Goal: Task Accomplishment & Management: Use online tool/utility

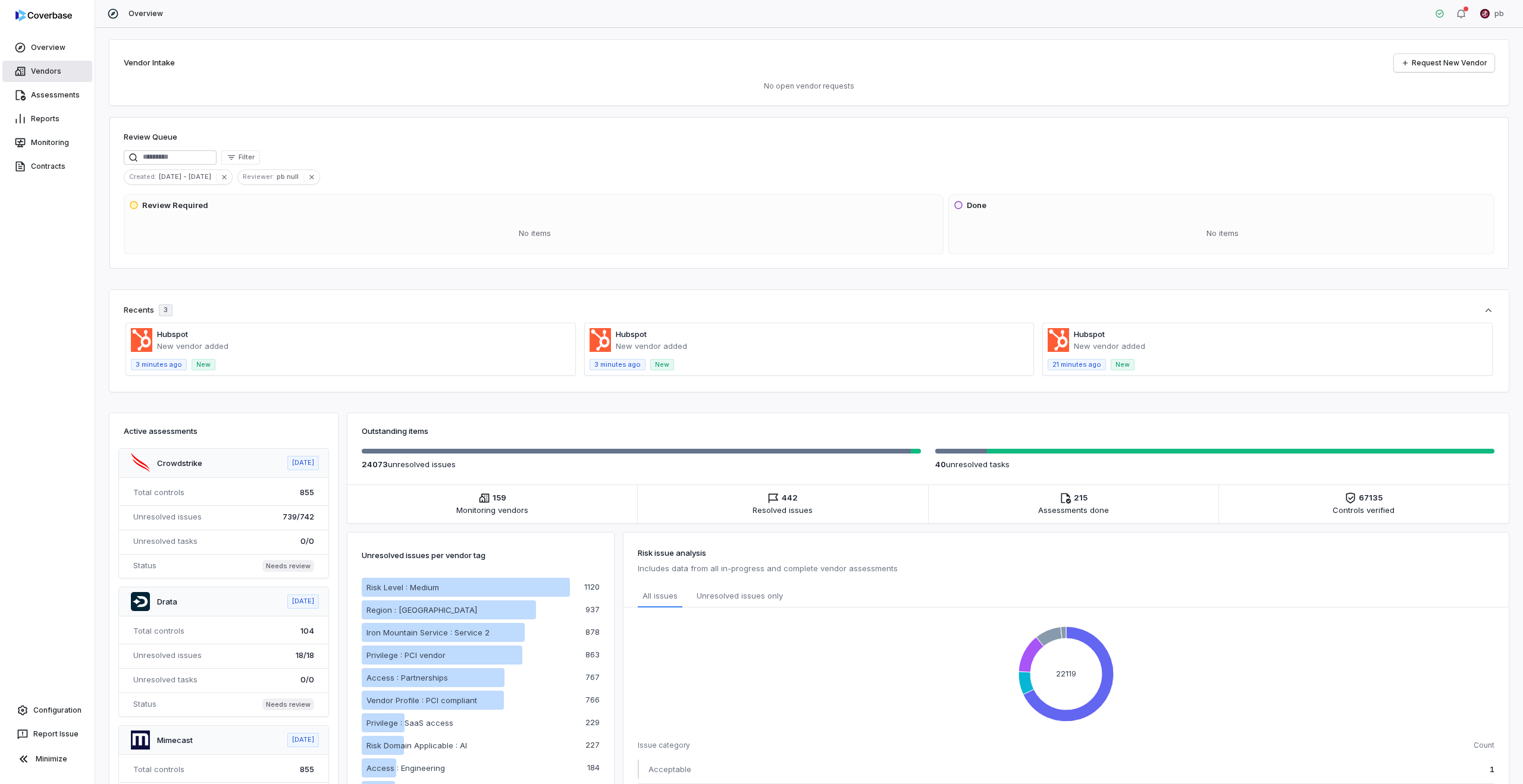
click at [39, 77] on link "Vendors" at bounding box center [48, 72] width 90 height 21
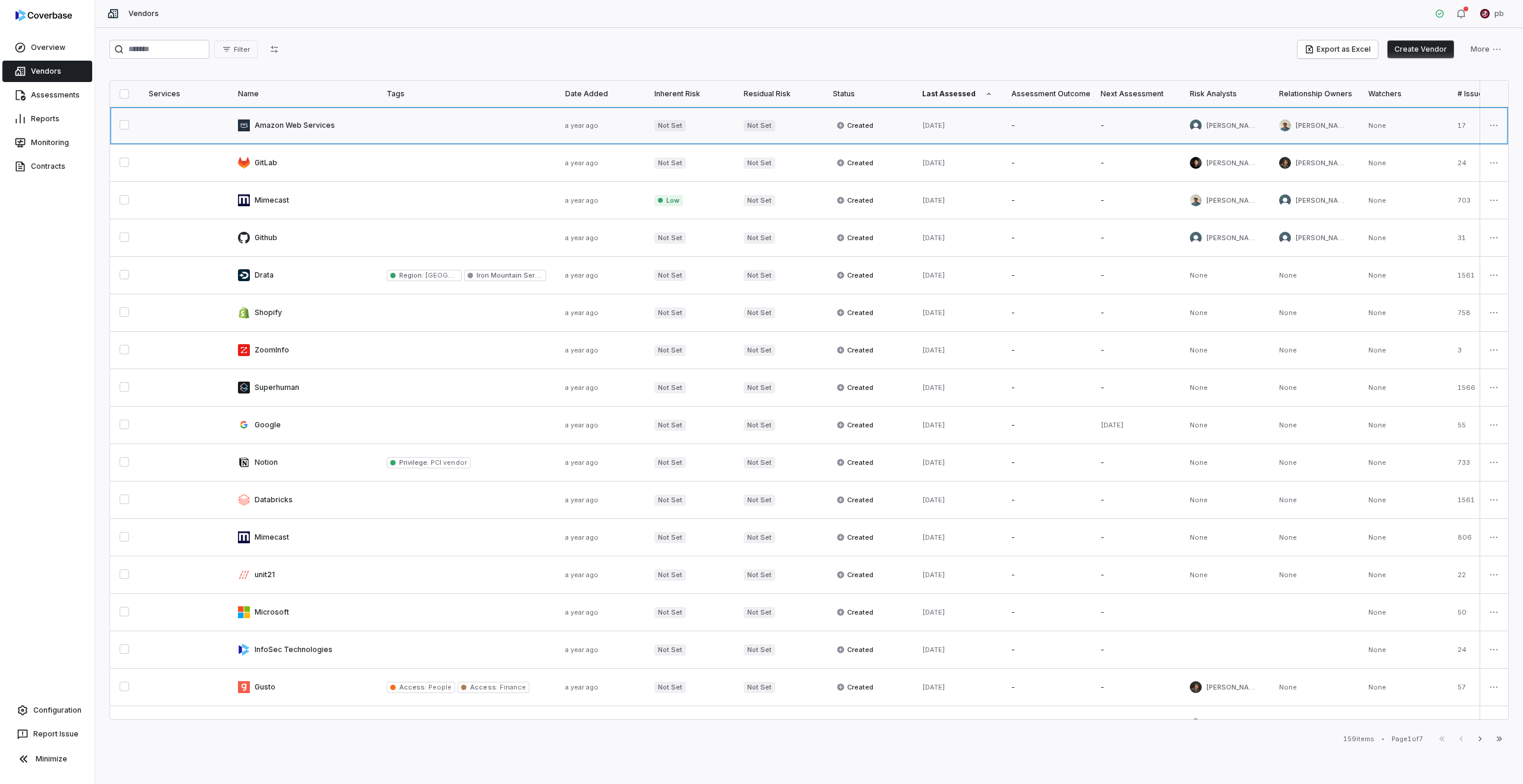
click at [516, 123] on link at bounding box center [467, 126] width 179 height 37
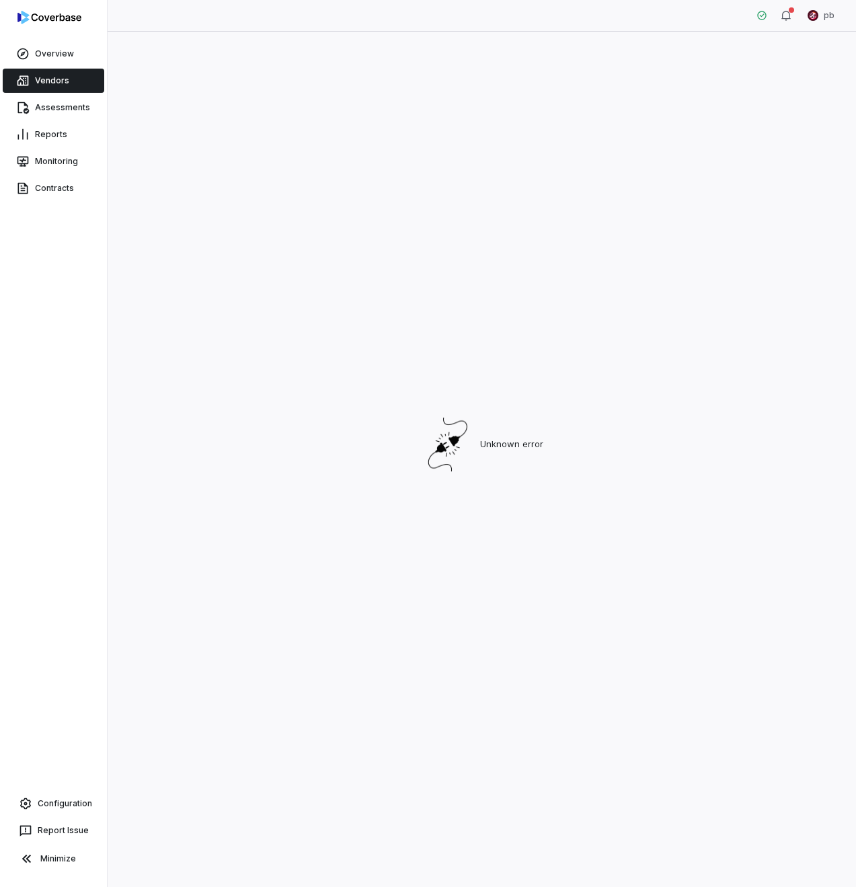
click at [634, 390] on div "Unknown error" at bounding box center [482, 444] width 716 height 799
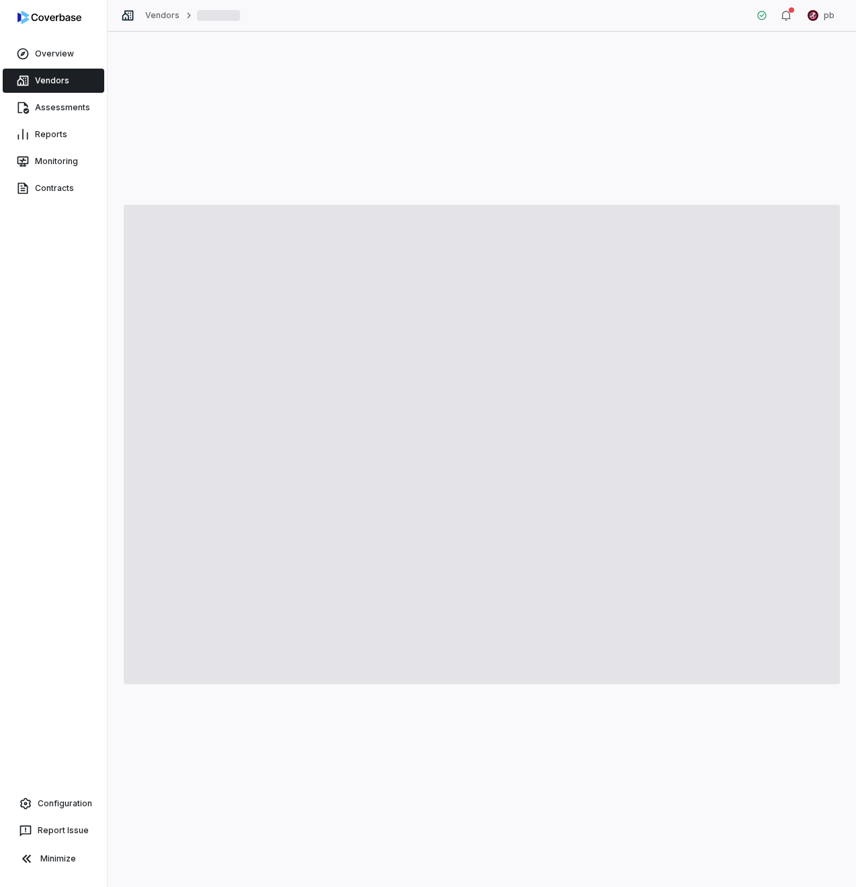
click at [87, 74] on link "Vendors" at bounding box center [54, 81] width 102 height 24
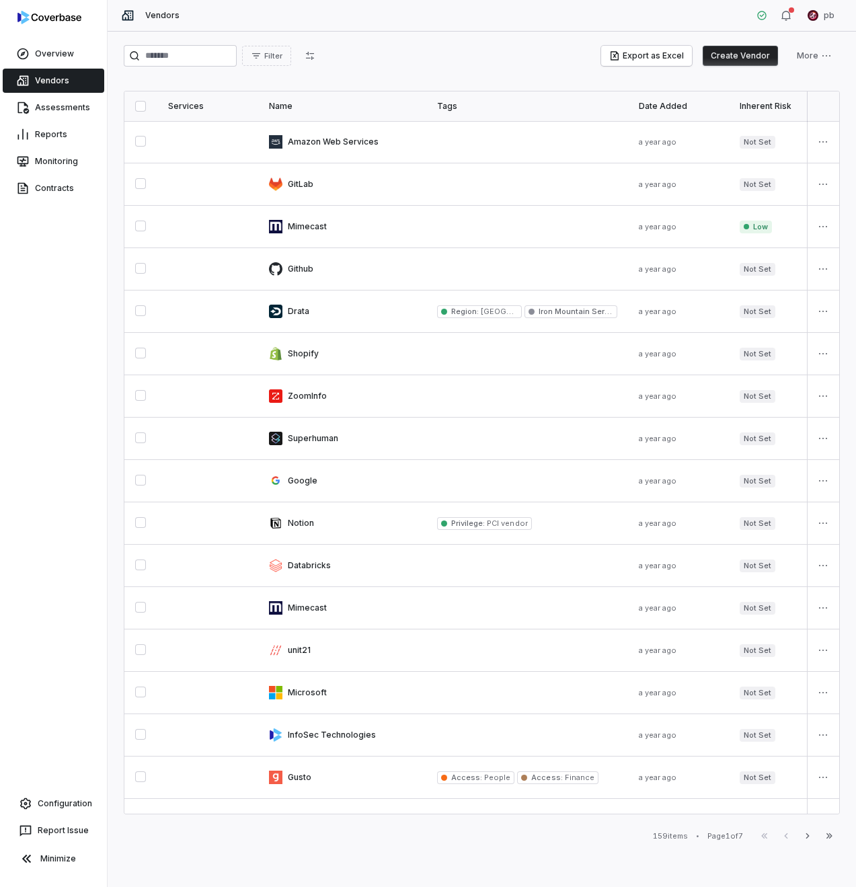
click at [731, 61] on button "Create Vendor" at bounding box center [740, 56] width 75 height 20
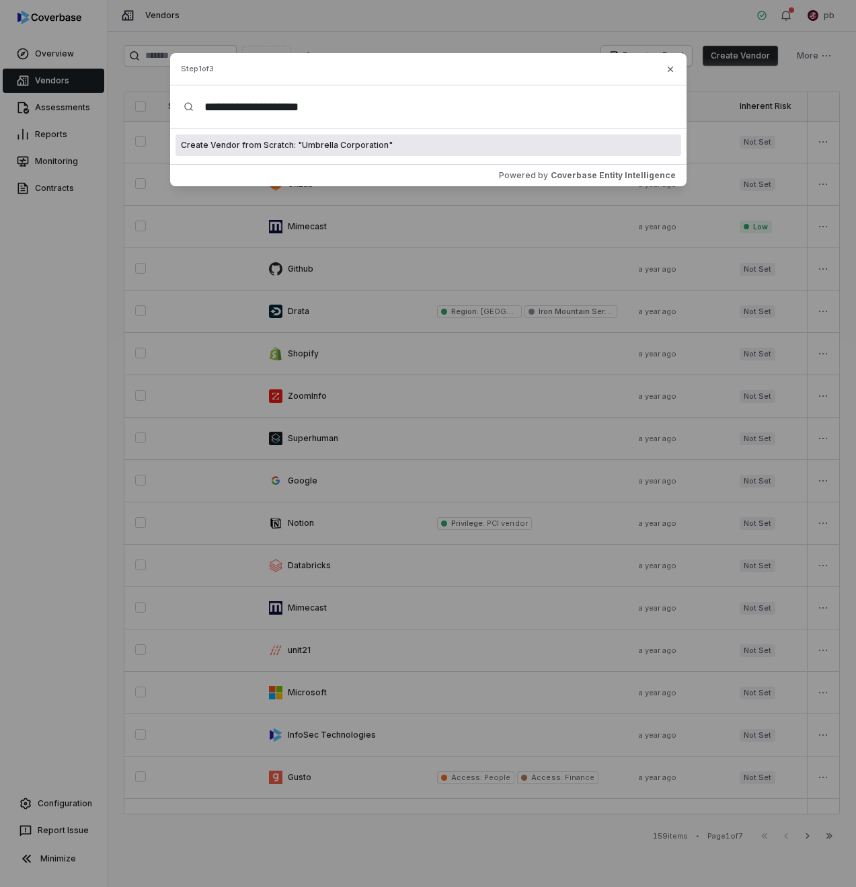
type input "**********"
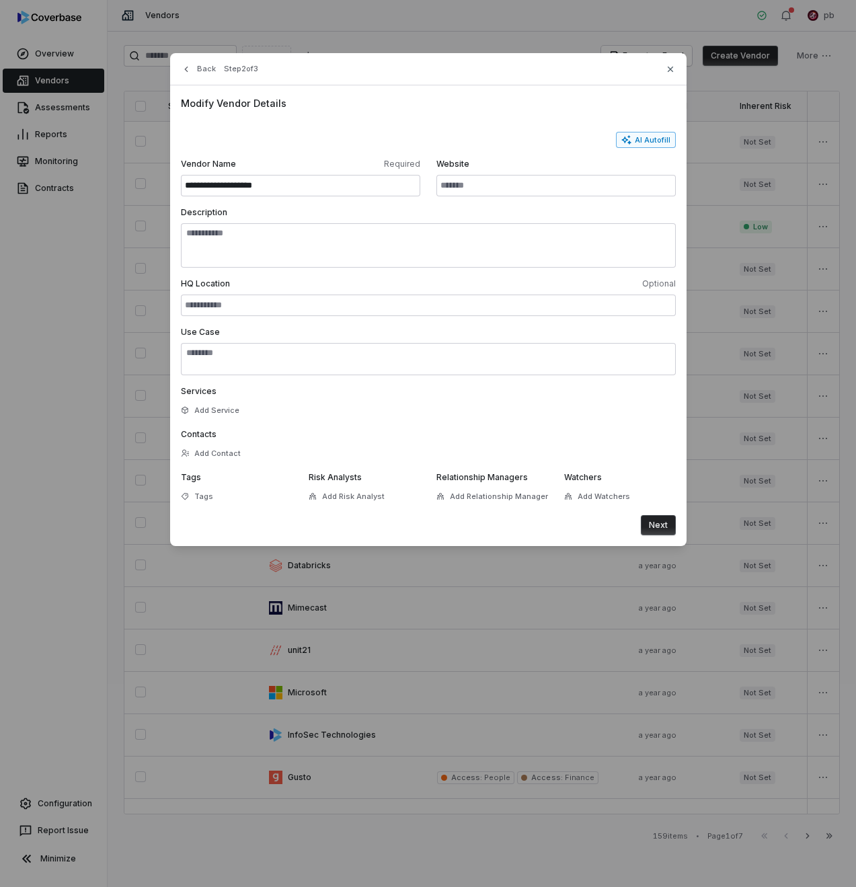
click at [640, 138] on button "AI Autofill" at bounding box center [646, 140] width 60 height 16
click at [602, 173] on div "Website" at bounding box center [556, 178] width 239 height 38
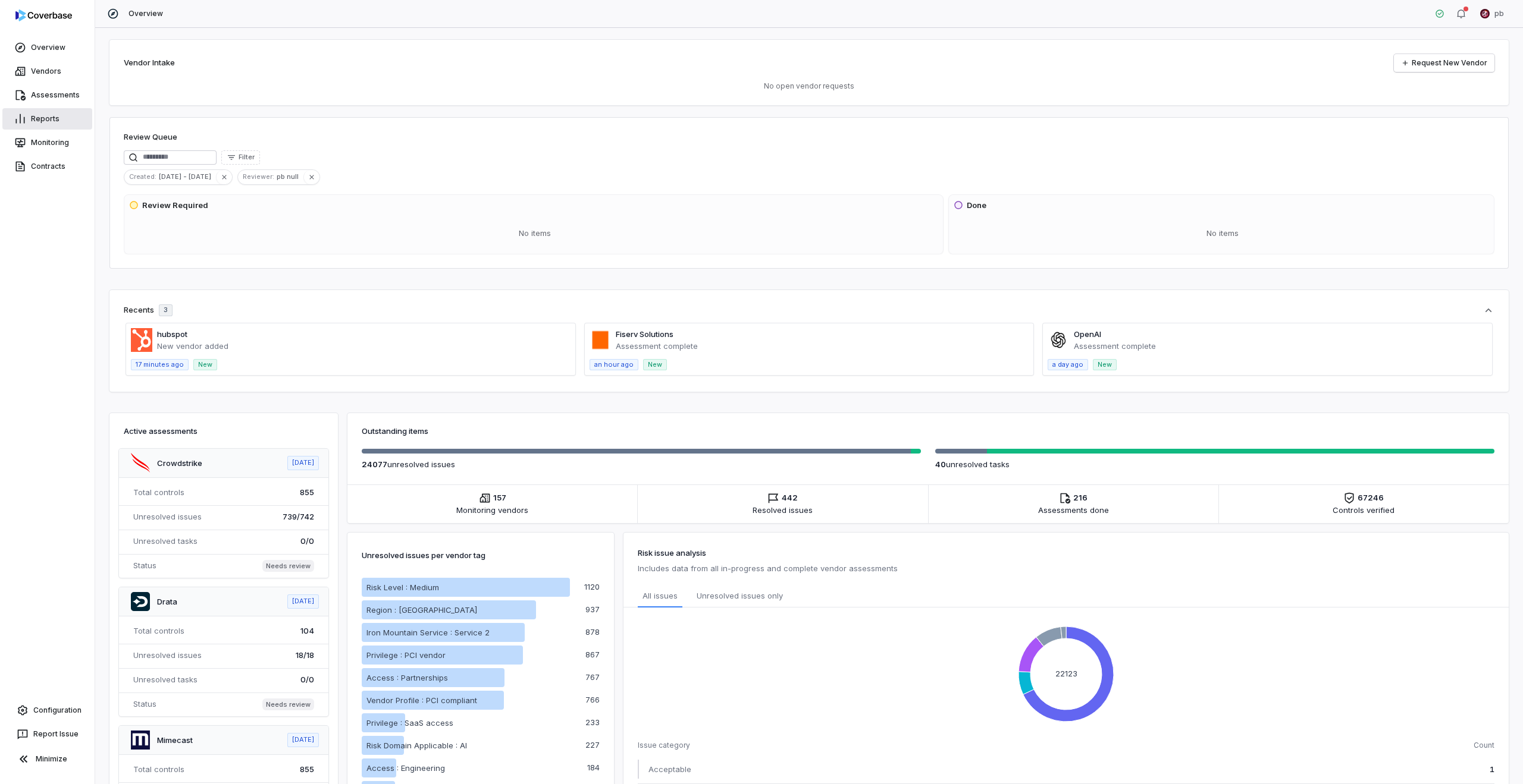
click at [53, 123] on link "Reports" at bounding box center [48, 118] width 90 height 21
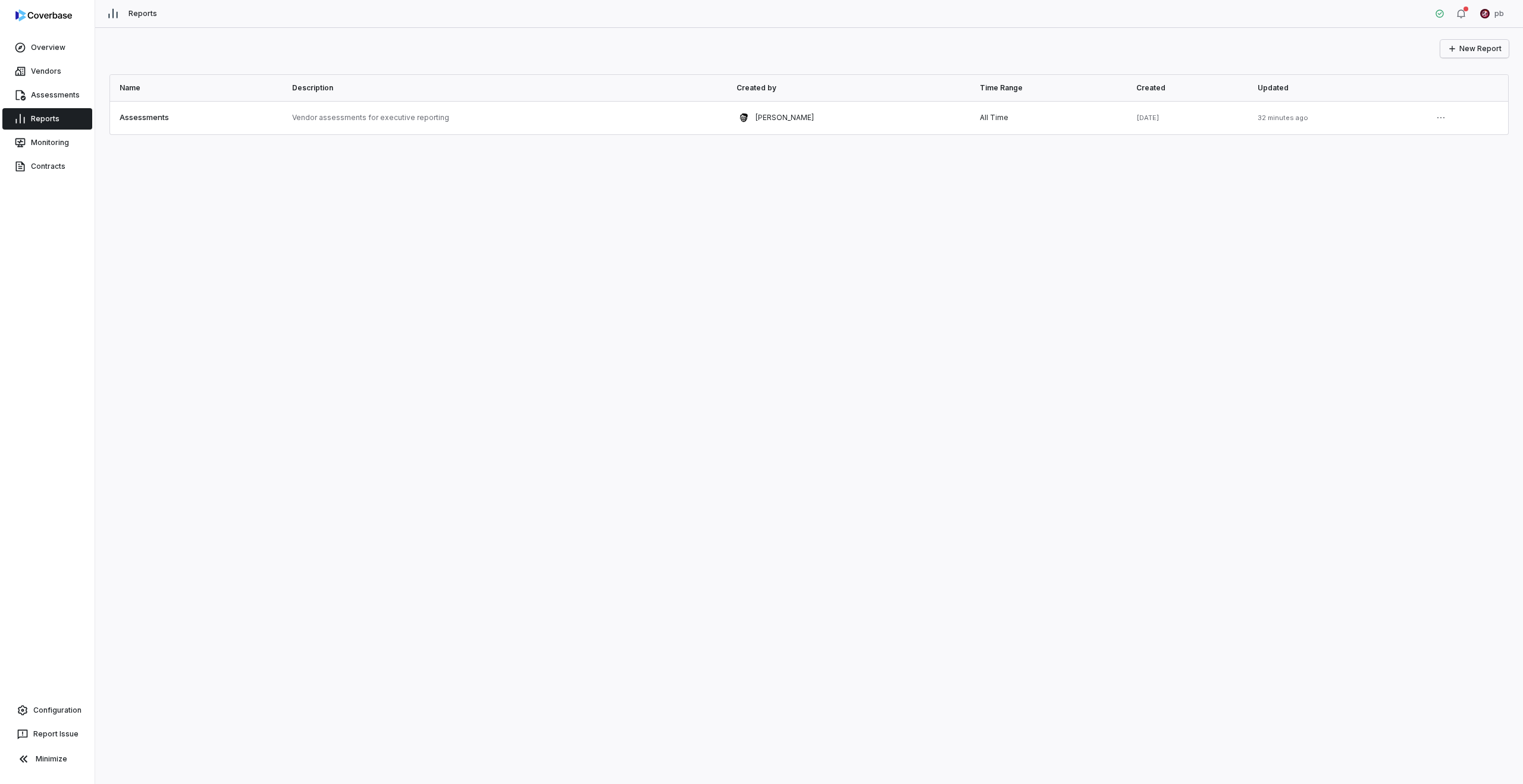
click at [1466, 53] on button "New Report" at bounding box center [1474, 49] width 68 height 18
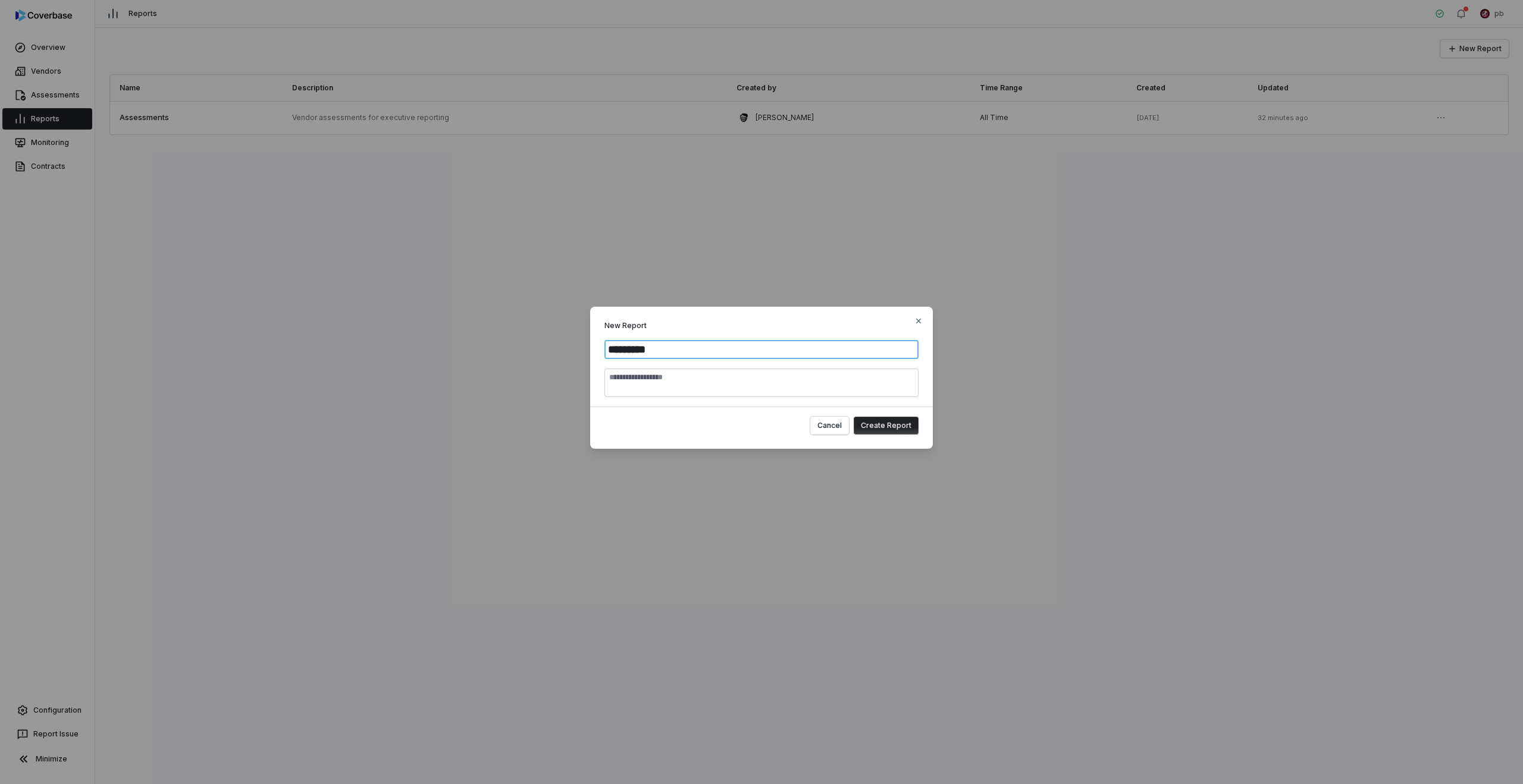
type input "*********"
click at [853, 417] on button "Create Report" at bounding box center [885, 426] width 65 height 18
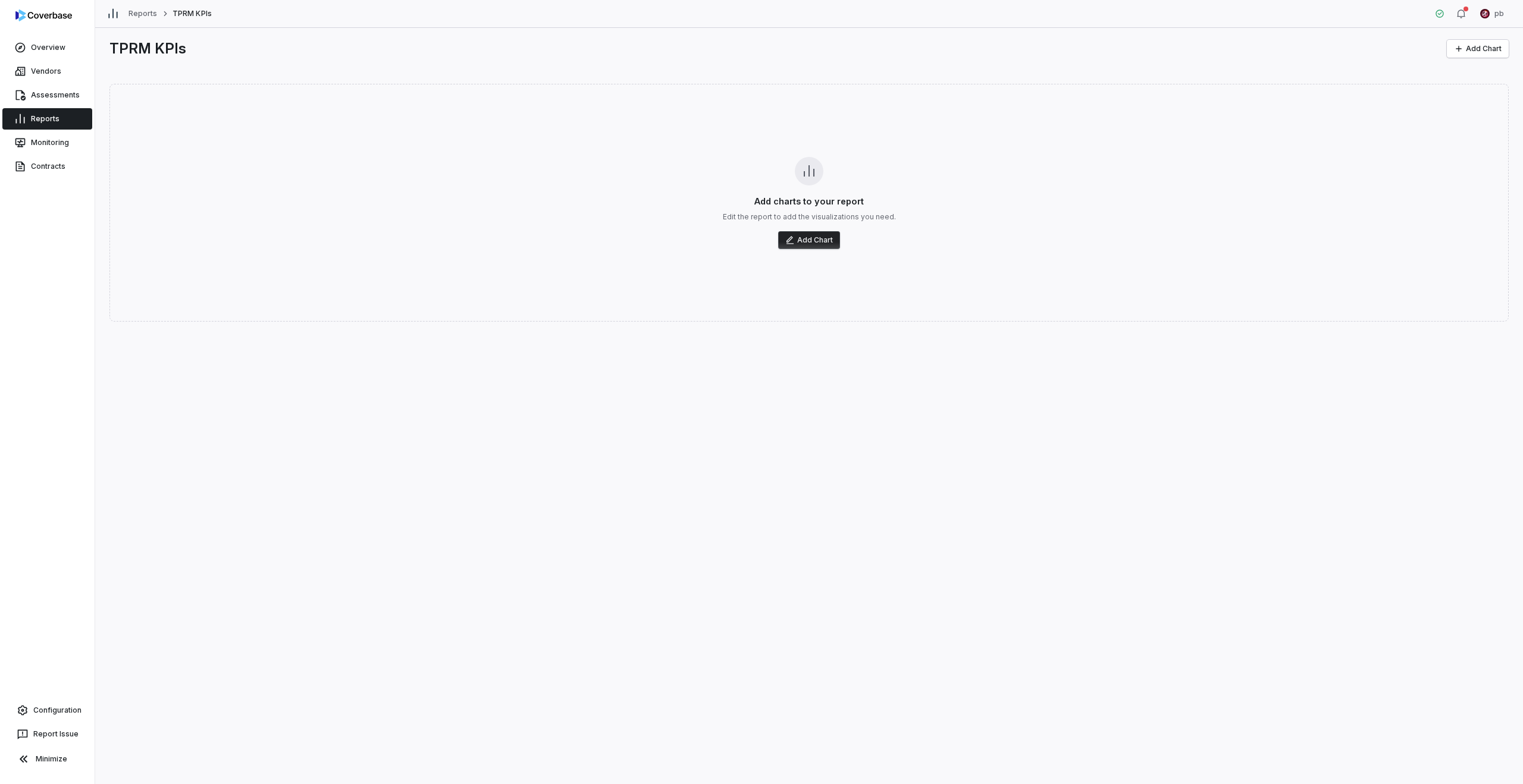
click at [793, 233] on button "Add Chart" at bounding box center [809, 240] width 62 height 18
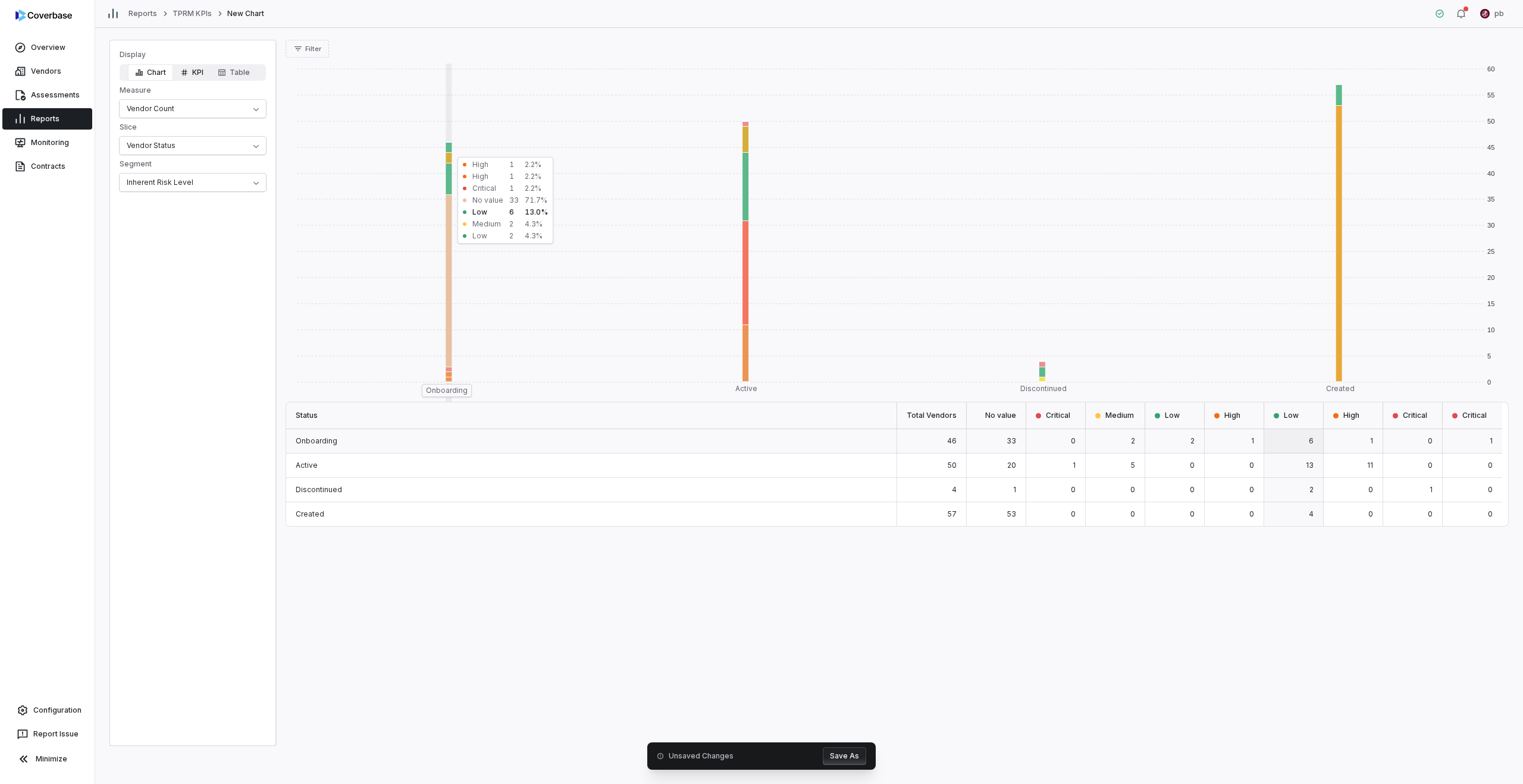
click at [183, 75] on icon "button" at bounding box center [184, 72] width 8 height 8
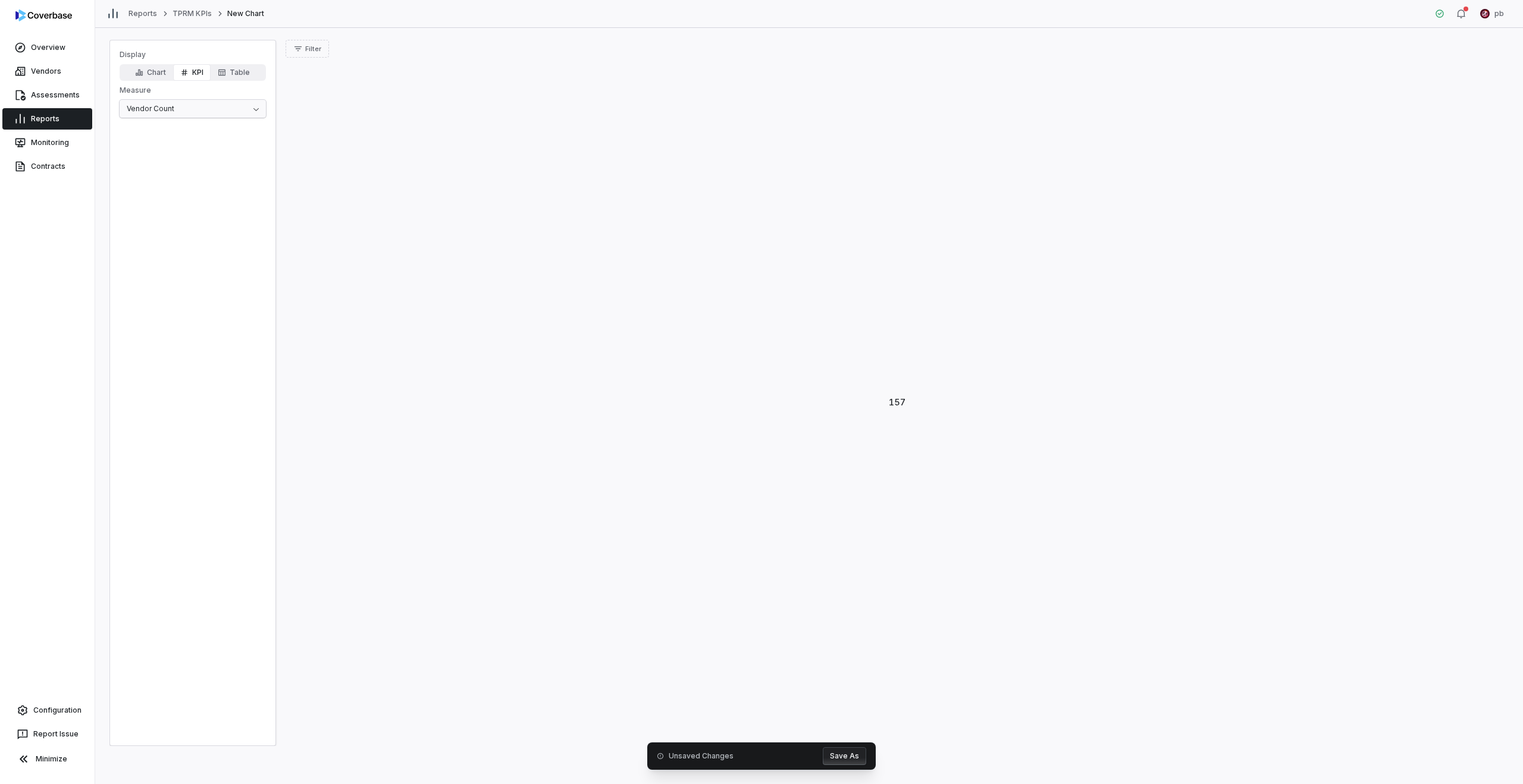
click at [182, 103] on html "Overview Vendors Assessments Reports Monitoring Contracts Configuration Report …" at bounding box center [762, 392] width 1523 height 784
click at [302, 52] on button "Filter" at bounding box center [307, 49] width 43 height 18
click at [337, 97] on div "Tags" at bounding box center [347, 101] width 114 height 19
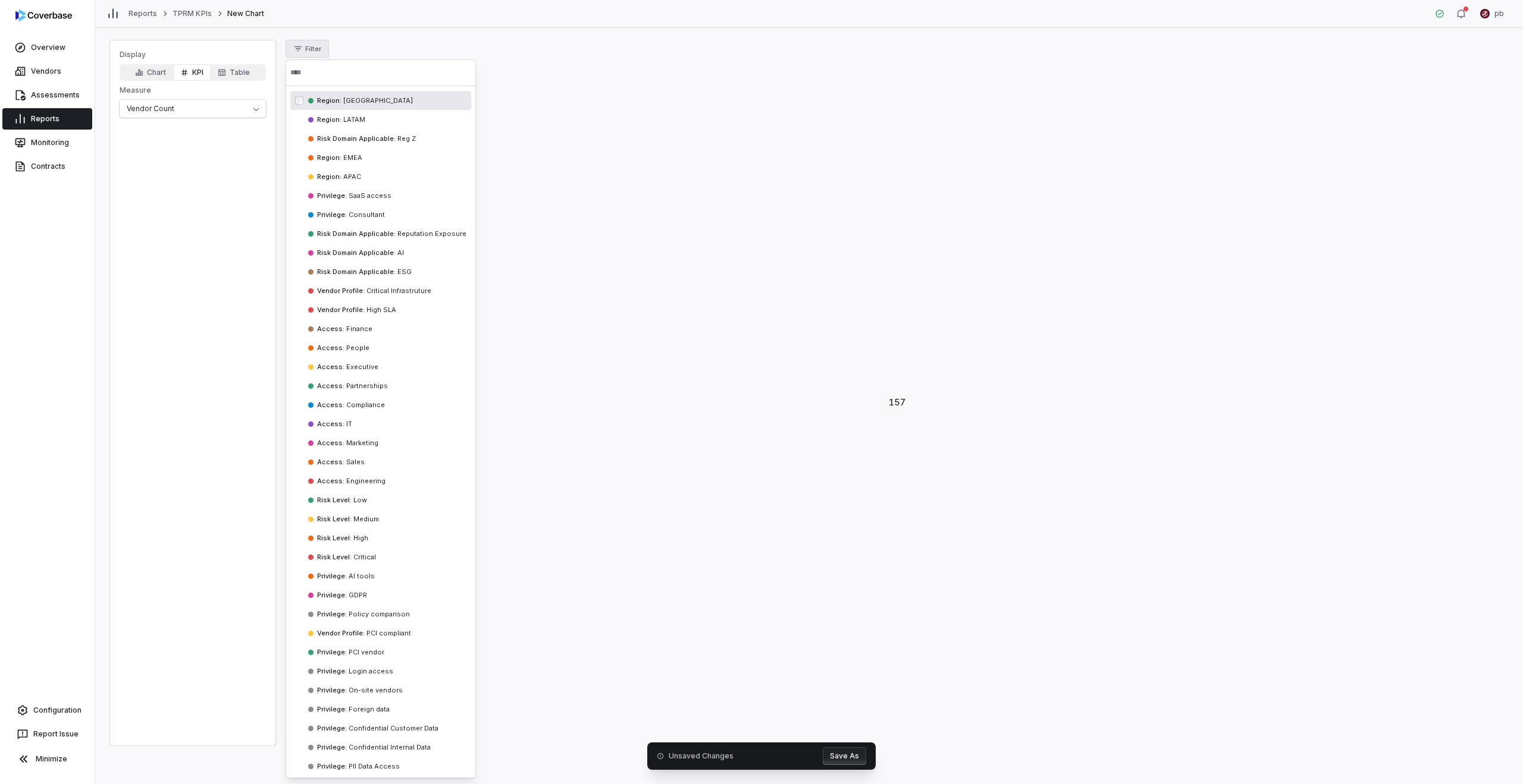
click at [352, 73] on input "text" at bounding box center [380, 72] width 181 height 27
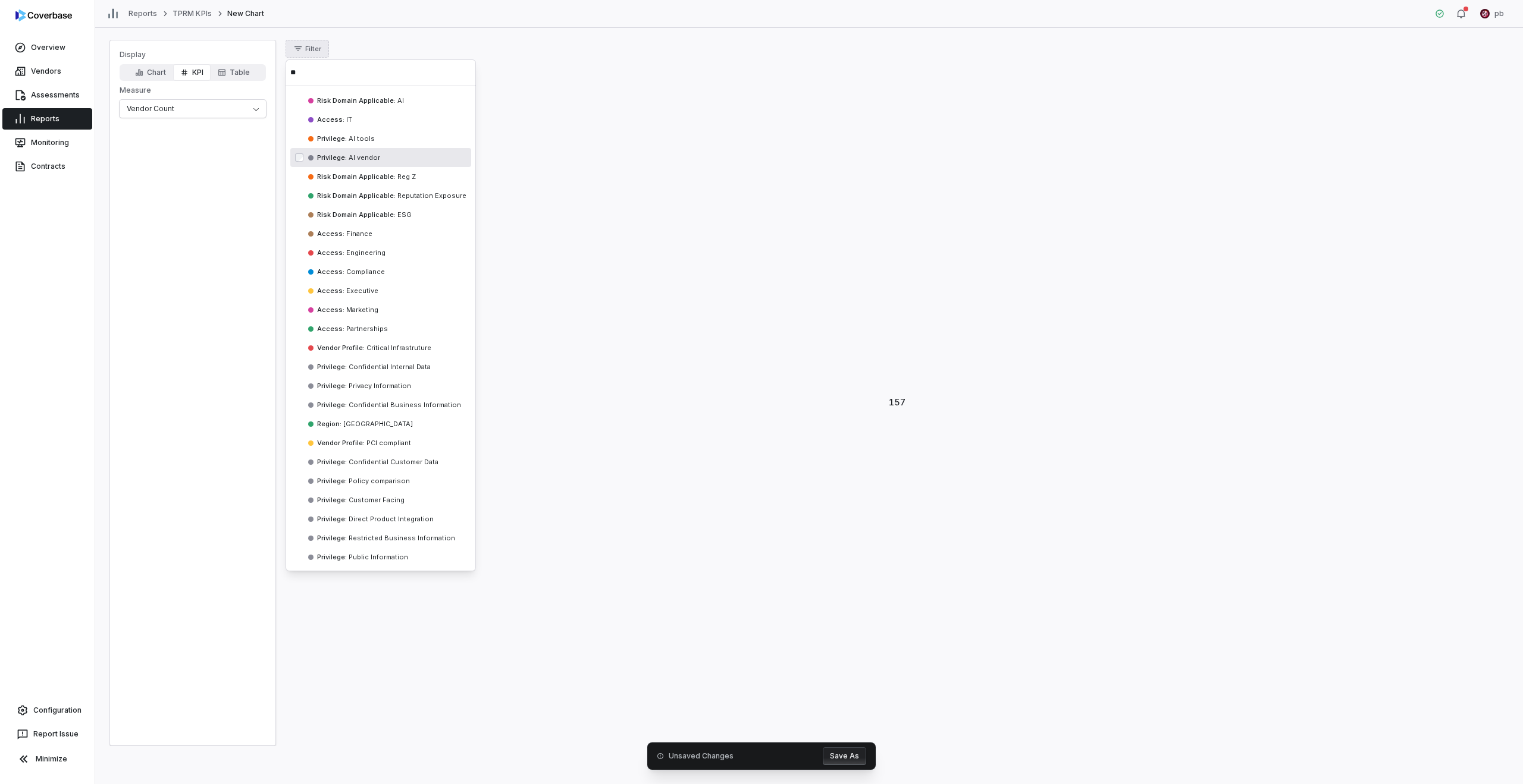
type input "**"
click at [356, 159] on span "AI vendor" at bounding box center [364, 157] width 34 height 8
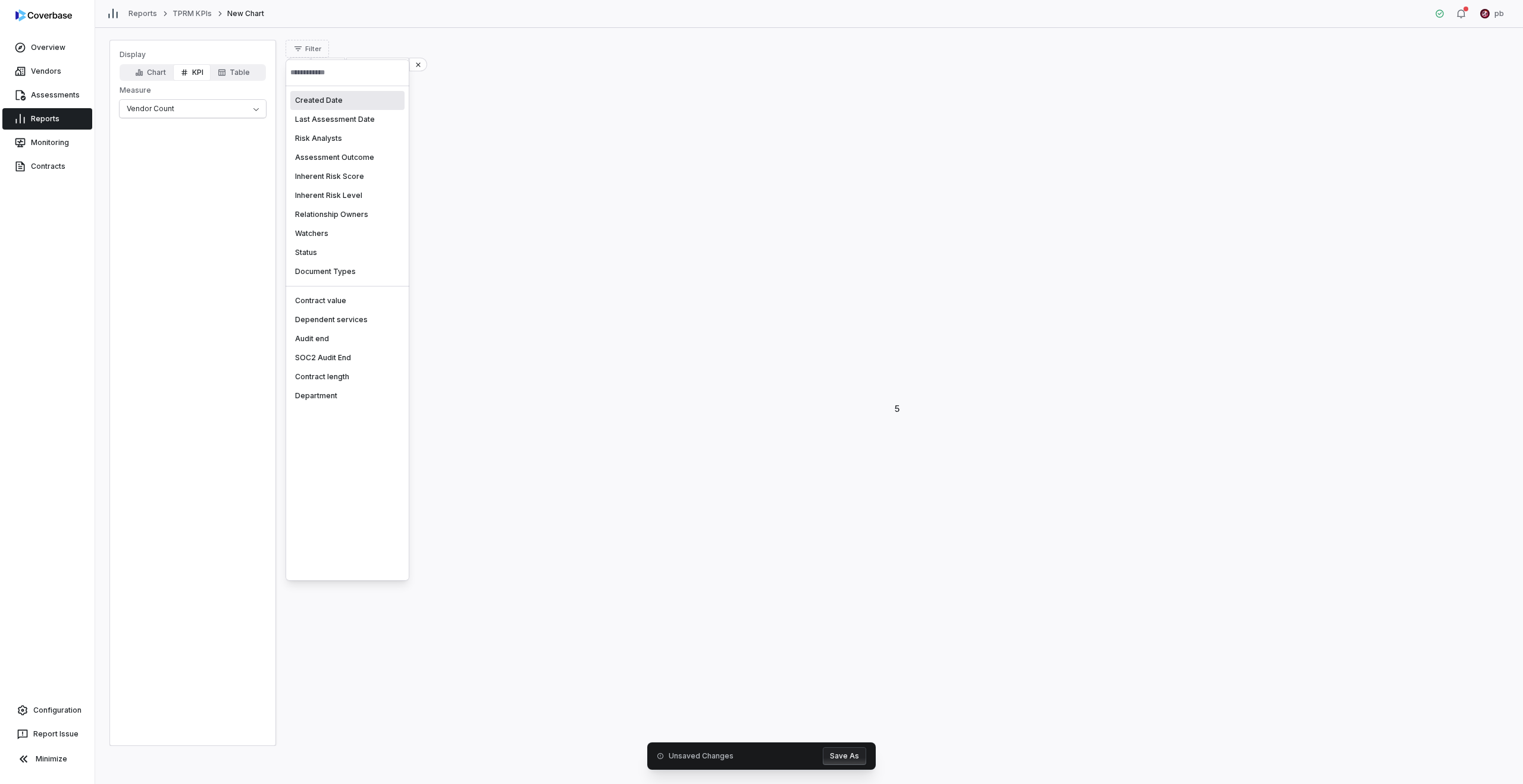
click at [510, 121] on html "Overview Vendors Assessments Reports Monitoring Contracts Configuration Report …" at bounding box center [762, 392] width 1523 height 784
click at [845, 751] on button "Save As" at bounding box center [844, 757] width 43 height 18
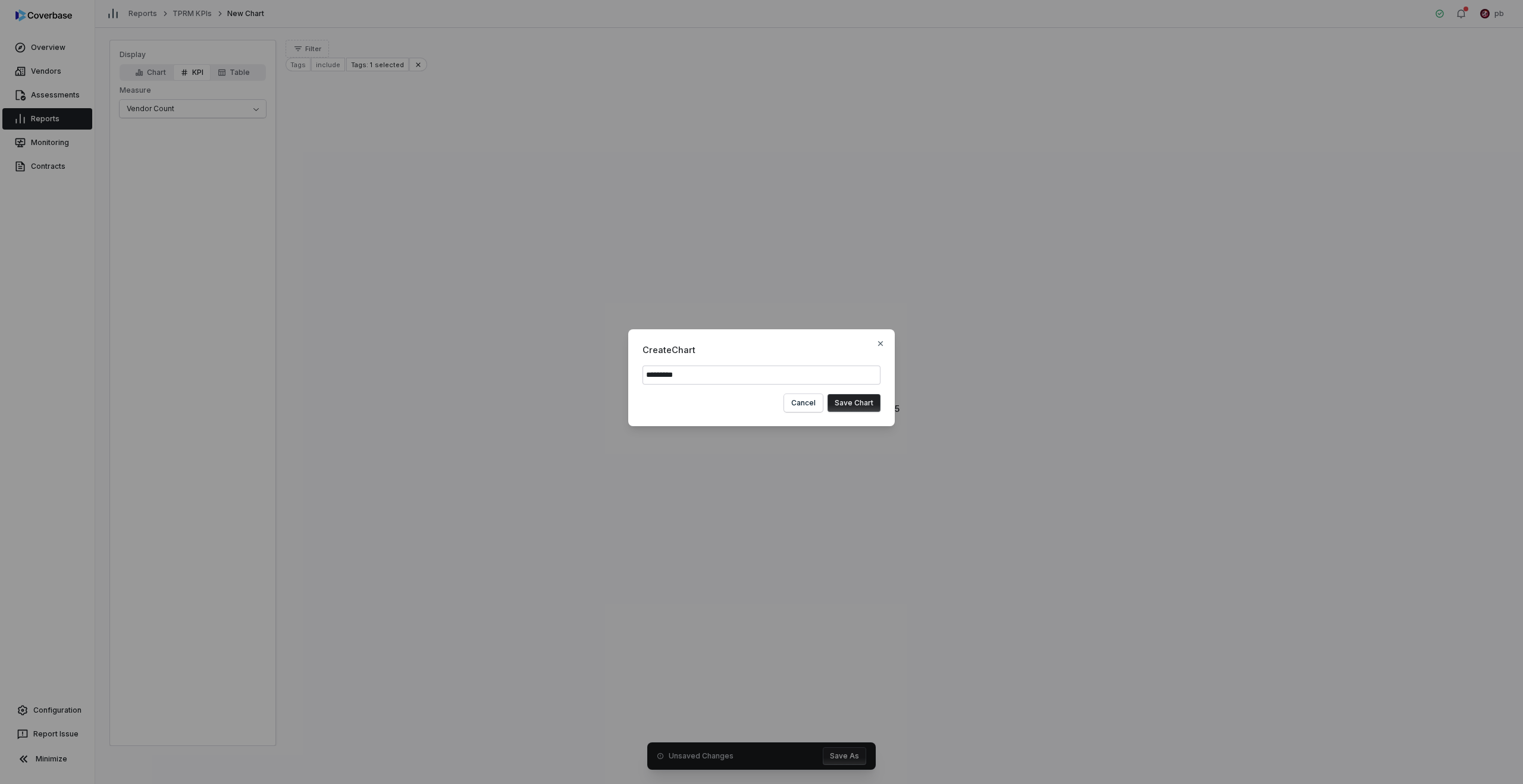
type input "**********"
click button "Save Chart" at bounding box center [854, 403] width 53 height 18
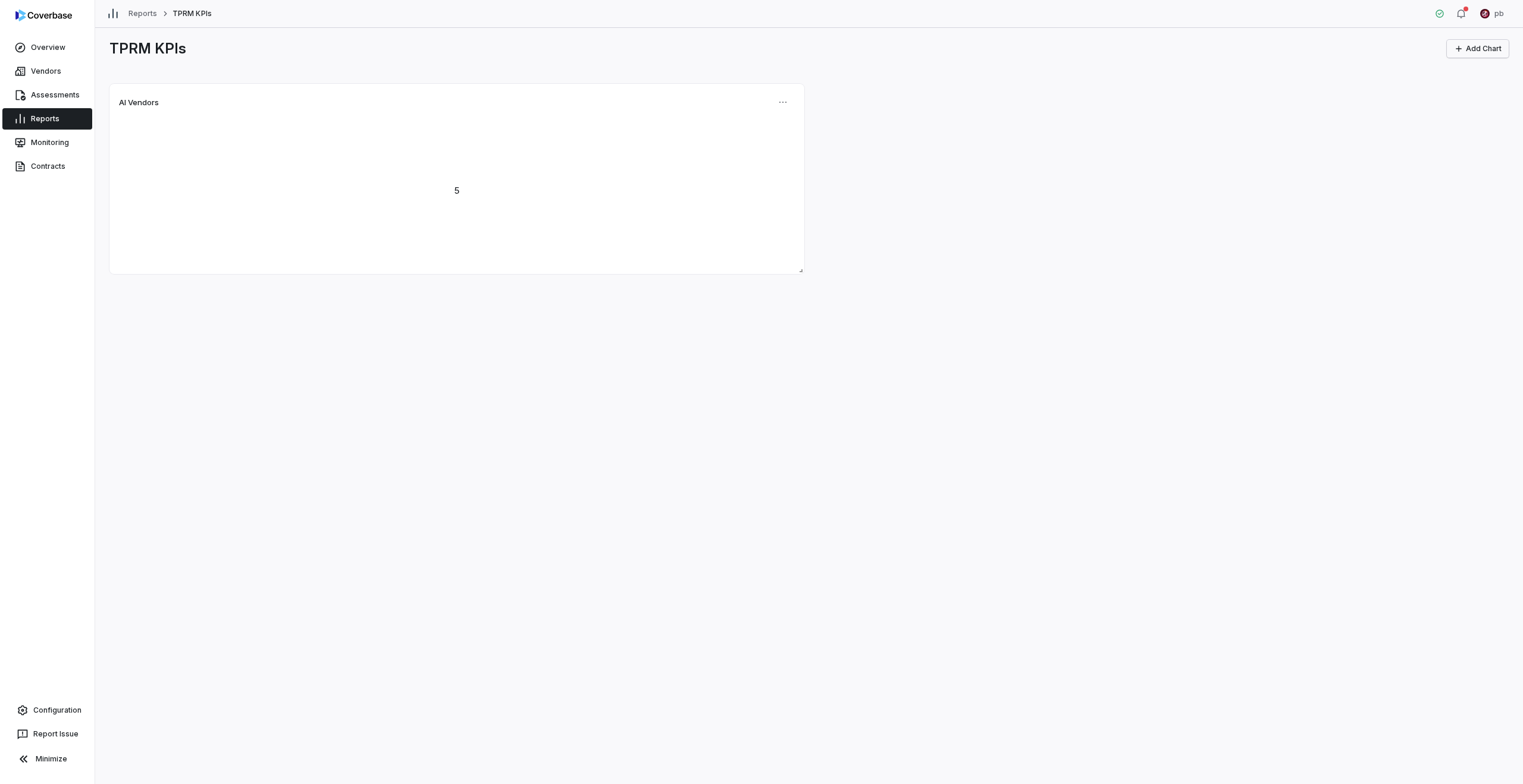
click at [1459, 46] on icon "button" at bounding box center [1458, 49] width 5 height 5
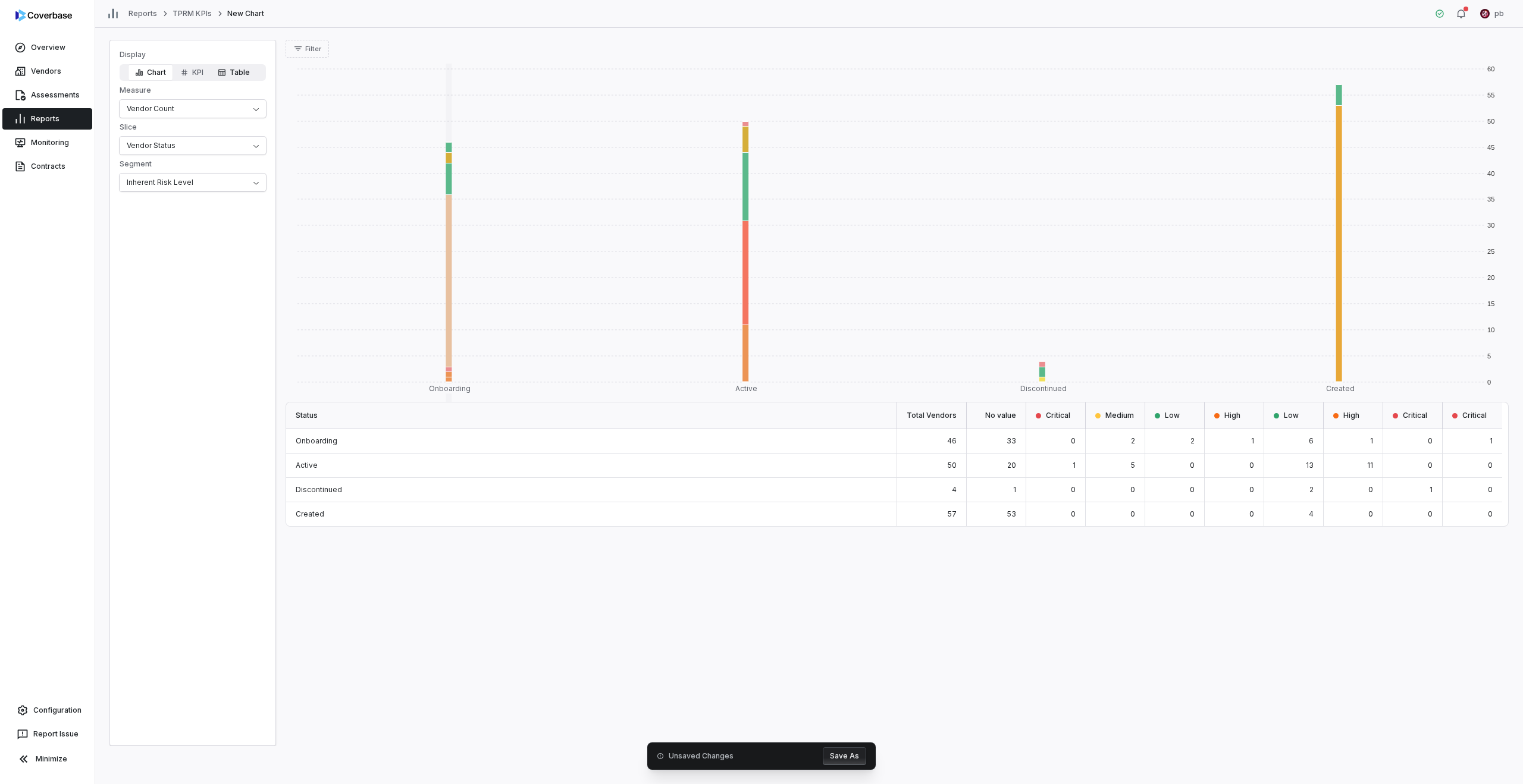
click at [238, 68] on button "Table" at bounding box center [233, 72] width 46 height 17
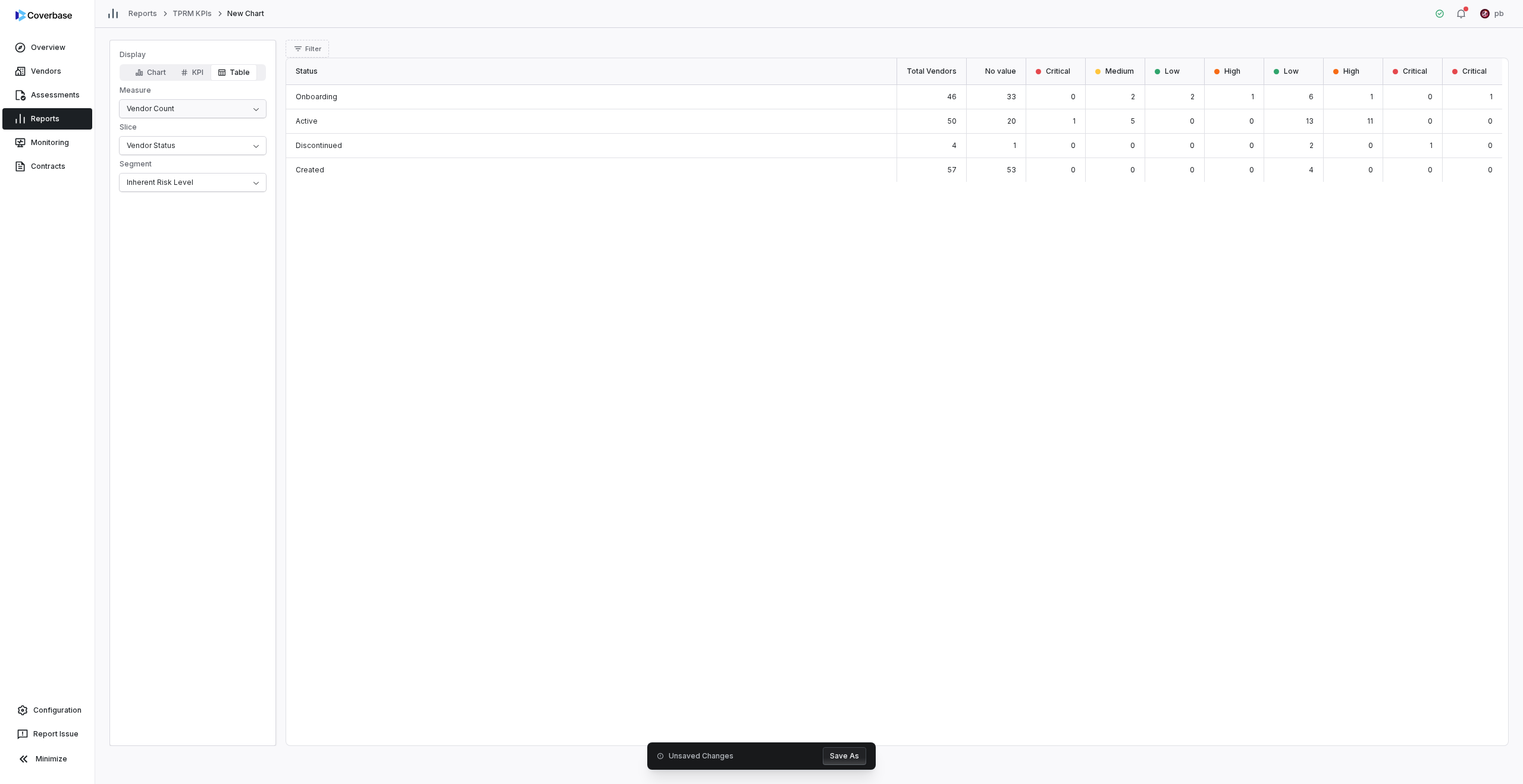
click at [211, 109] on html "Overview Vendors Assessments Reports Monitoring Contracts Configuration Report …" at bounding box center [762, 392] width 1523 height 784
click at [208, 144] on html "Overview Vendors Assessments Reports Monitoring Contracts Configuration Report …" at bounding box center [762, 392] width 1523 height 784
click at [204, 171] on div "Display Chart KPI Table Measure Vendor Count Slice Vendor Status Segment Inhere…" at bounding box center [192, 121] width 165 height 141
click at [223, 138] on html "Overview Vendors Assessments Reports Monitoring Contracts Configuration Report …" at bounding box center [762, 392] width 1523 height 784
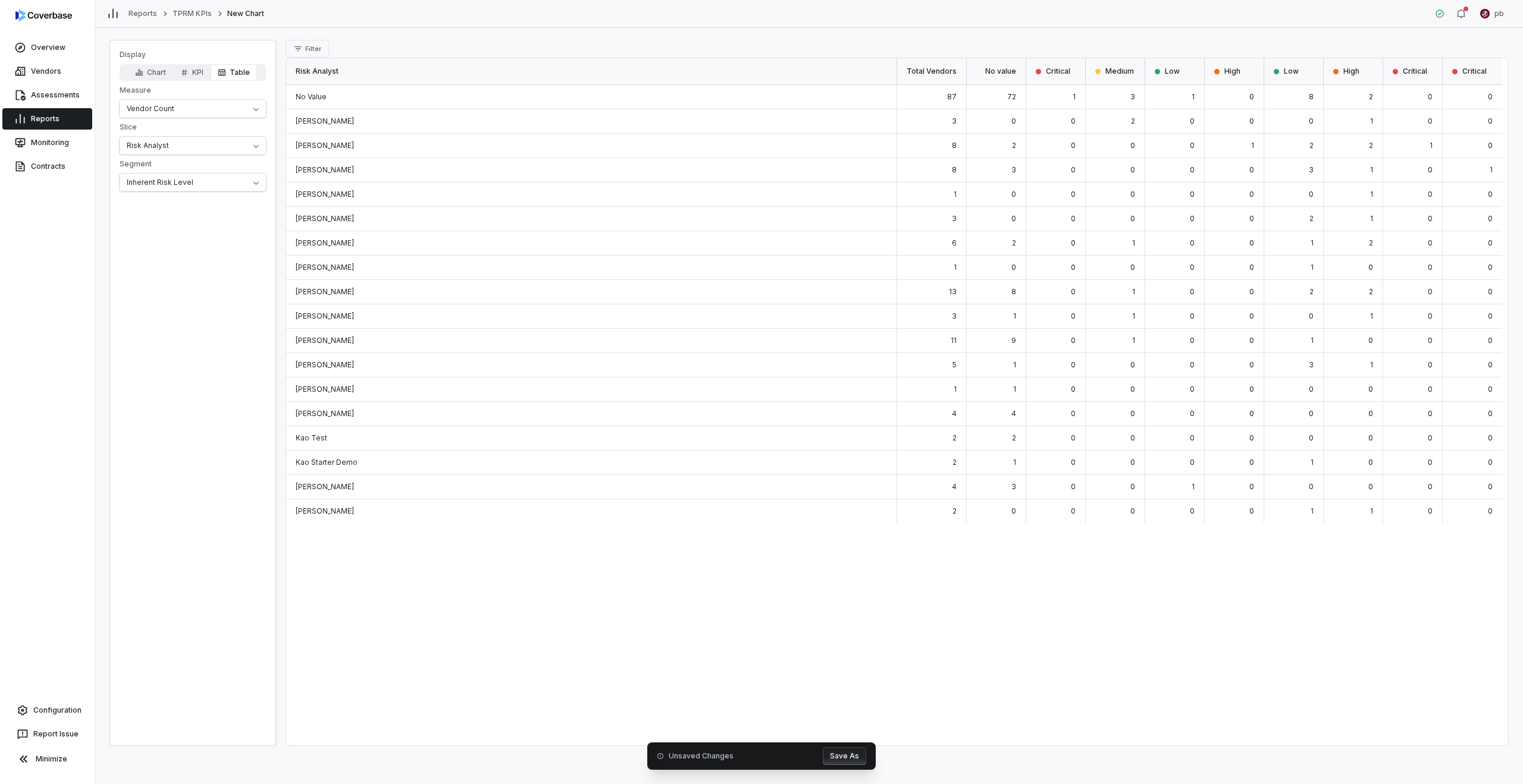
click at [847, 760] on button "Save As" at bounding box center [844, 757] width 43 height 18
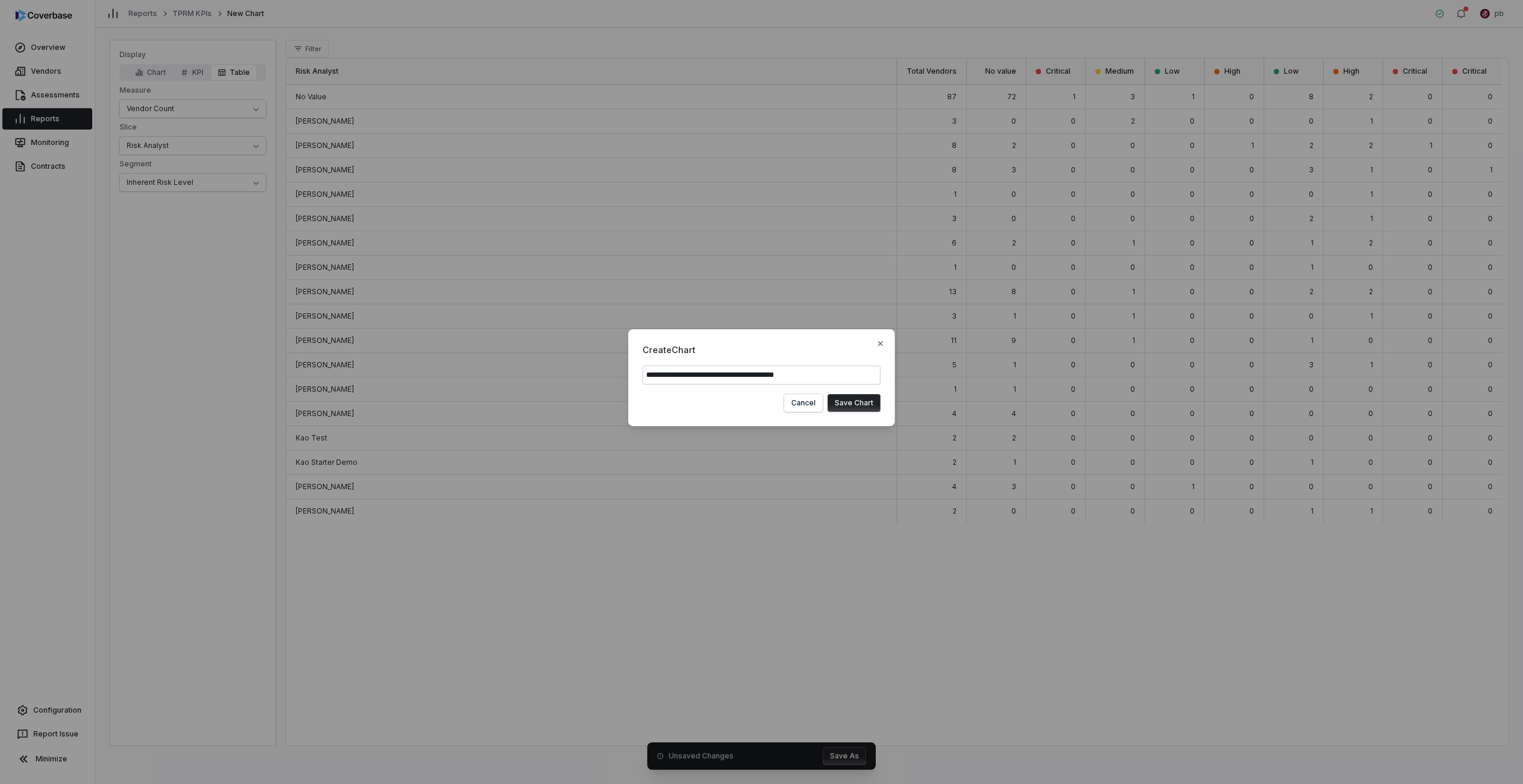
click at [828, 394] on button "Save Chart" at bounding box center [854, 403] width 53 height 18
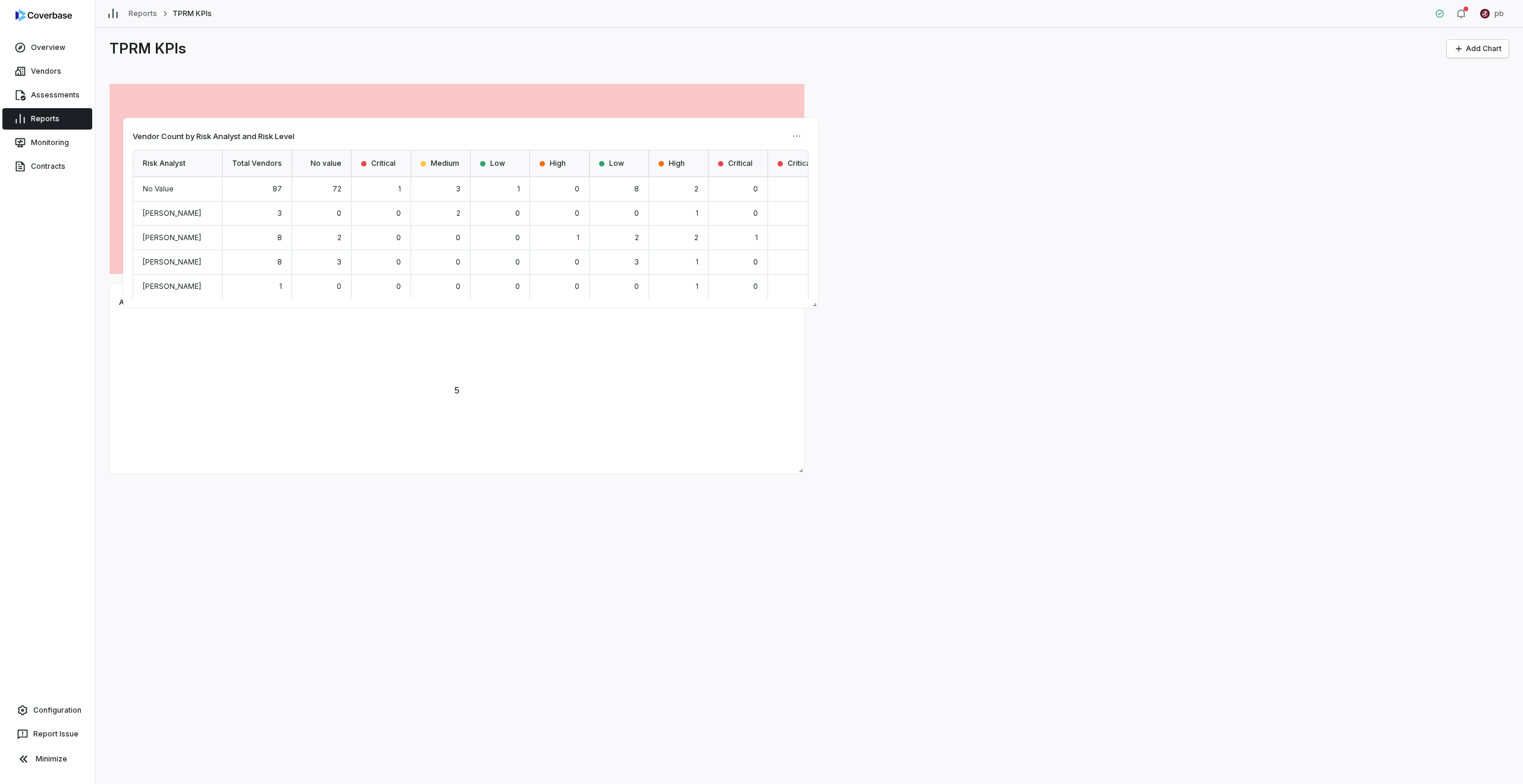
drag, startPoint x: 527, startPoint y: 293, endPoint x: 541, endPoint y: 127, distance: 166.6
click at [541, 127] on div "Vendor Count by Risk Analyst and Risk Level" at bounding box center [471, 136] width 676 height 18
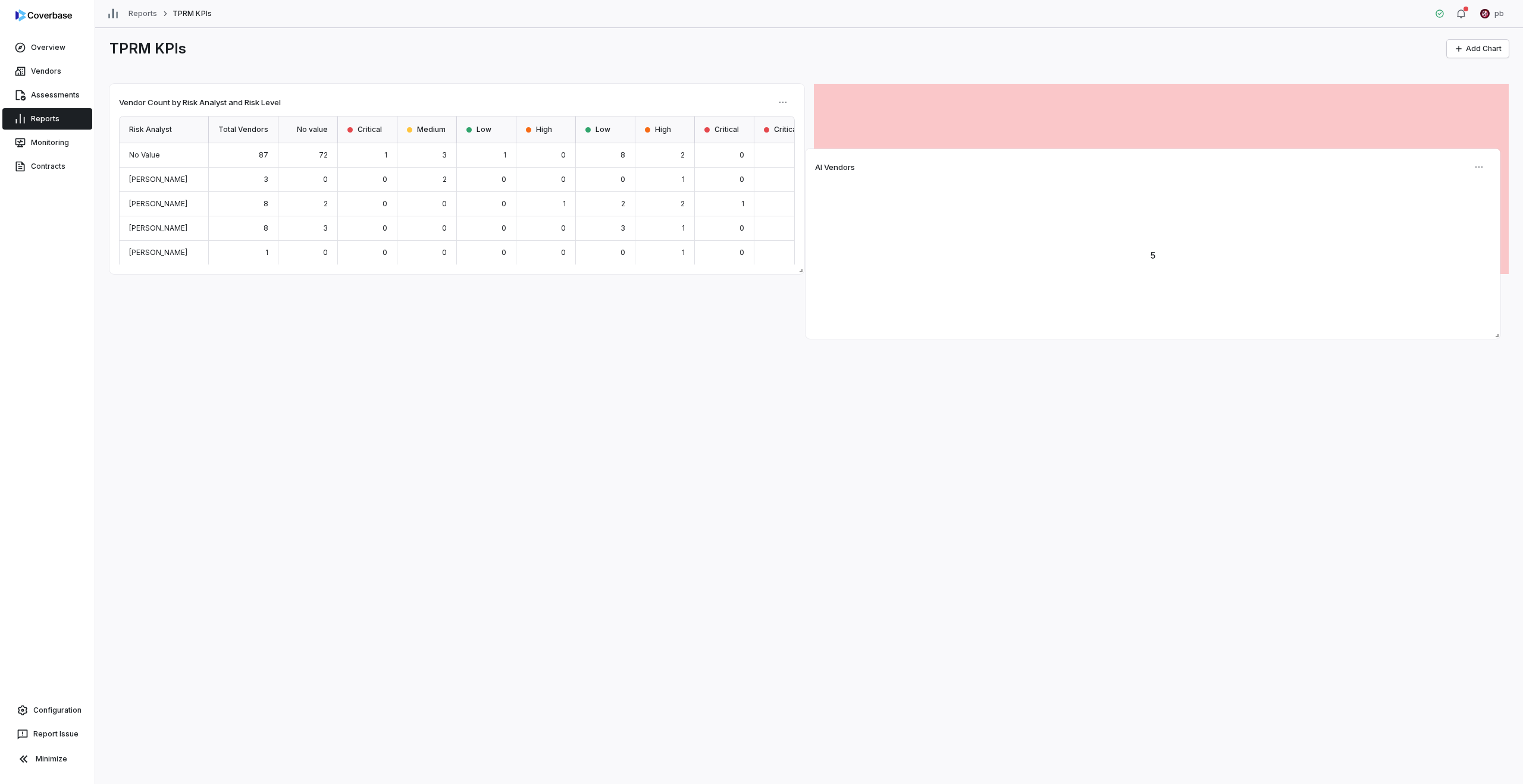
drag, startPoint x: 561, startPoint y: 288, endPoint x: 1247, endPoint y: 157, distance: 698.4
click at [1247, 157] on div "AI Vendors 5" at bounding box center [1153, 243] width 695 height 190
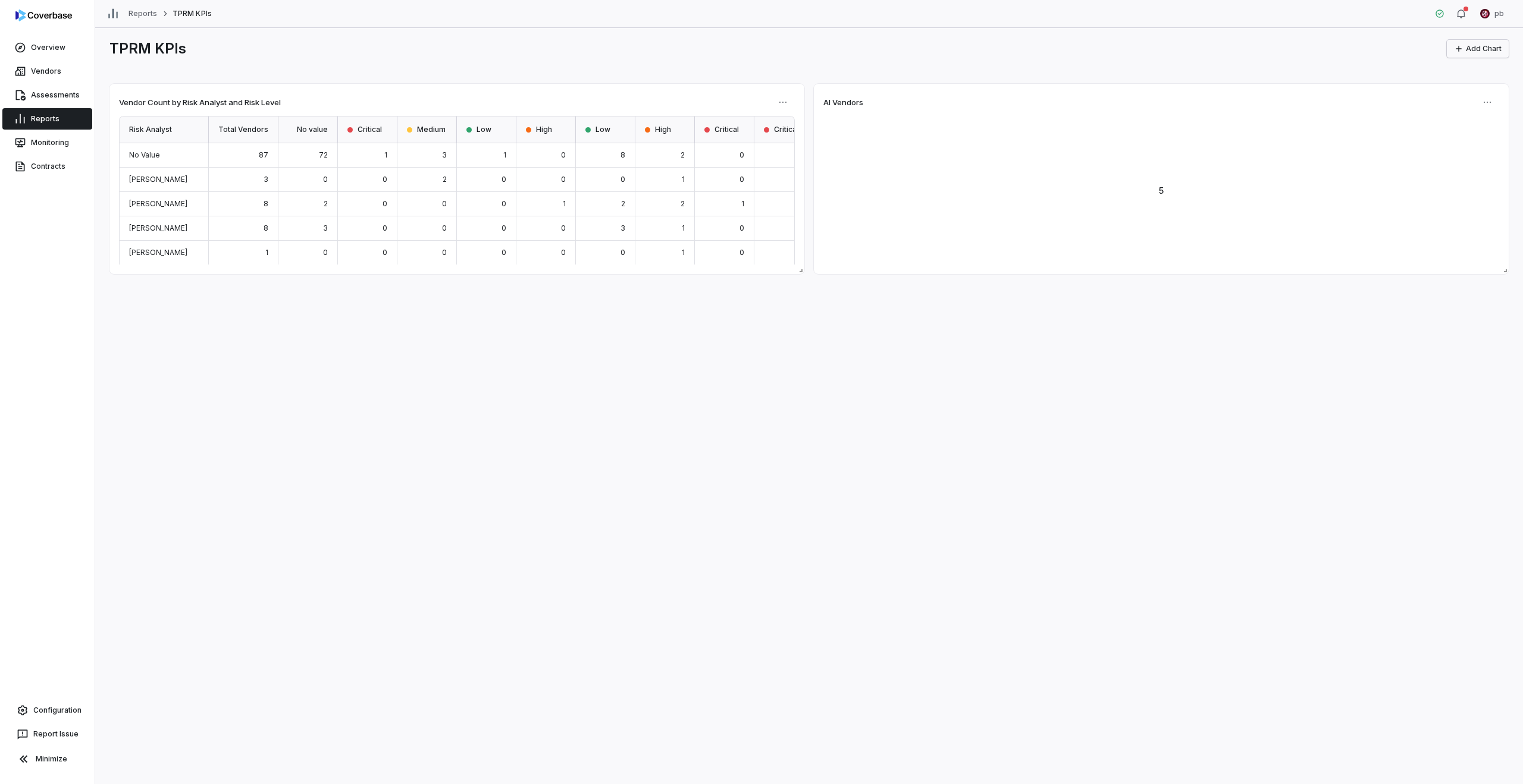
click at [1458, 46] on icon "button" at bounding box center [1458, 49] width 10 height 10
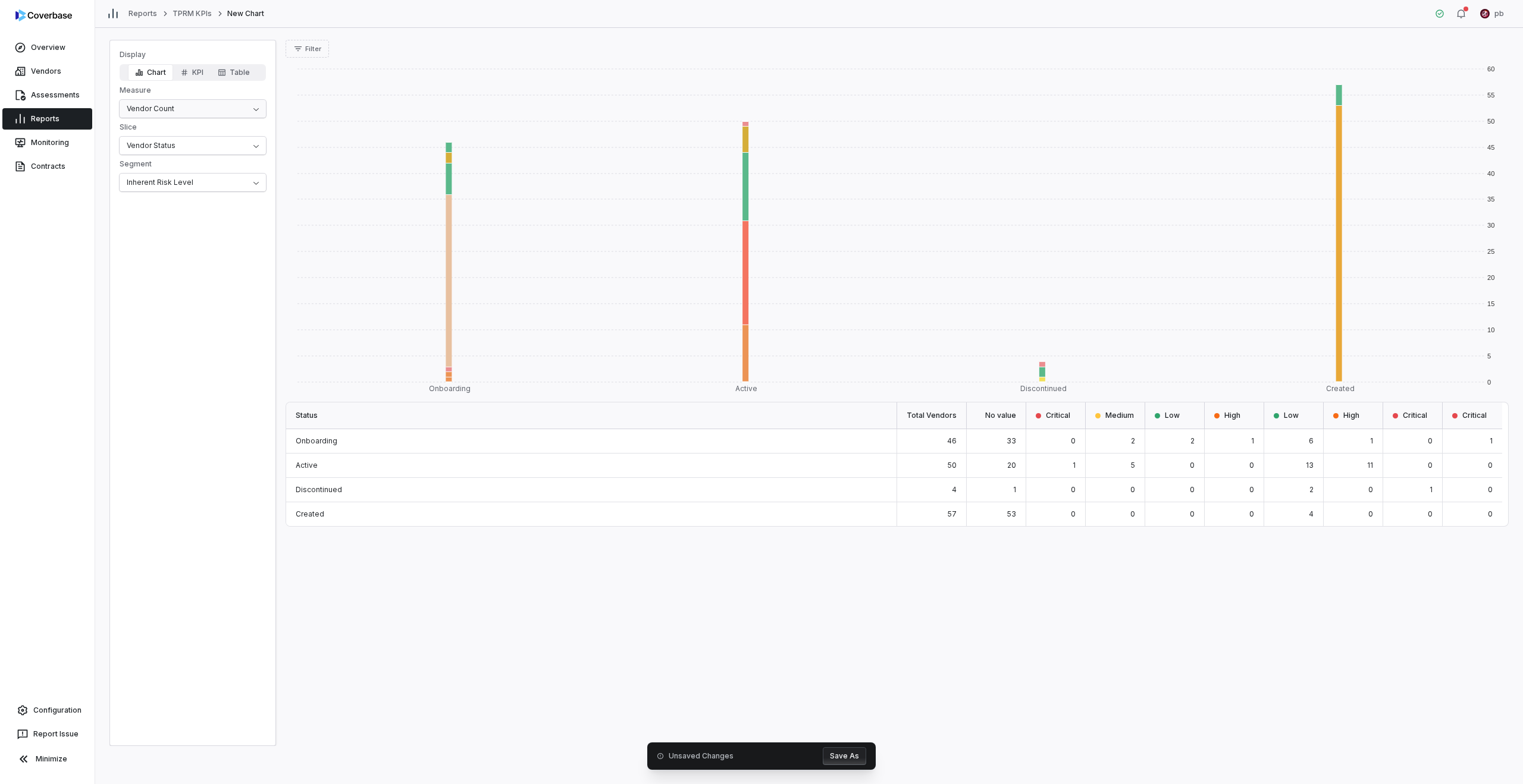
click at [233, 110] on html "Overview Vendors Assessments Reports Monitoring Contracts Configuration Report …" at bounding box center [762, 392] width 1523 height 784
click at [221, 146] on html "Overview Vendors Assessments Reports Monitoring Contracts Configuration Report …" at bounding box center [762, 392] width 1523 height 784
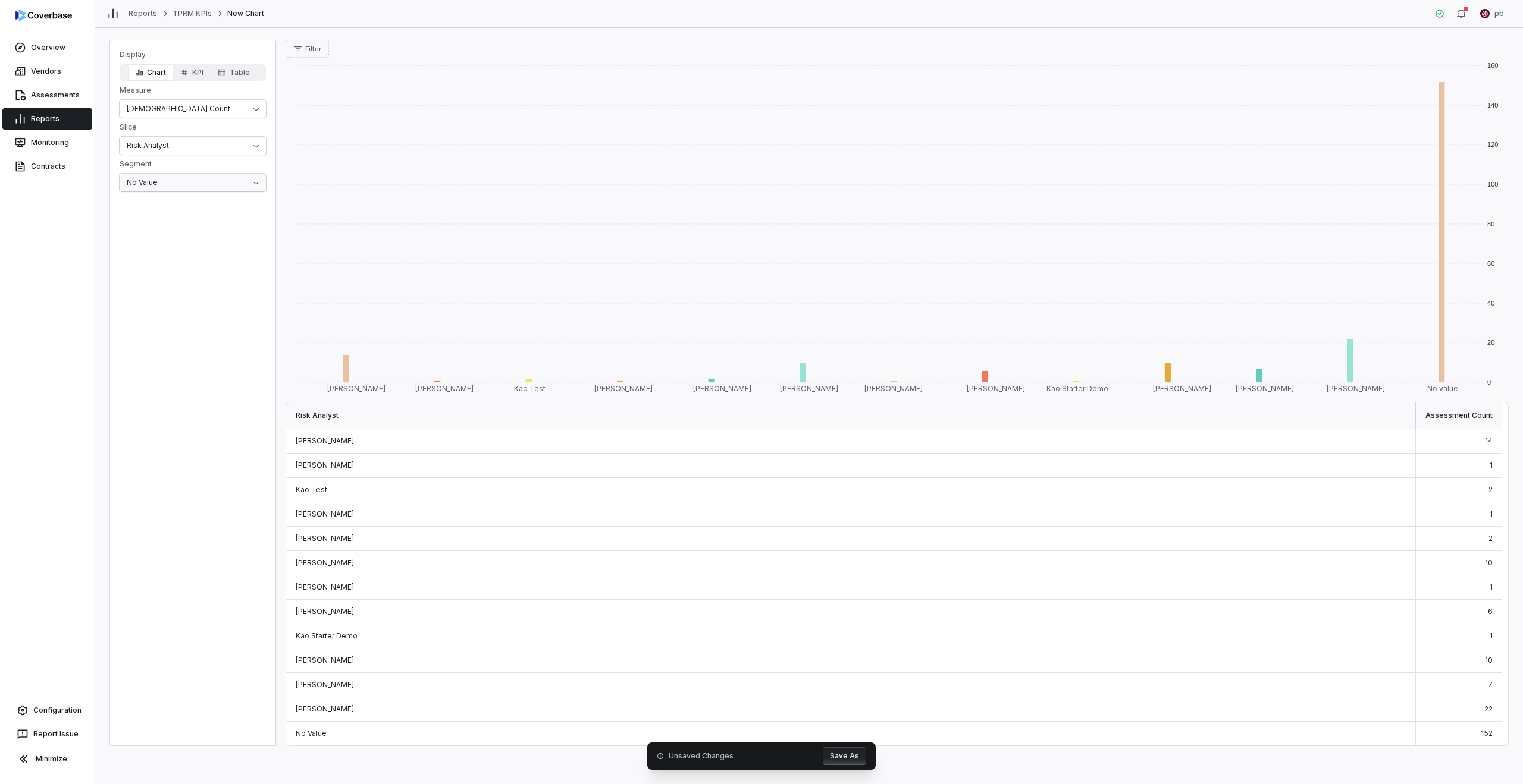
click at [201, 186] on html "Overview Vendors Assessments Reports Monitoring Contracts Configuration Report …" at bounding box center [762, 392] width 1523 height 784
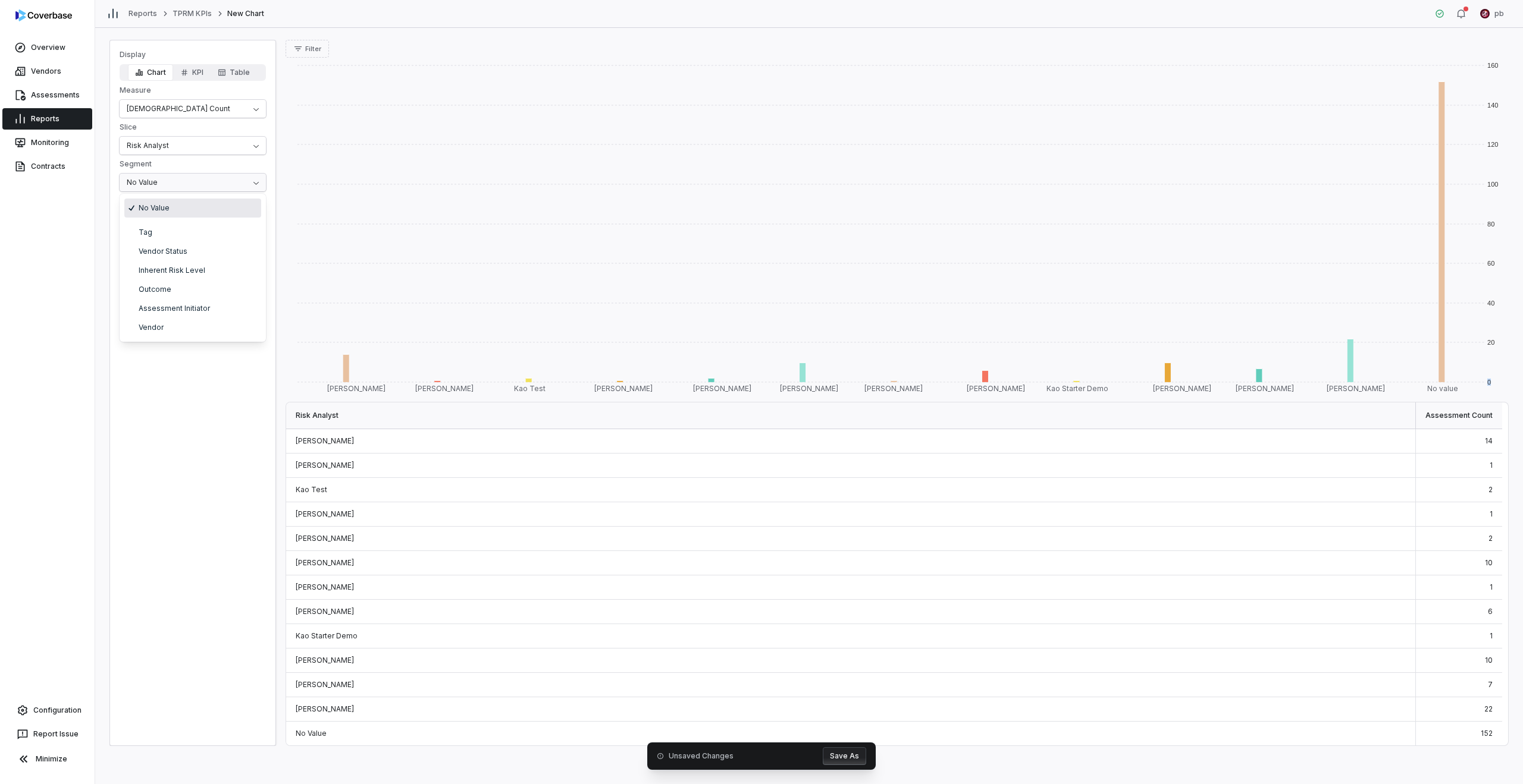
click at [201, 186] on html "Overview Vendors Assessments Reports Monitoring Contracts Configuration Report …" at bounding box center [762, 392] width 1523 height 784
click at [185, 72] on icon "button" at bounding box center [184, 72] width 8 height 8
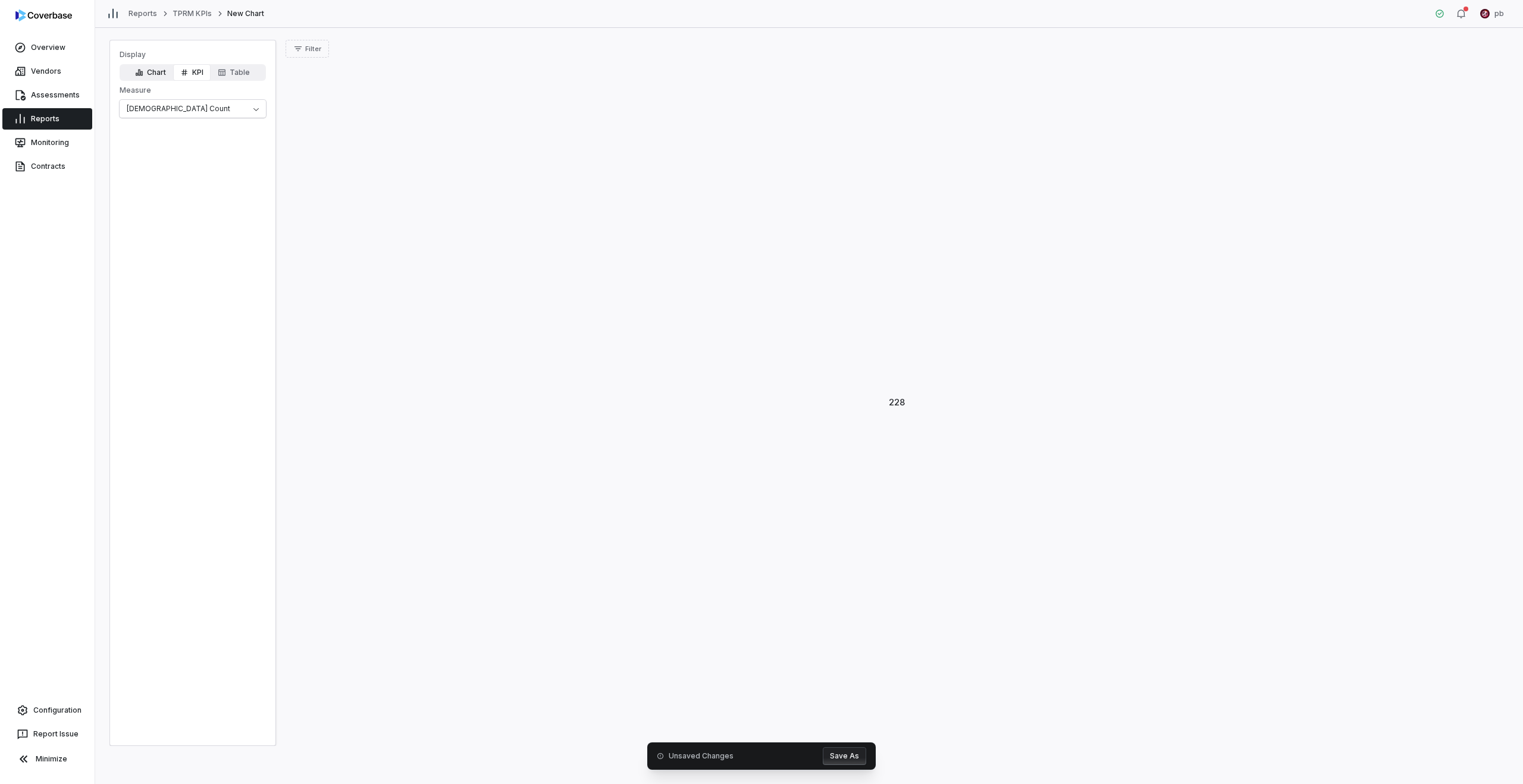
click at [161, 70] on button "Chart" at bounding box center [150, 72] width 45 height 17
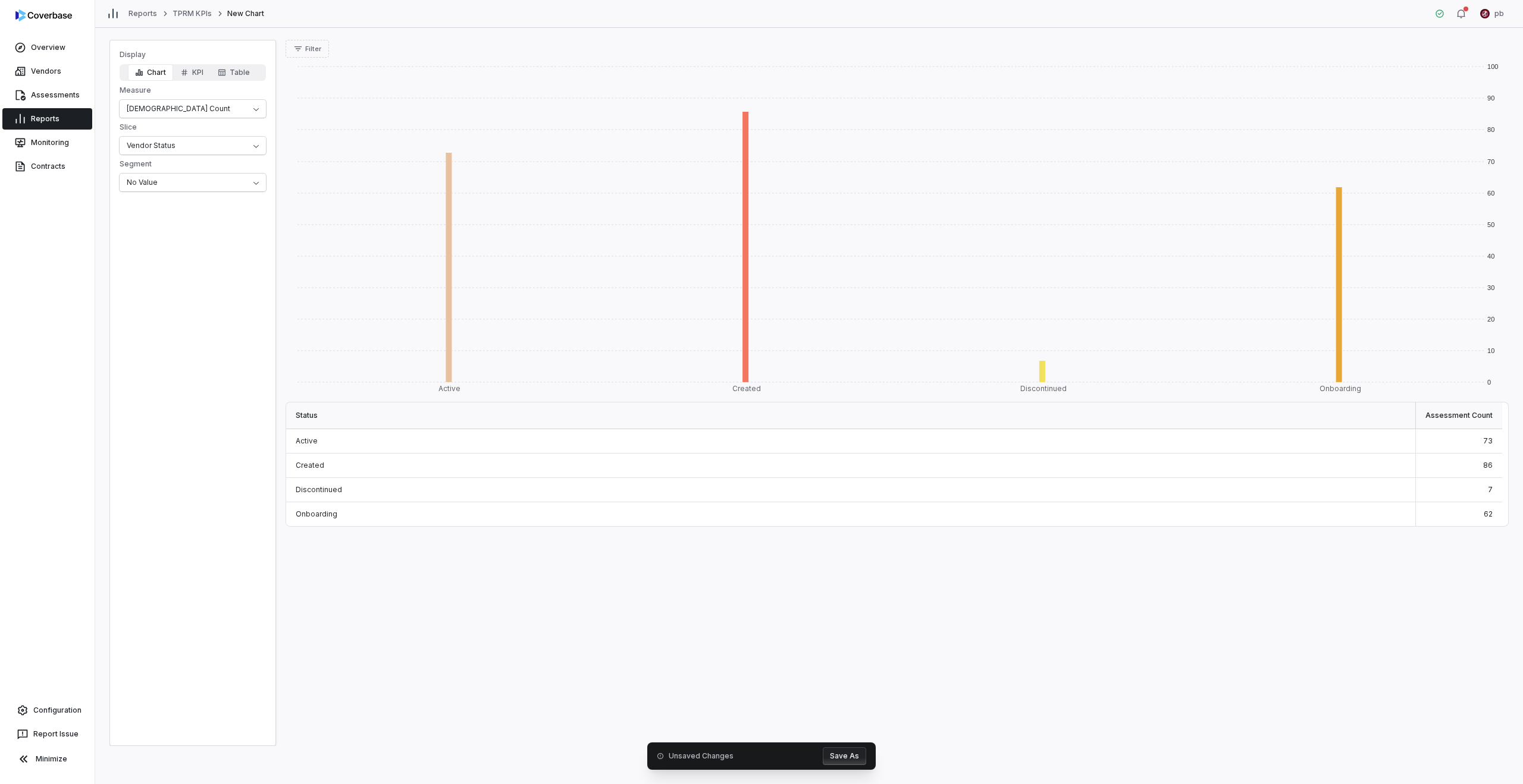
click at [228, 158] on div "Display Chart KPI Table Measure Aseessment Count Slice Vendor Status Segment No…" at bounding box center [192, 121] width 165 height 141
click at [228, 156] on div "Display Chart KPI Table Measure Aseessment Count Slice Vendor Status Segment No…" at bounding box center [192, 121] width 165 height 141
click at [226, 157] on div "Display Chart KPI Table Measure Aseessment Count Slice Vendor Status Segment No…" at bounding box center [192, 121] width 165 height 141
click at [225, 148] on html "Overview Vendors Assessments Reports Monitoring Contracts Configuration Report …" at bounding box center [762, 392] width 1523 height 784
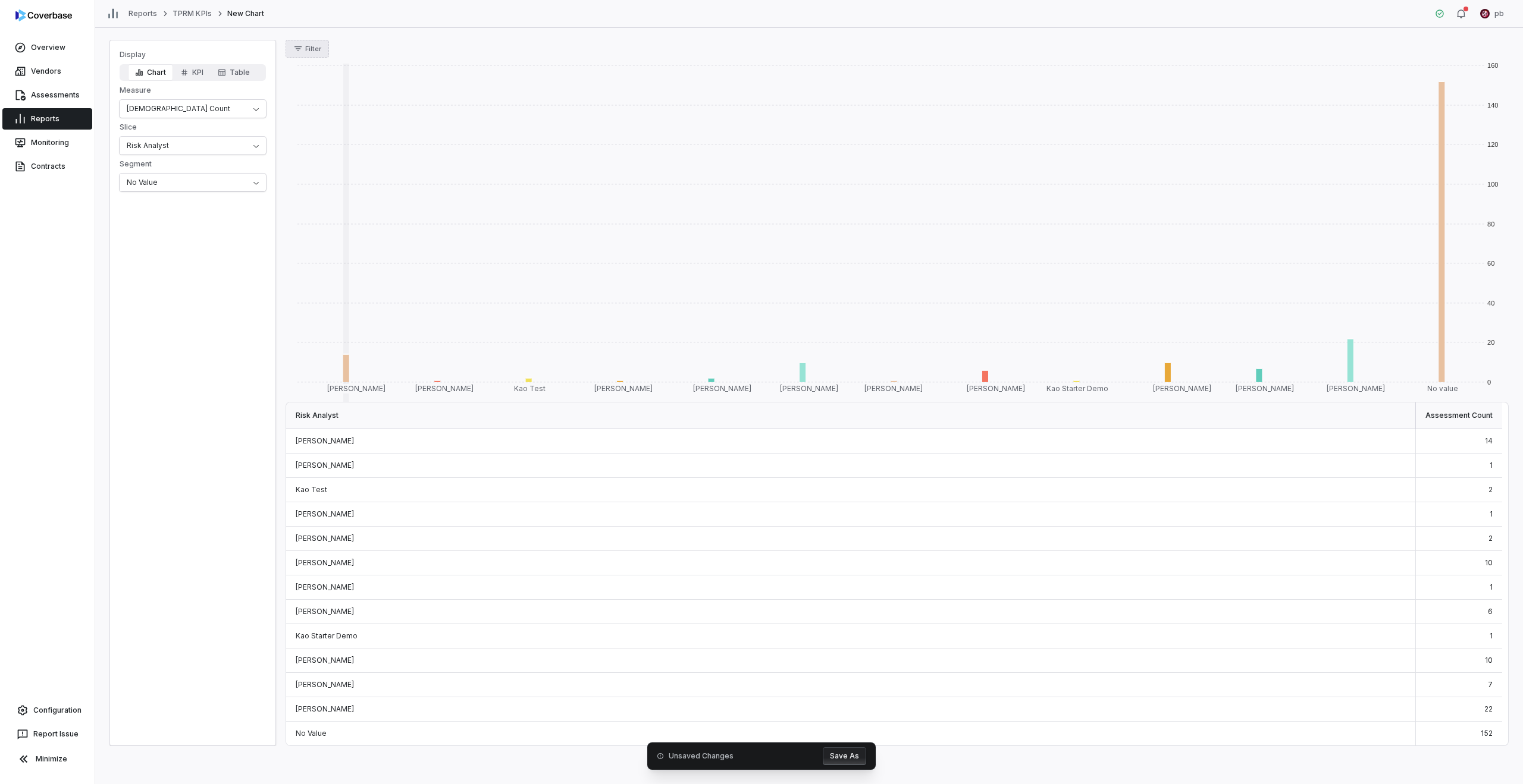
click at [299, 53] on icon "button" at bounding box center [298, 49] width 10 height 10
click at [312, 106] on div "Status" at bounding box center [347, 103] width 114 height 19
click at [326, 157] on p "Analyzing" at bounding box center [322, 160] width 33 height 10
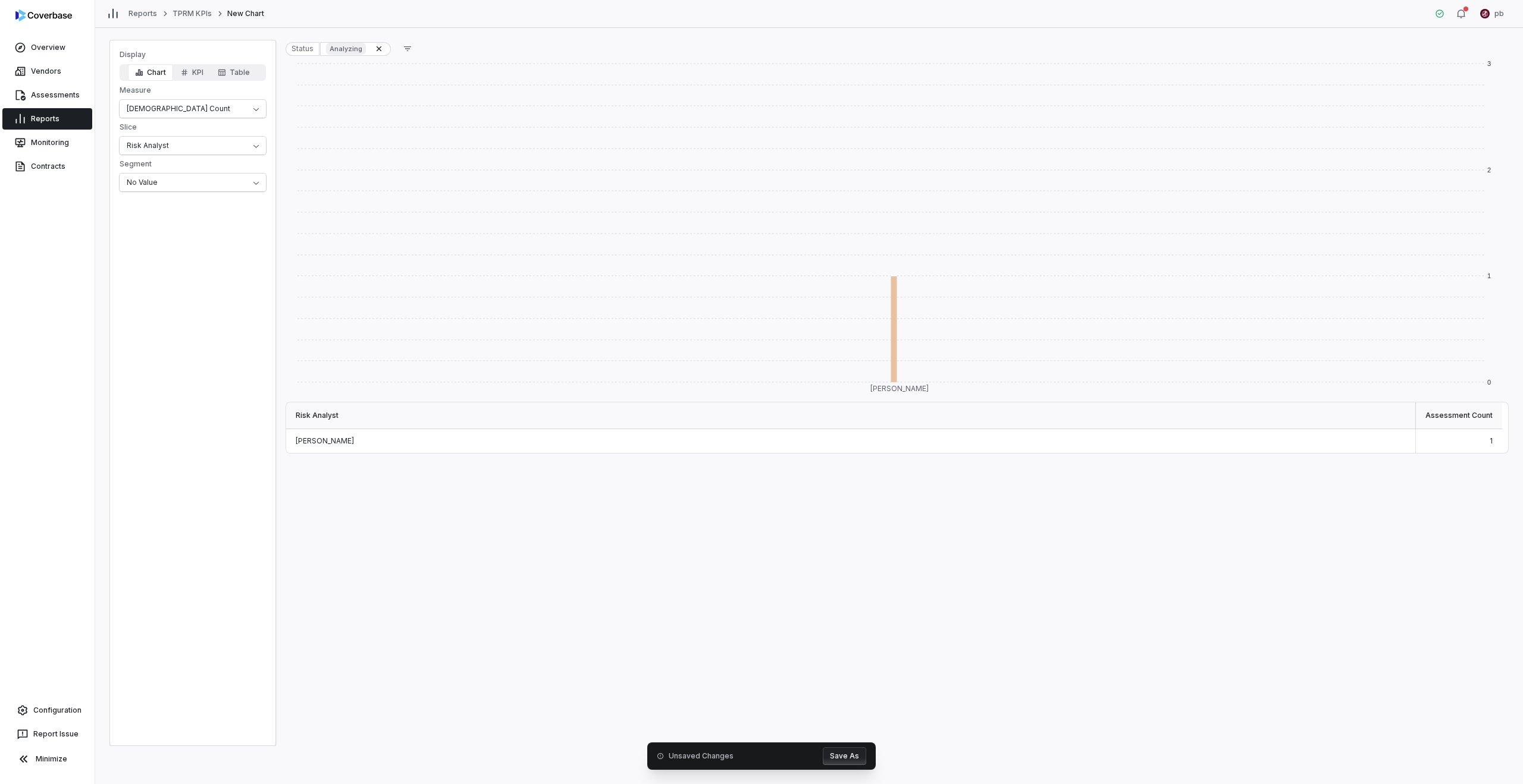
click at [361, 49] on span "Analyzing" at bounding box center [346, 48] width 40 height 11
click at [377, 48] on icon at bounding box center [379, 49] width 10 height 10
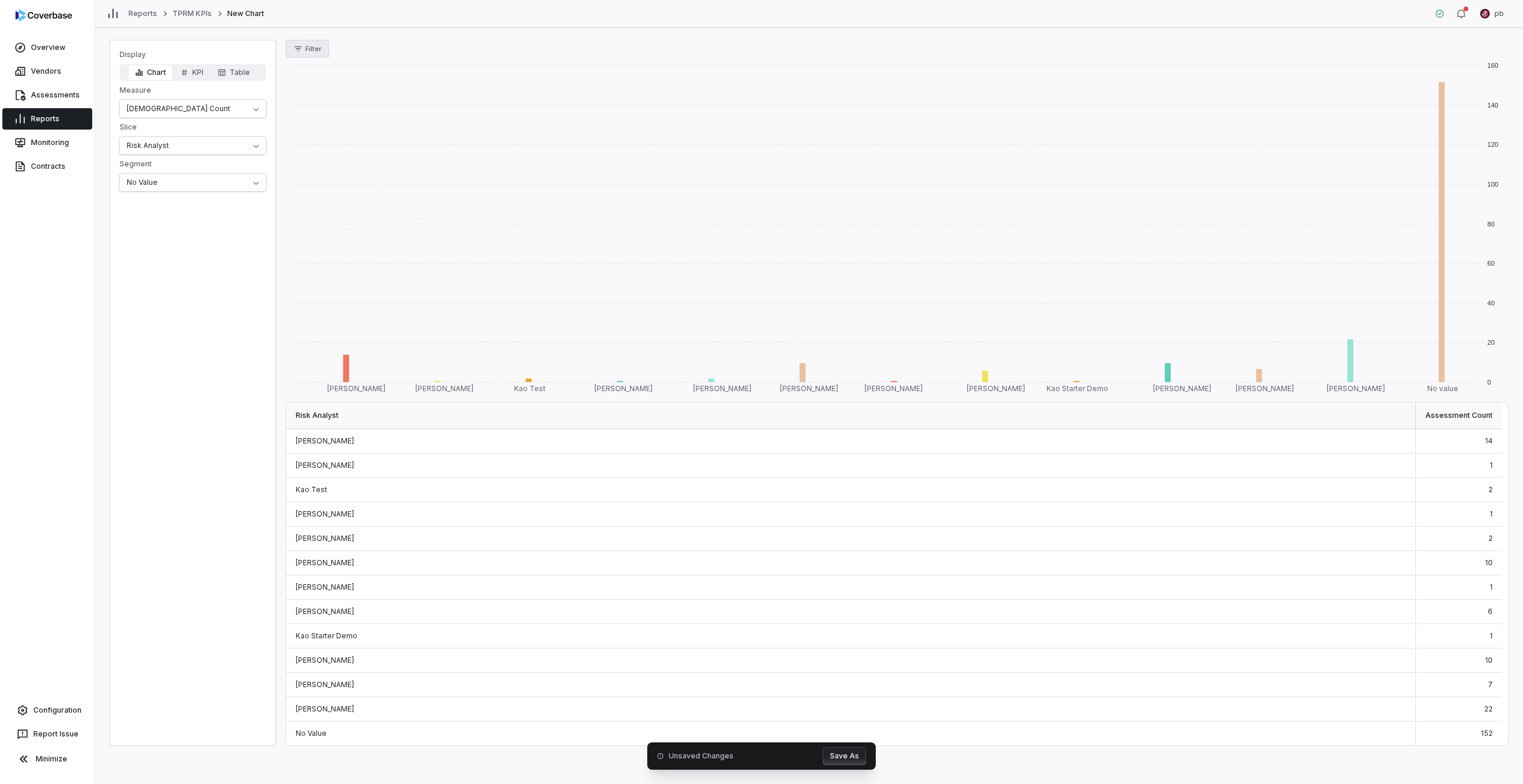
click at [316, 52] on span "Filter" at bounding box center [313, 49] width 16 height 9
click at [330, 103] on div "Status" at bounding box center [347, 103] width 114 height 19
click at [336, 179] on p "Needs review" at bounding box center [328, 179] width 44 height 10
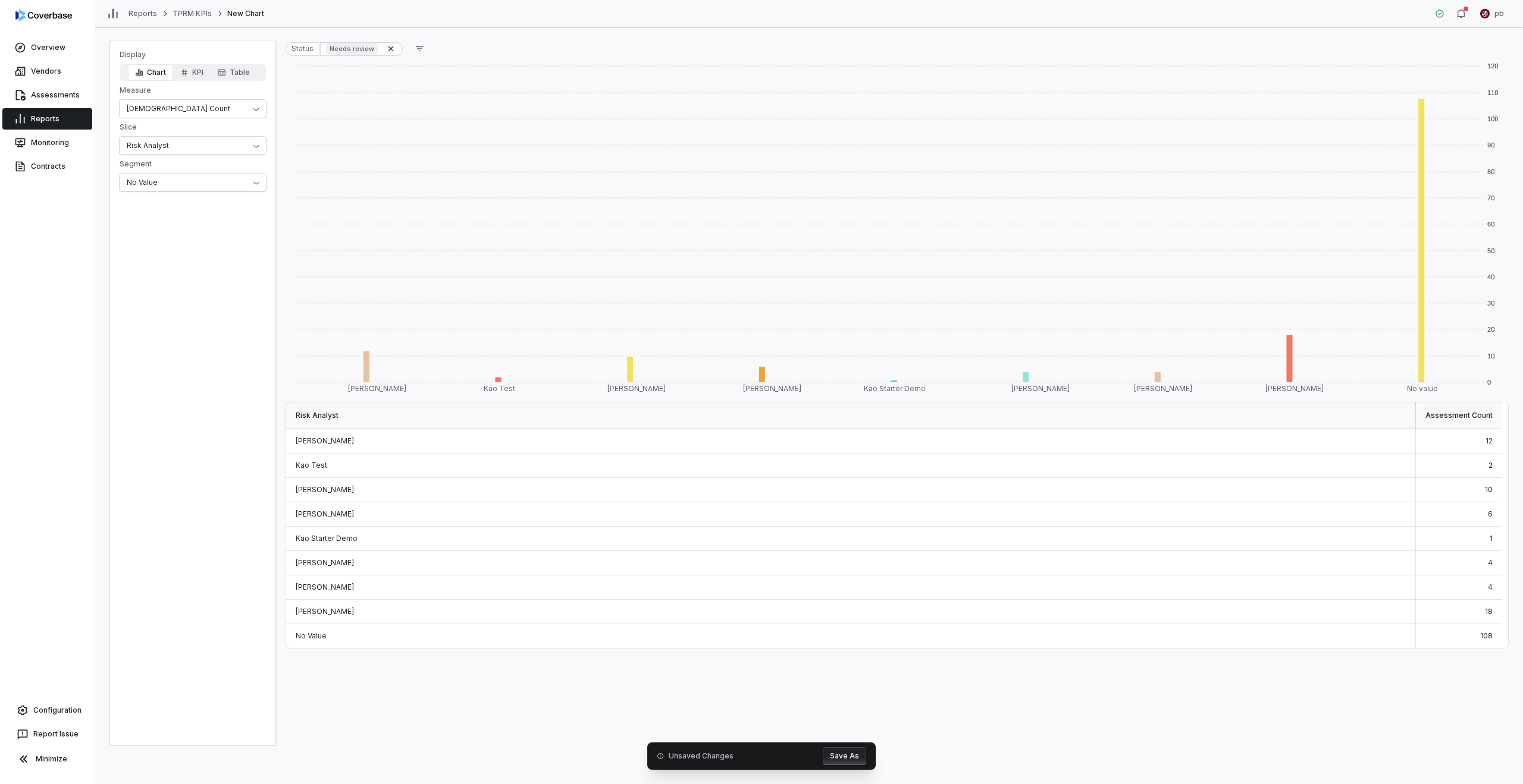
click at [853, 747] on div "Unsaved Changes Save As" at bounding box center [762, 756] width 228 height 27
click at [850, 750] on button "Save As" at bounding box center [844, 757] width 43 height 18
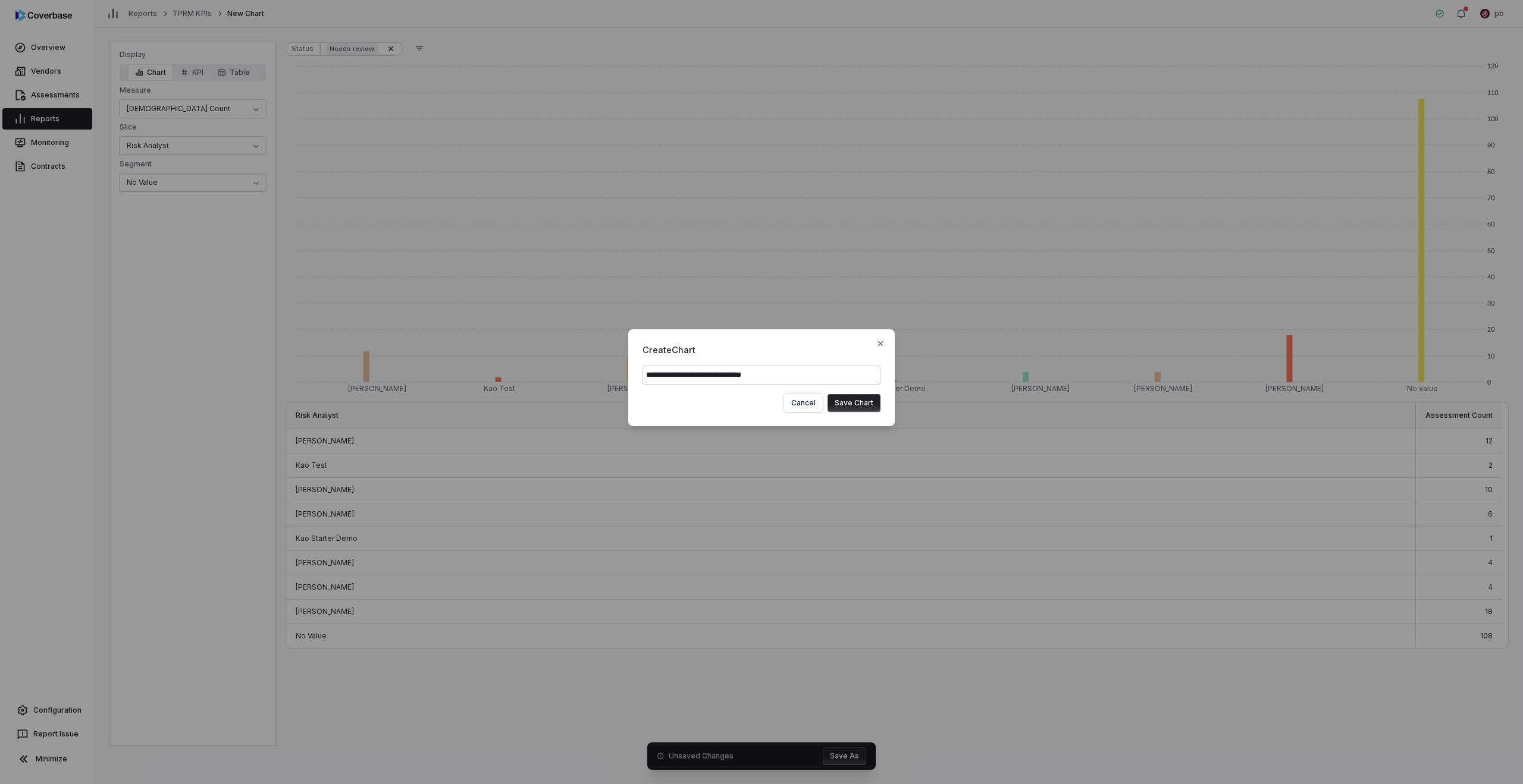
click at [816, 372] on input "**********" at bounding box center [762, 376] width 238 height 19
type input "**********"
click button "Save Chart" at bounding box center [854, 403] width 53 height 18
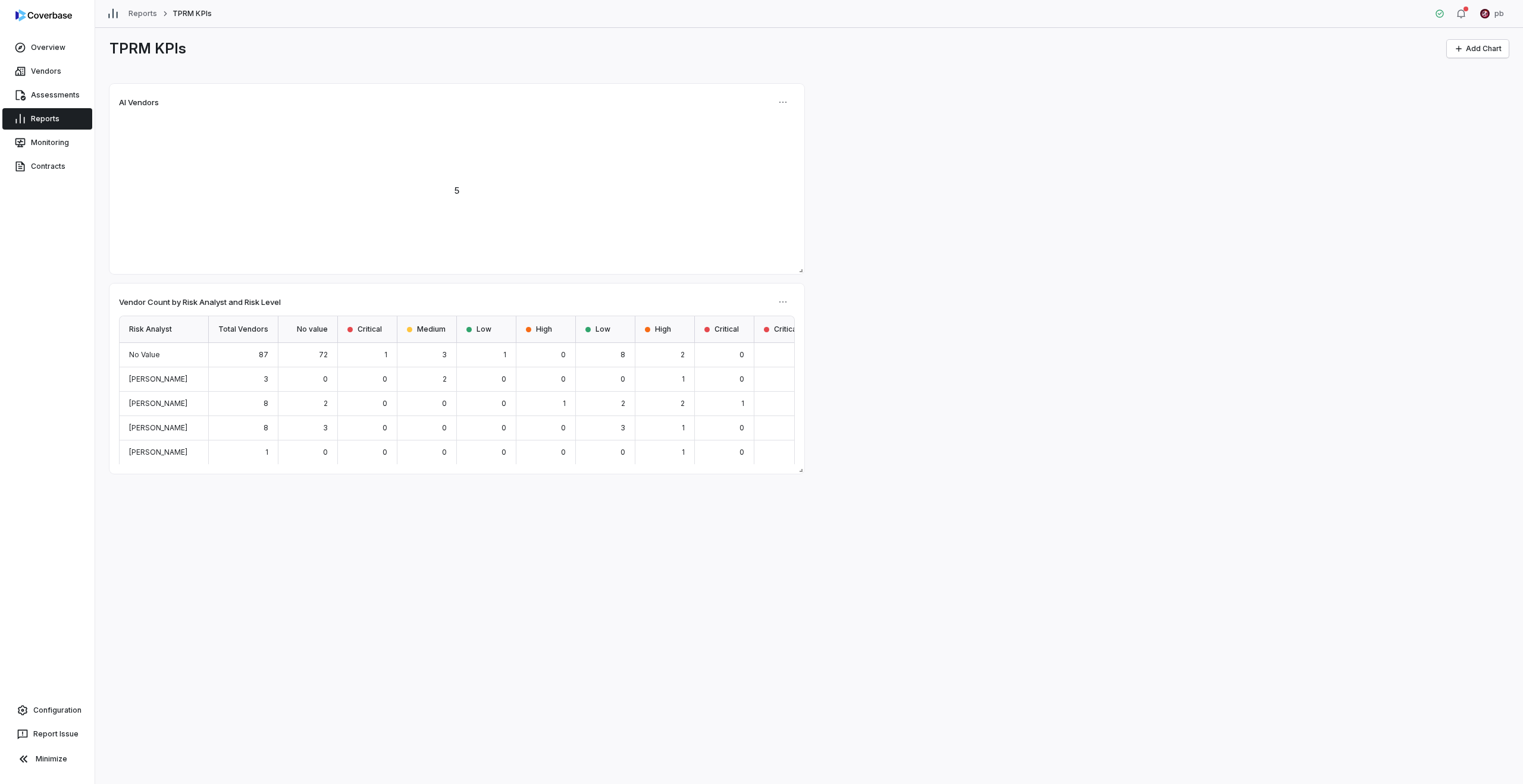
click at [814, 288] on div "AI Vendors 5 Vendor Count by Risk Analyst and Risk Level Risk Analyst Total Ven…" at bounding box center [809, 278] width 1399 height 390
click at [915, 245] on div "Vendor Count by Risk Analyst and Risk Level Risk Analyst Total Vendors No value…" at bounding box center [809, 278] width 1399 height 390
drag, startPoint x: 1019, startPoint y: 491, endPoint x: 1028, endPoint y: 506, distance: 17.5
click at [1026, 504] on div "TPRM KPIs Add Chart Vendor Count by Risk Analyst and Risk Level Risk Analyst To…" at bounding box center [809, 407] width 1428 height 757
click at [1030, 510] on div "TPRM KPIs Add Chart Vendor Count by Risk Analyst and Risk Level Risk Analyst To…" at bounding box center [809, 407] width 1428 height 757
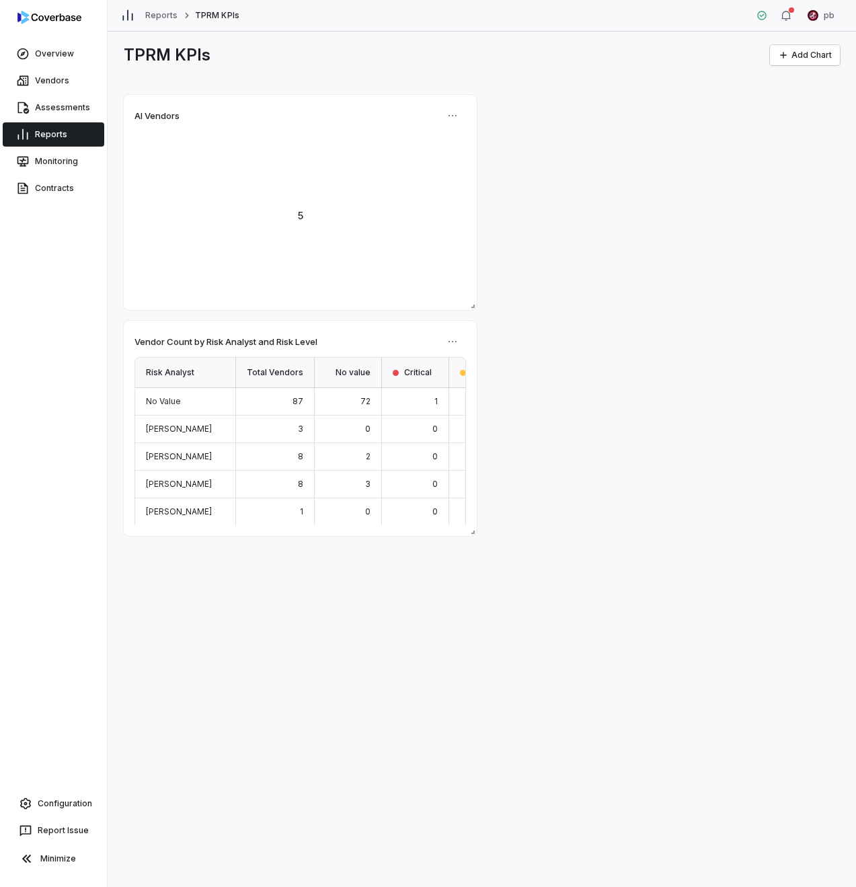
click at [785, 151] on div "Vendor Count by Risk Analyst and Risk Level Risk Analyst Total Vendors No value…" at bounding box center [482, 315] width 716 height 441
click at [805, 73] on div "TPRM KPIs Add Chart Vendor Count by Risk Analyst and Risk Level Risk Analyst To…" at bounding box center [482, 460] width 749 height 856
click at [803, 52] on button "Add Chart" at bounding box center [805, 55] width 70 height 20
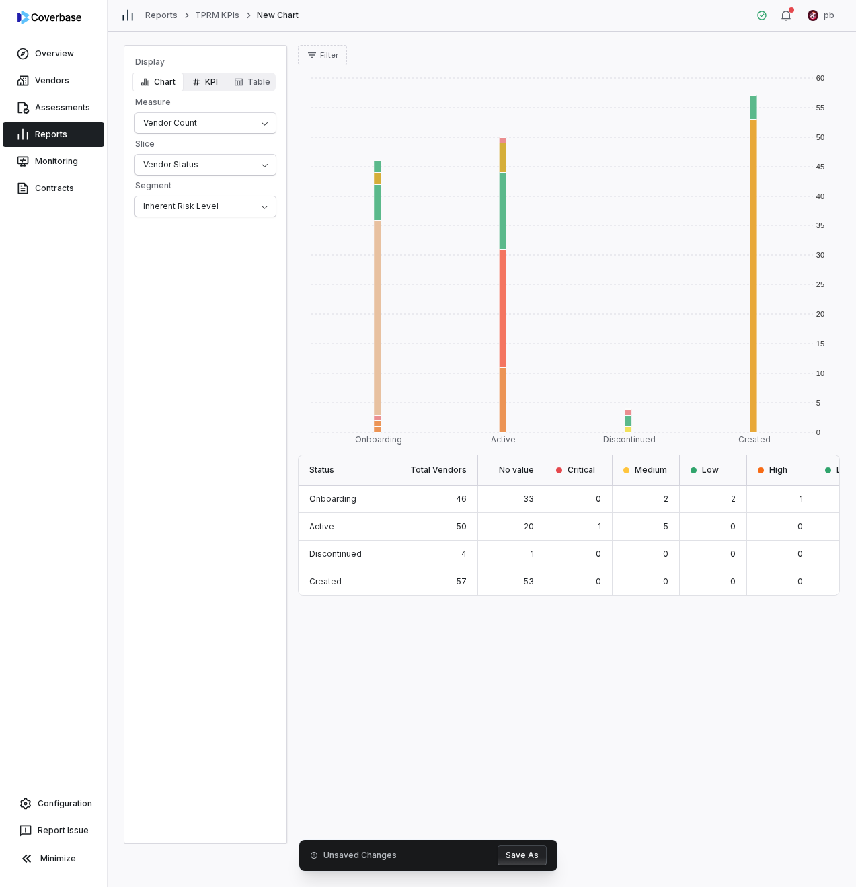
click at [211, 82] on button "KPI" at bounding box center [205, 82] width 42 height 19
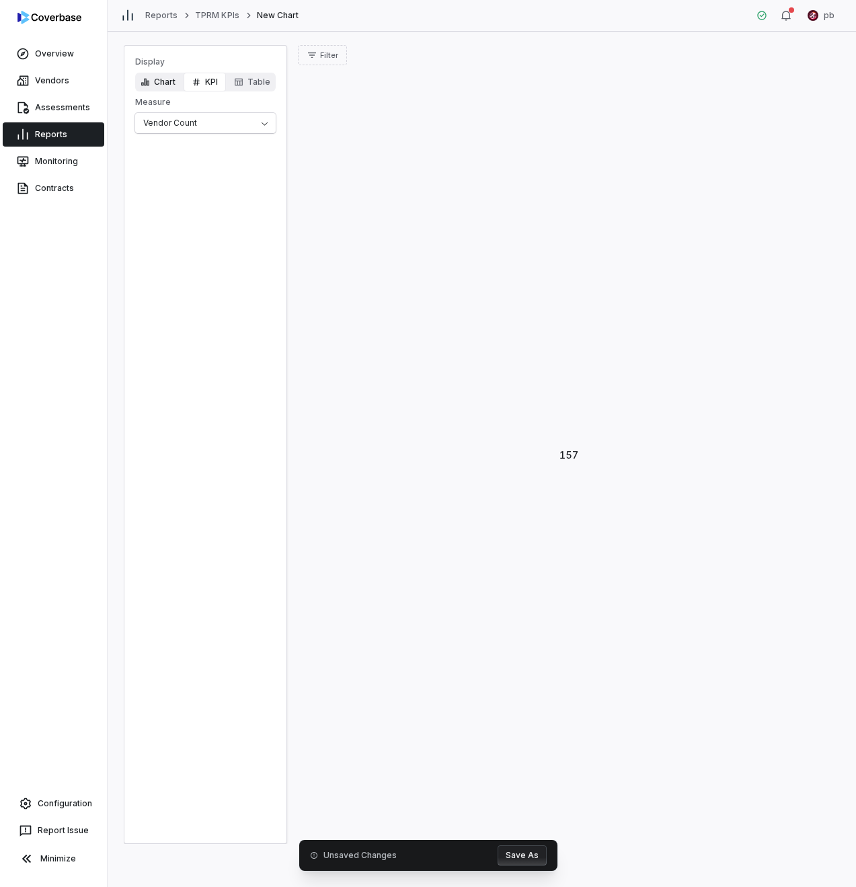
click at [155, 83] on button "Chart" at bounding box center [158, 82] width 51 height 19
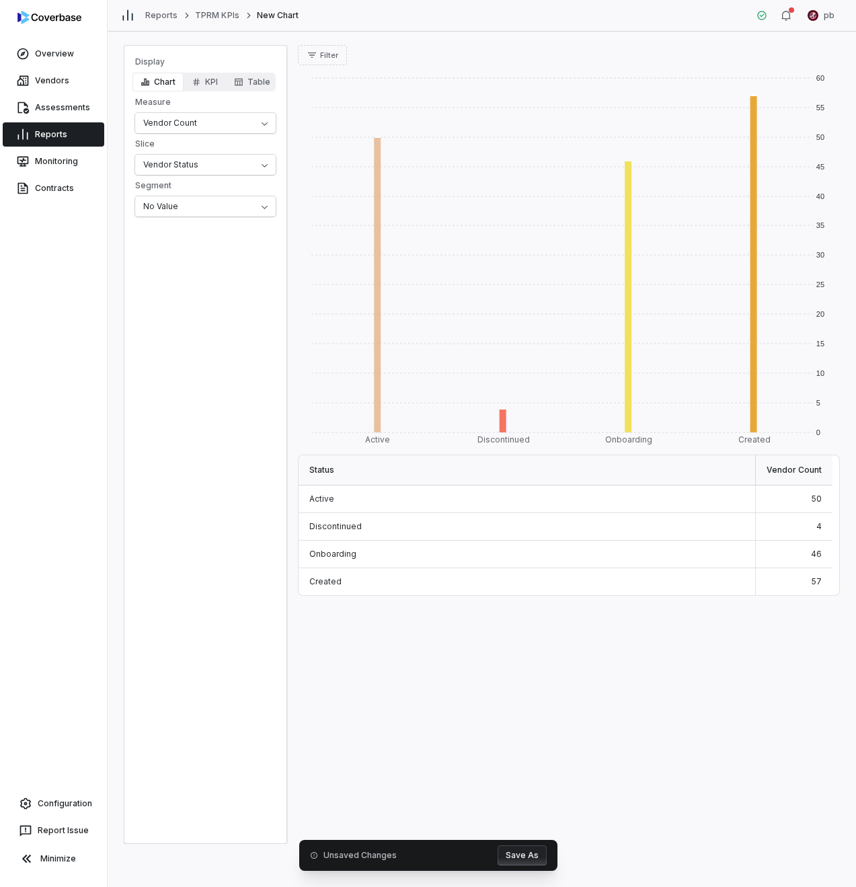
click at [180, 149] on div "Display Chart KPI Table Measure Vendor Count Slice Vendor Status Segment No Val…" at bounding box center [205, 137] width 162 height 160
click at [175, 161] on html "Overview Vendors Assessments Reports Monitoring Contracts Configuration Report …" at bounding box center [428, 443] width 856 height 887
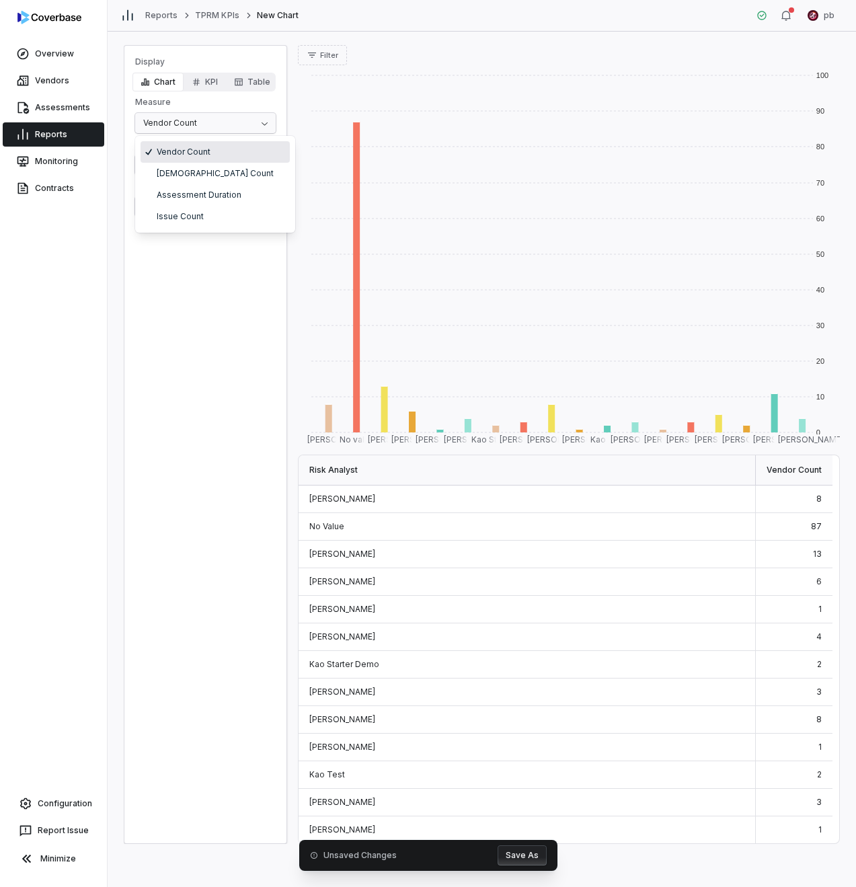
click at [184, 116] on html "Overview Vendors Assessments Reports Monitoring Contracts Configuration Report …" at bounding box center [428, 443] width 856 height 887
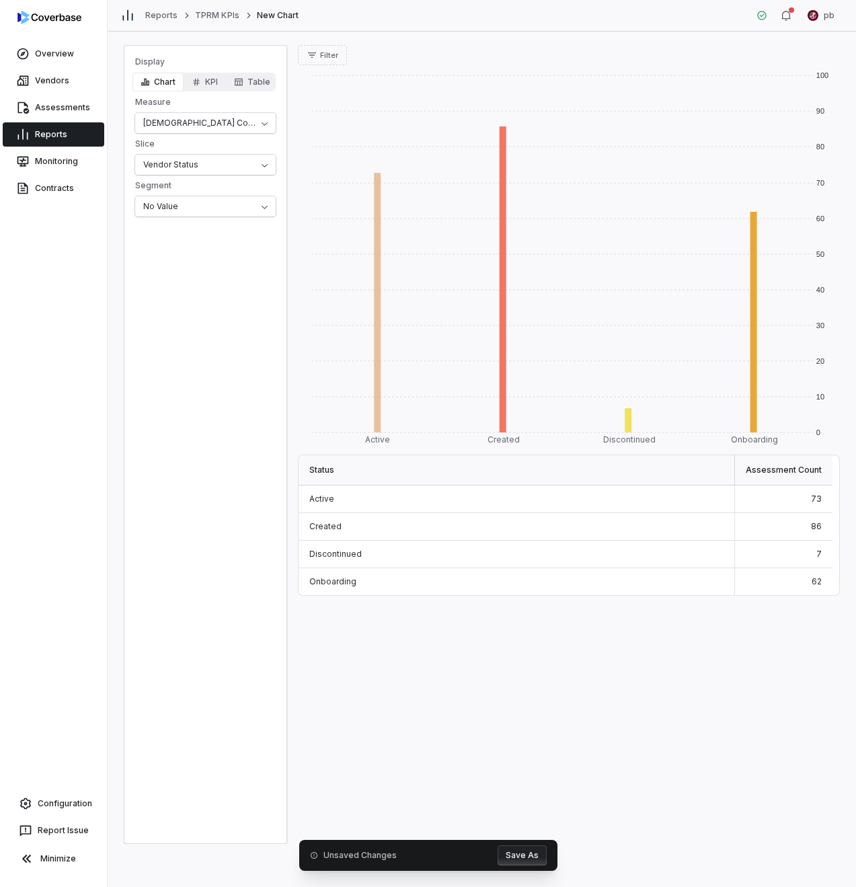
click at [505, 855] on button "Save As" at bounding box center [522, 856] width 49 height 20
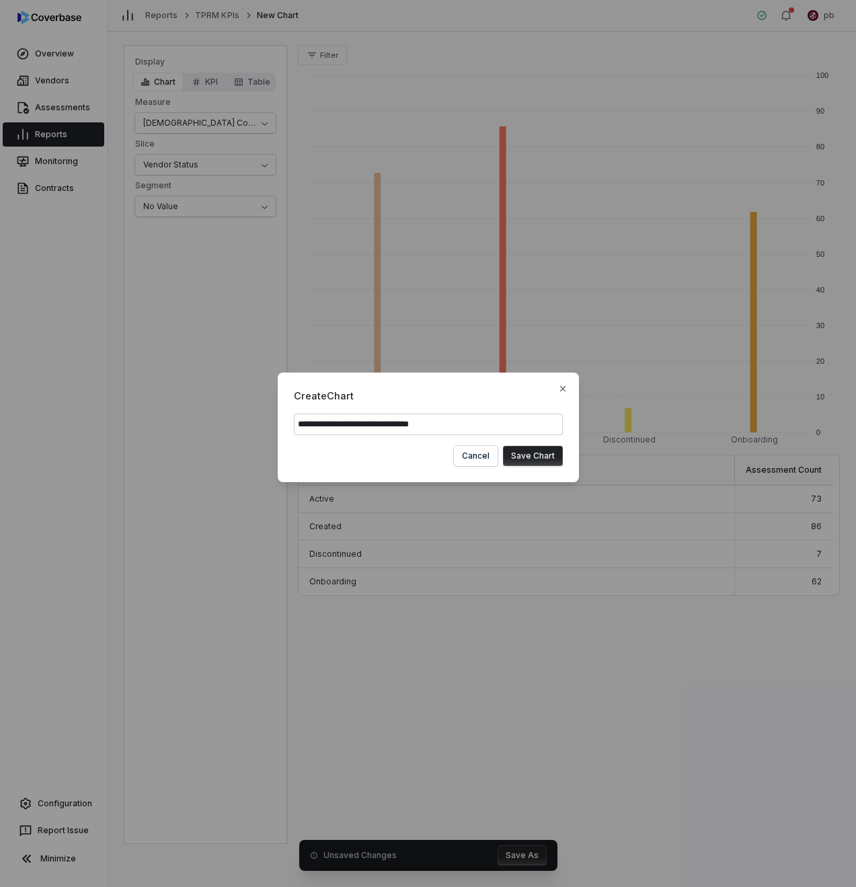
click at [538, 459] on button "Save Chart" at bounding box center [533, 456] width 60 height 20
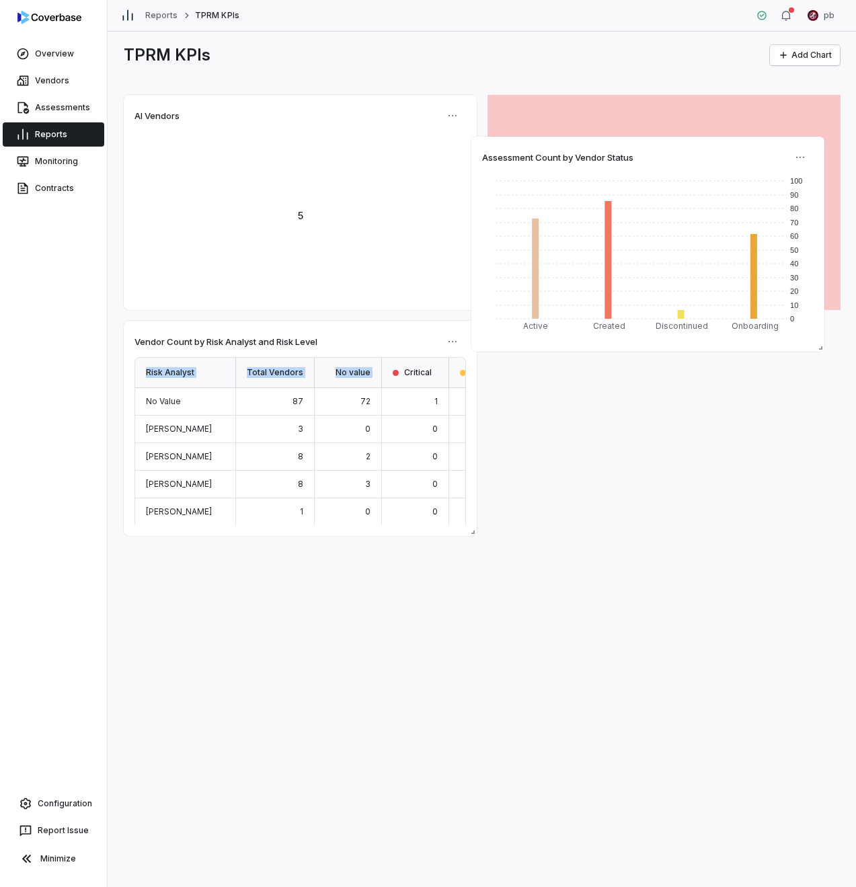
drag, startPoint x: 401, startPoint y: 329, endPoint x: 747, endPoint y: 145, distance: 392.4
click at [747, 145] on div "Assessment Count by Vendor Status 0 10 20 30 40 50 60 70 80 90 100 Active Creat…" at bounding box center [648, 244] width 353 height 215
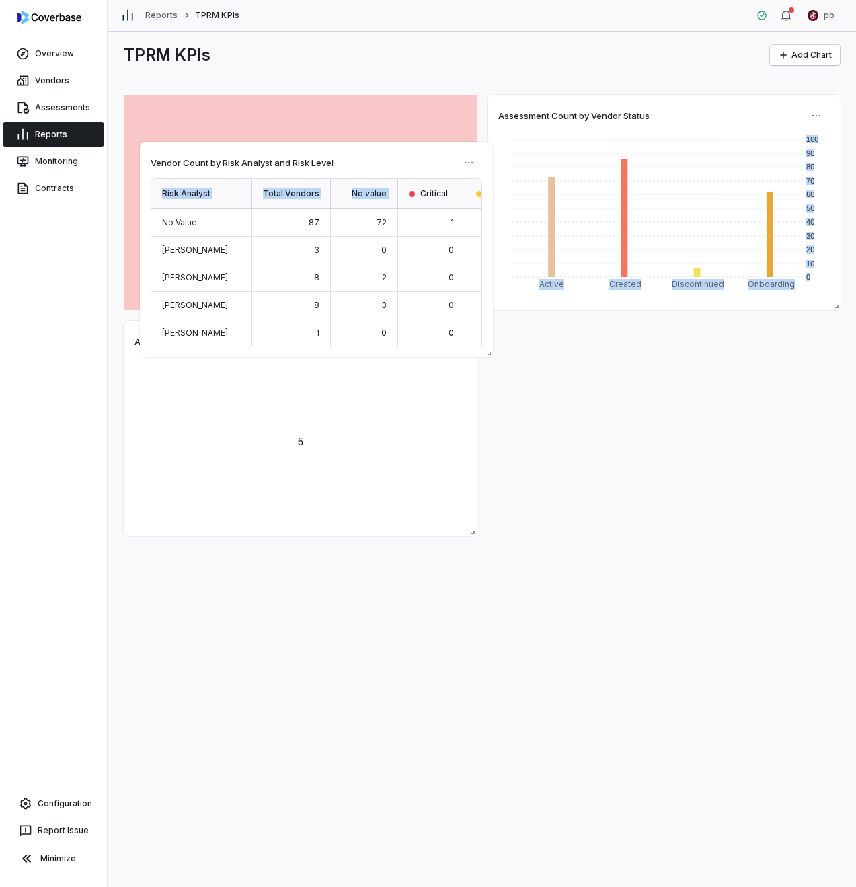
drag, startPoint x: 354, startPoint y: 342, endPoint x: 368, endPoint y: 157, distance: 184.9
click at [368, 157] on div "Vendor Count by Risk Analyst and Risk Level" at bounding box center [317, 163] width 332 height 20
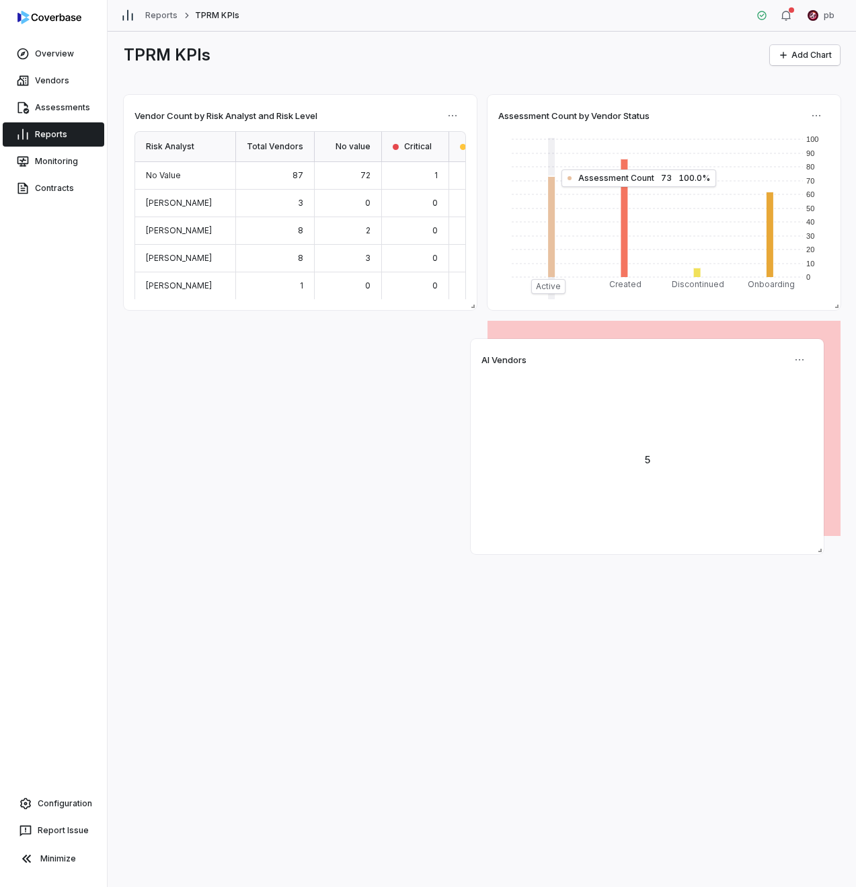
drag, startPoint x: 340, startPoint y: 343, endPoint x: 687, endPoint y: 361, distance: 347.6
click at [687, 361] on div "AI Vendors" at bounding box center [648, 360] width 332 height 20
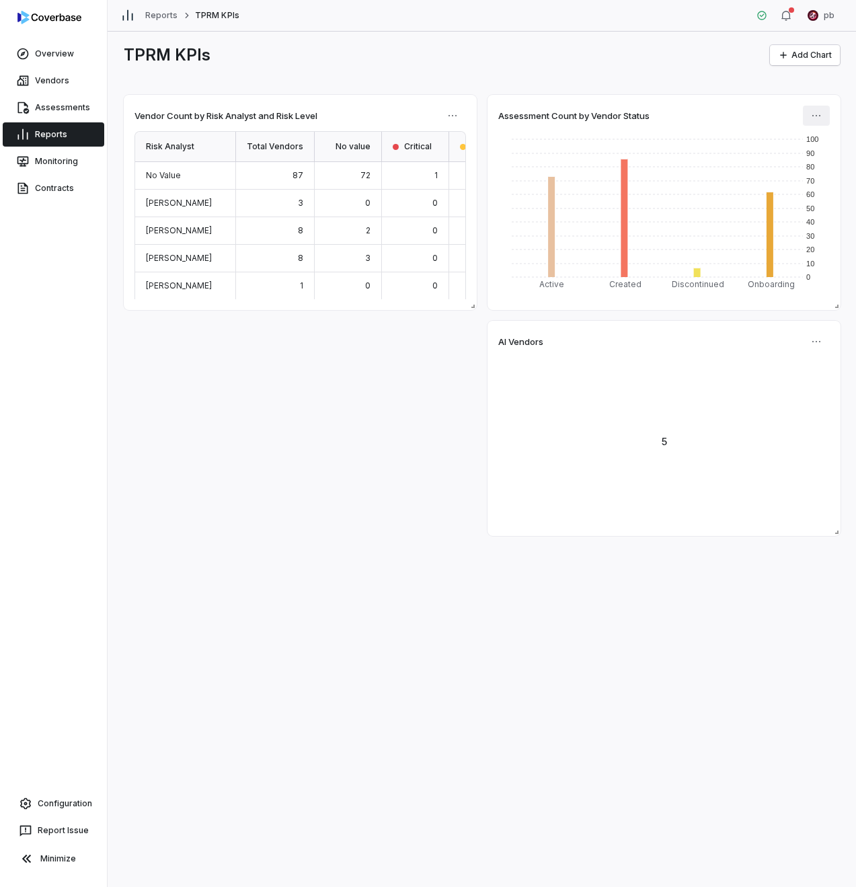
click at [822, 115] on html "Overview Vendors Assessments Reports Monitoring Contracts Configuration Report …" at bounding box center [428, 443] width 856 height 887
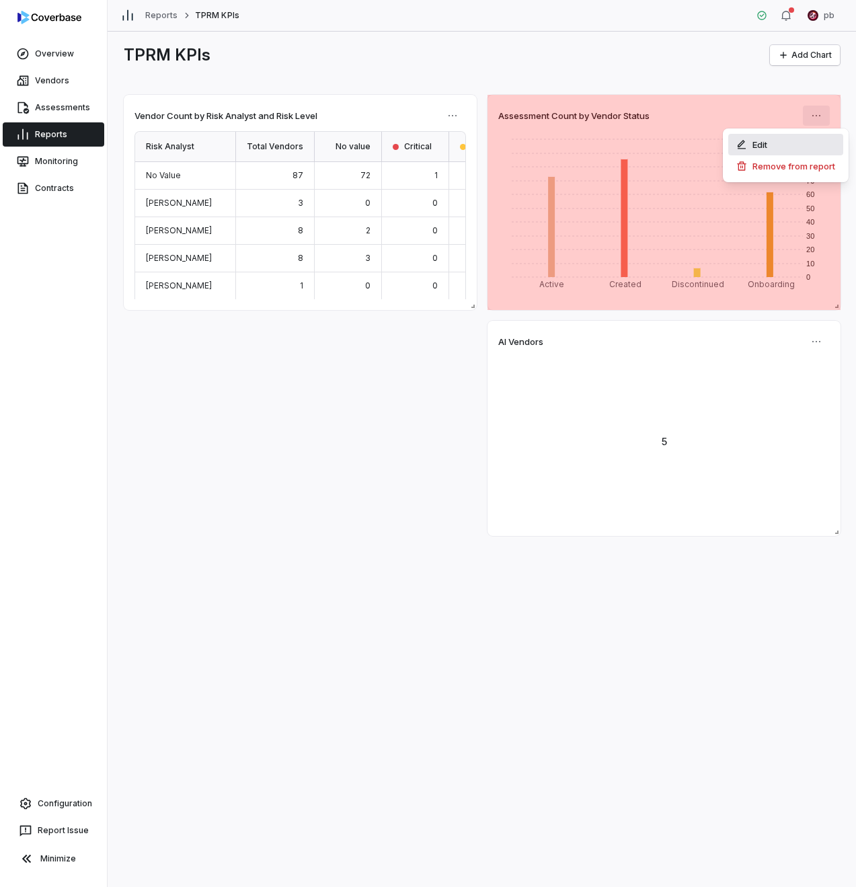
click at [798, 149] on div "Edit" at bounding box center [786, 145] width 115 height 22
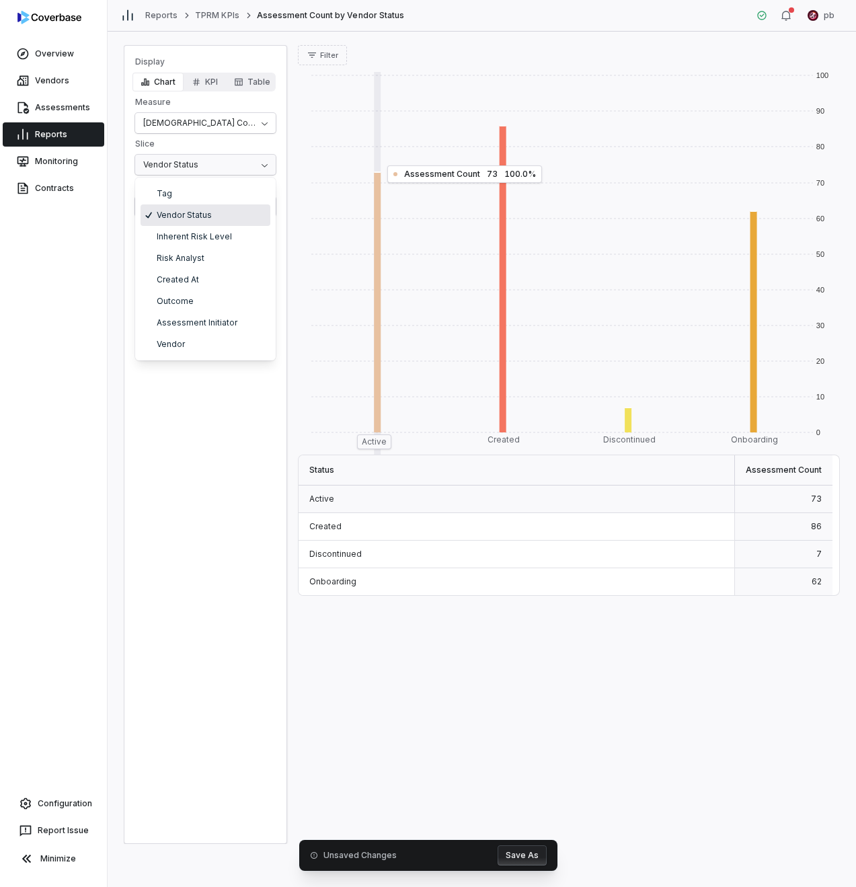
click at [215, 170] on html "Overview Vendors Assessments Reports Monitoring Contracts Configuration Report …" at bounding box center [428, 443] width 856 height 887
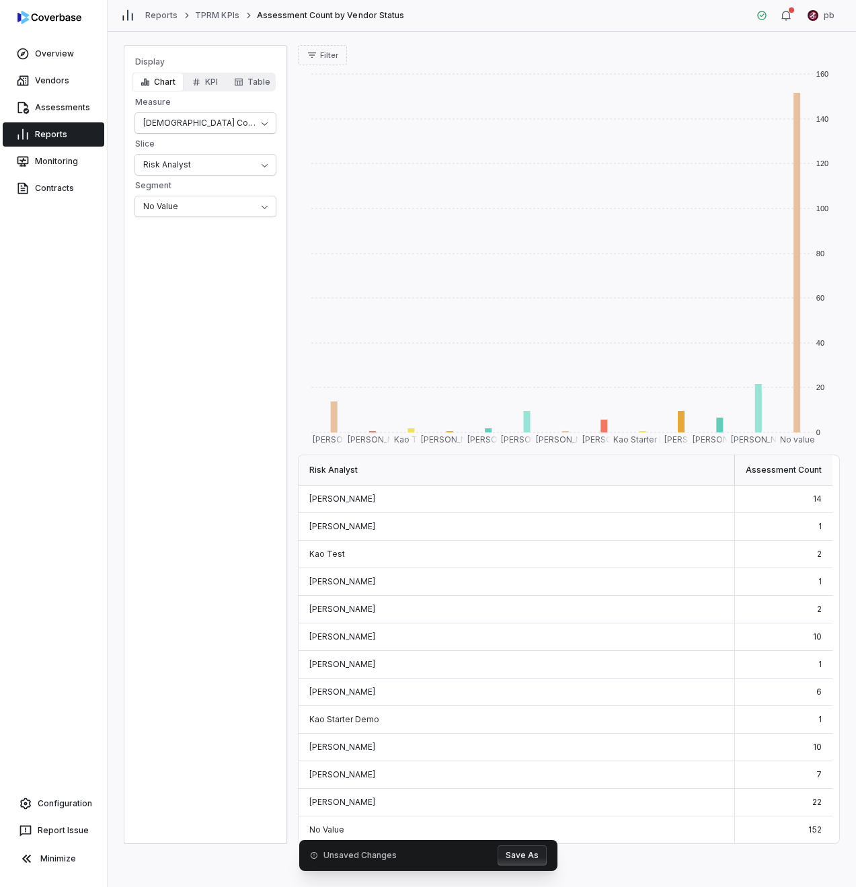
click at [515, 866] on div "Unsaved Changes Save As" at bounding box center [428, 855] width 258 height 31
click at [526, 862] on button "Save As" at bounding box center [522, 856] width 49 height 20
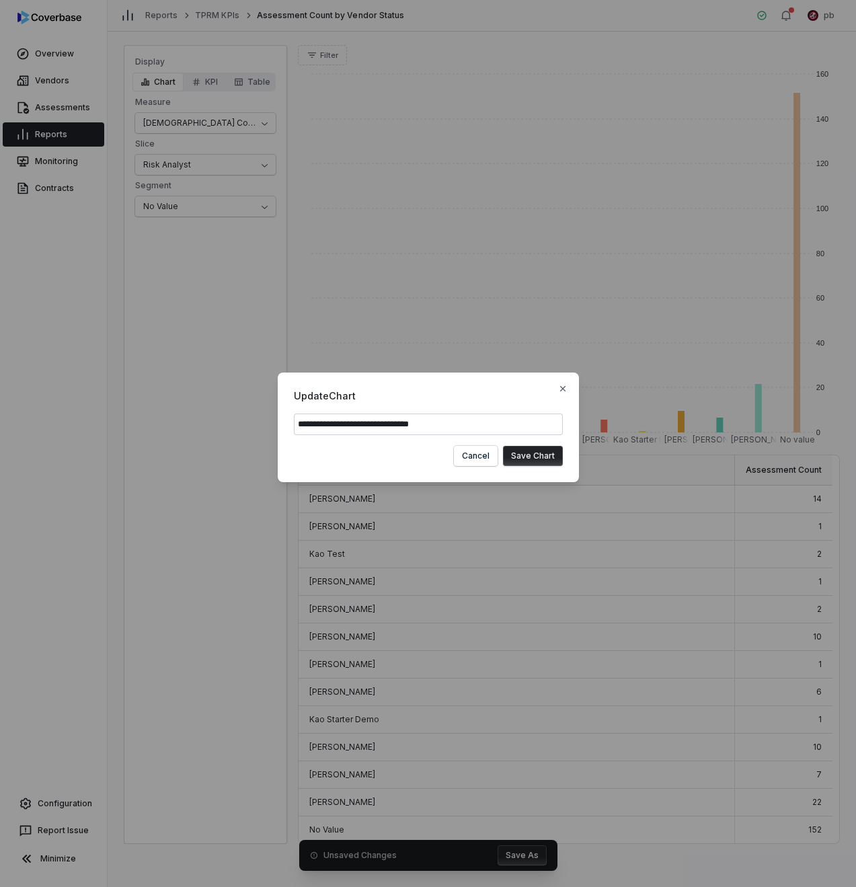
click at [540, 447] on button "Save Chart" at bounding box center [533, 456] width 60 height 20
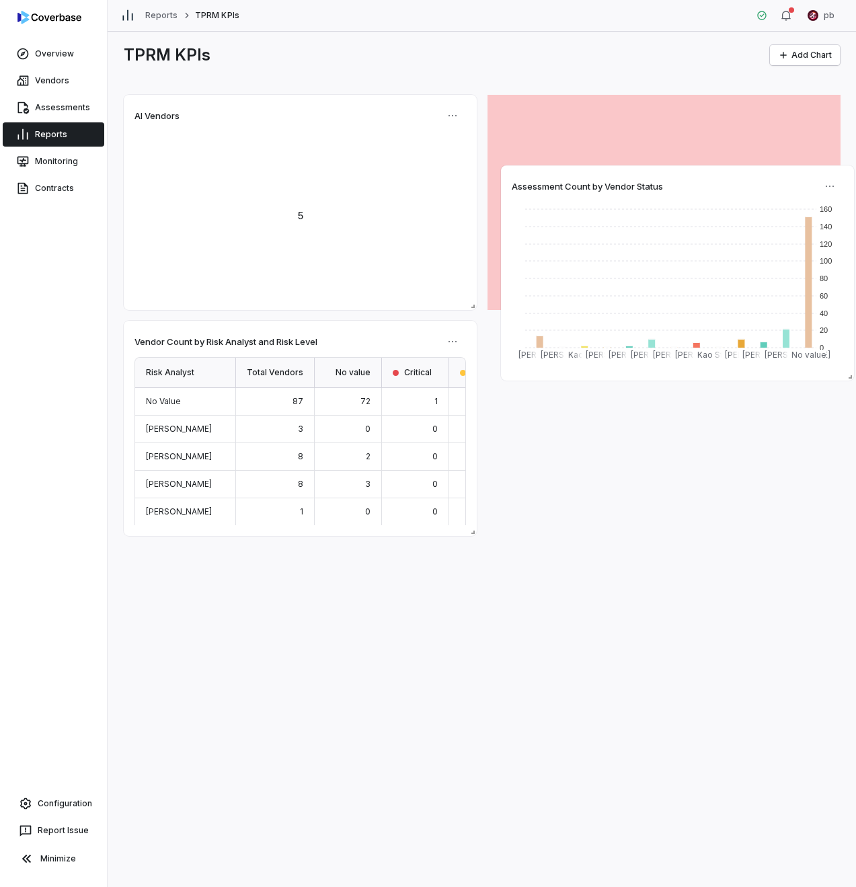
drag, startPoint x: 420, startPoint y: 329, endPoint x: 755, endPoint y: 170, distance: 371.0
click at [755, 170] on div "Assessment Count by Vendor Status 0 20 40 60 80 100 120 140 160 Anna Chen Drew …" at bounding box center [677, 272] width 353 height 215
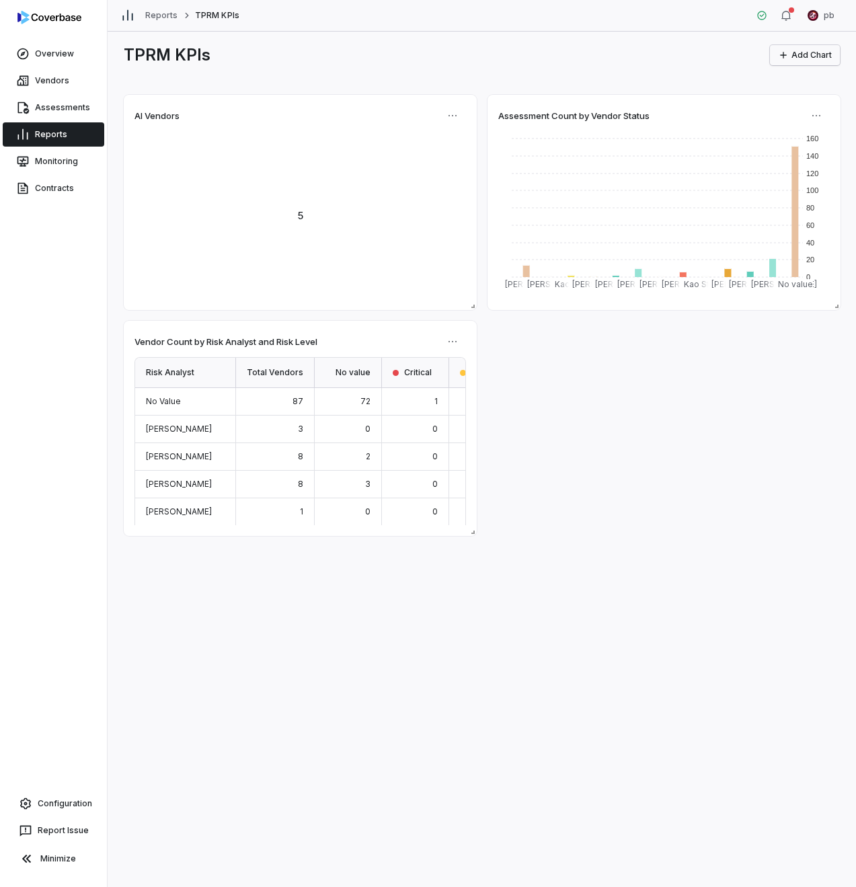
click at [788, 61] on button "Add Chart" at bounding box center [805, 55] width 70 height 20
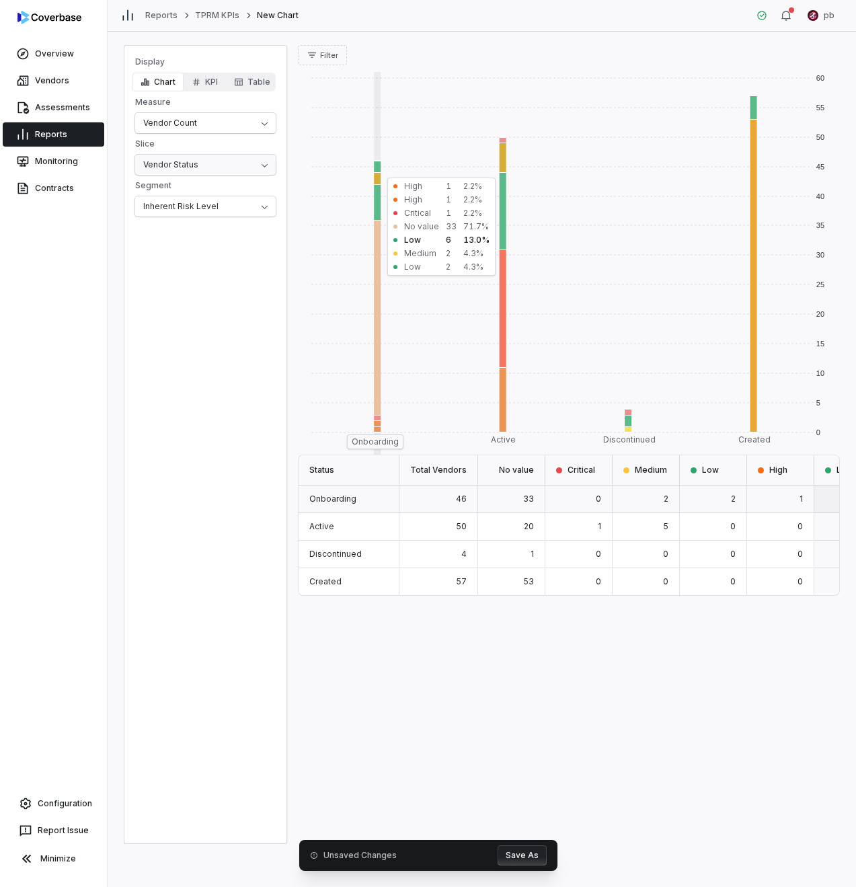
click at [215, 161] on html "Overview Vendors Assessments Reports Monitoring Contracts Configuration Report …" at bounding box center [428, 443] width 856 height 887
click at [194, 120] on html "Overview Vendors Assessments Reports Monitoring Contracts Configuration Report …" at bounding box center [428, 443] width 856 height 887
click at [192, 108] on html "Overview Vendors Assessments Reports Monitoring Contracts Configuration Report …" at bounding box center [428, 443] width 856 height 887
click at [191, 124] on html "Overview Vendors Assessments Reports Monitoring Contracts Configuration Report …" at bounding box center [428, 443] width 856 height 887
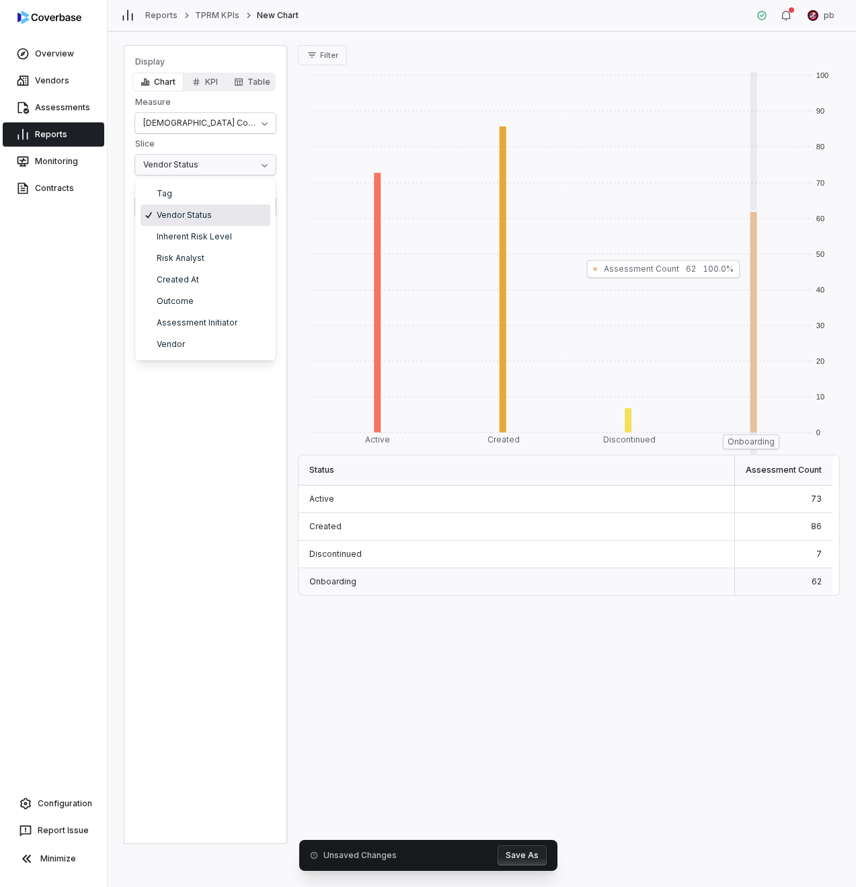
click at [193, 169] on html "Overview Vendors Assessments Reports Monitoring Contracts Configuration Report …" at bounding box center [428, 443] width 856 height 887
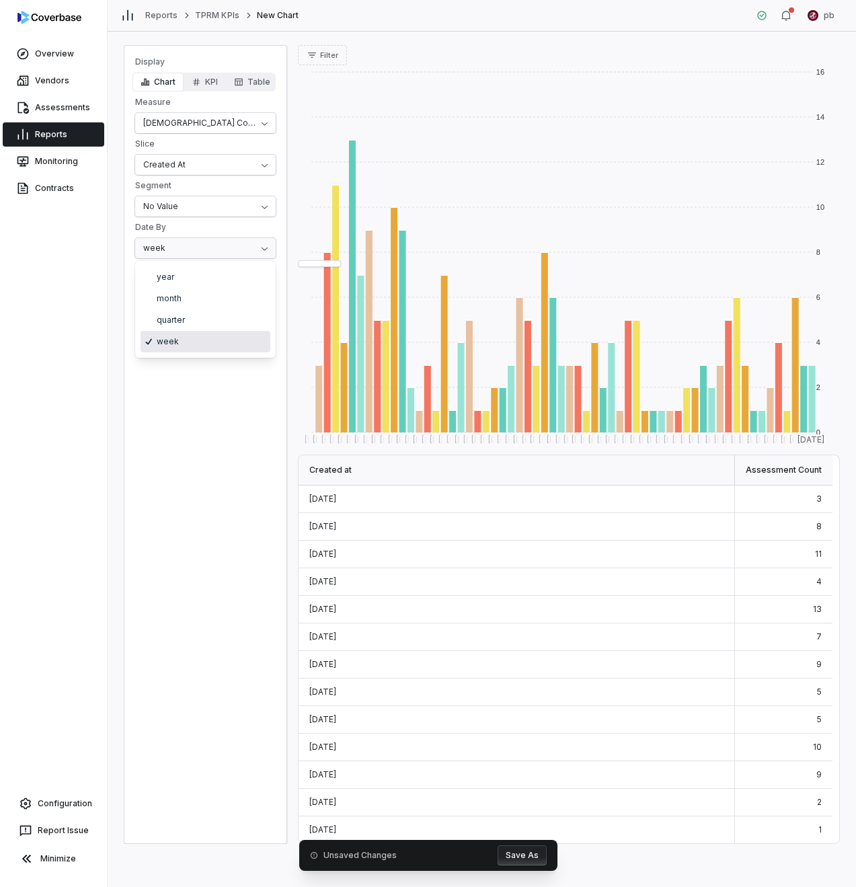
click at [192, 243] on html "Overview Vendors Assessments Reports Monitoring Contracts Configuration Report …" at bounding box center [428, 443] width 856 height 887
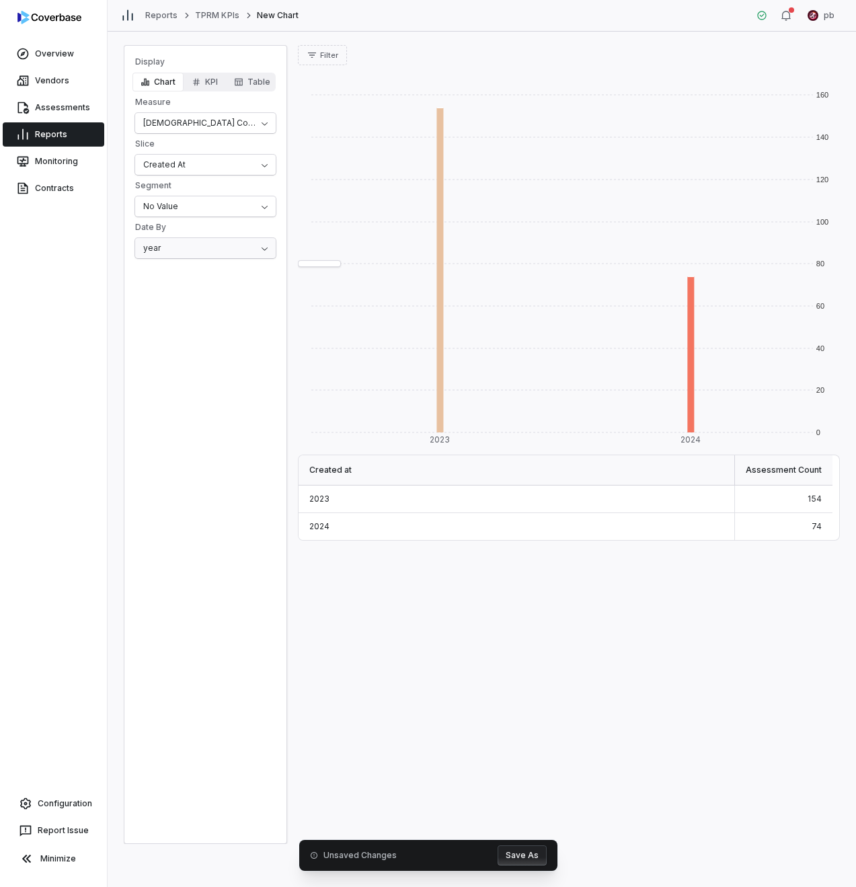
click at [189, 238] on html "Overview Vendors Assessments Reports Monitoring Contracts Configuration Report …" at bounding box center [428, 443] width 856 height 887
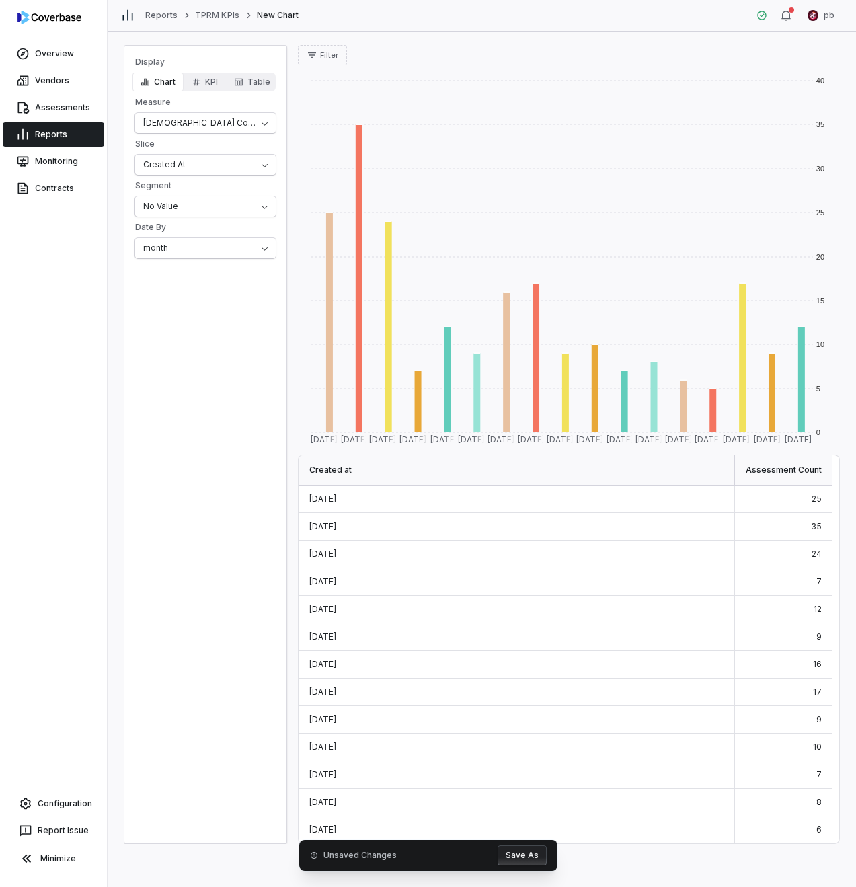
click at [529, 856] on button "Save As" at bounding box center [522, 856] width 49 height 20
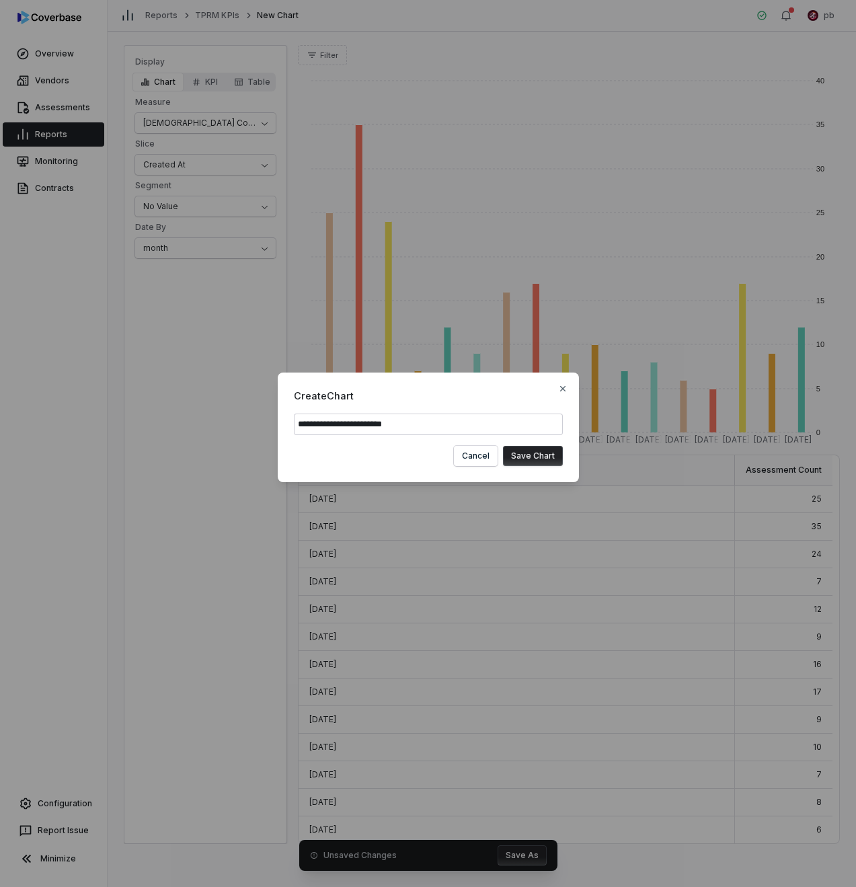
type input "**********"
click button "Save Chart" at bounding box center [533, 456] width 60 height 20
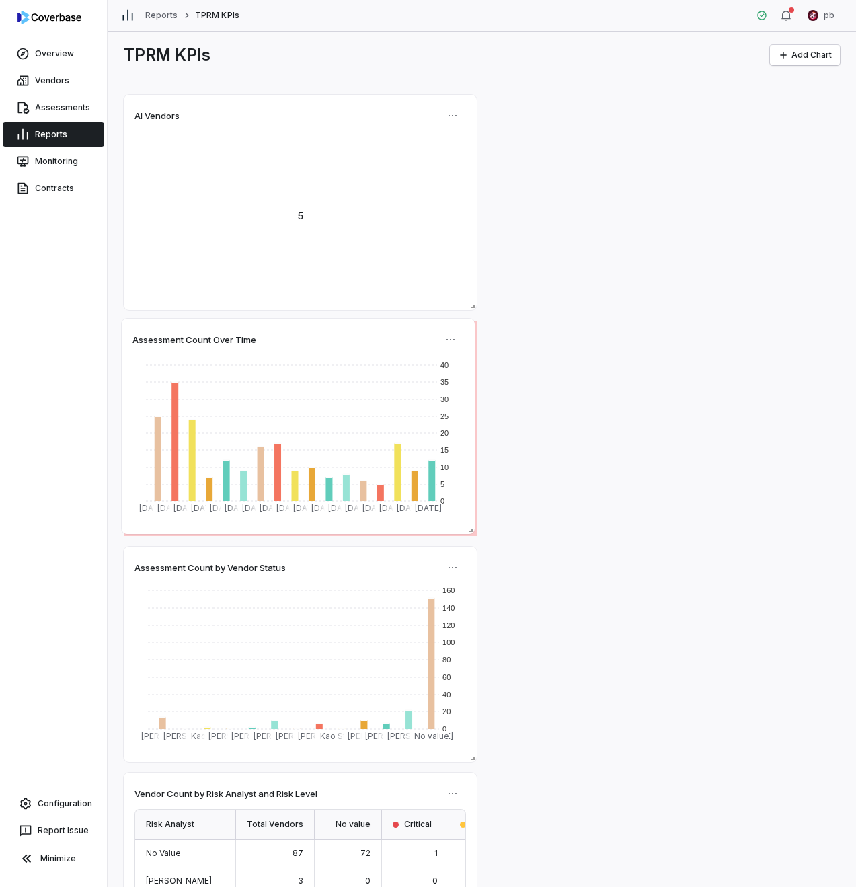
drag, startPoint x: 379, startPoint y: 560, endPoint x: 344, endPoint y: 338, distance: 224.9
click at [344, 338] on div "Assessment Count Over Time" at bounding box center [299, 340] width 332 height 20
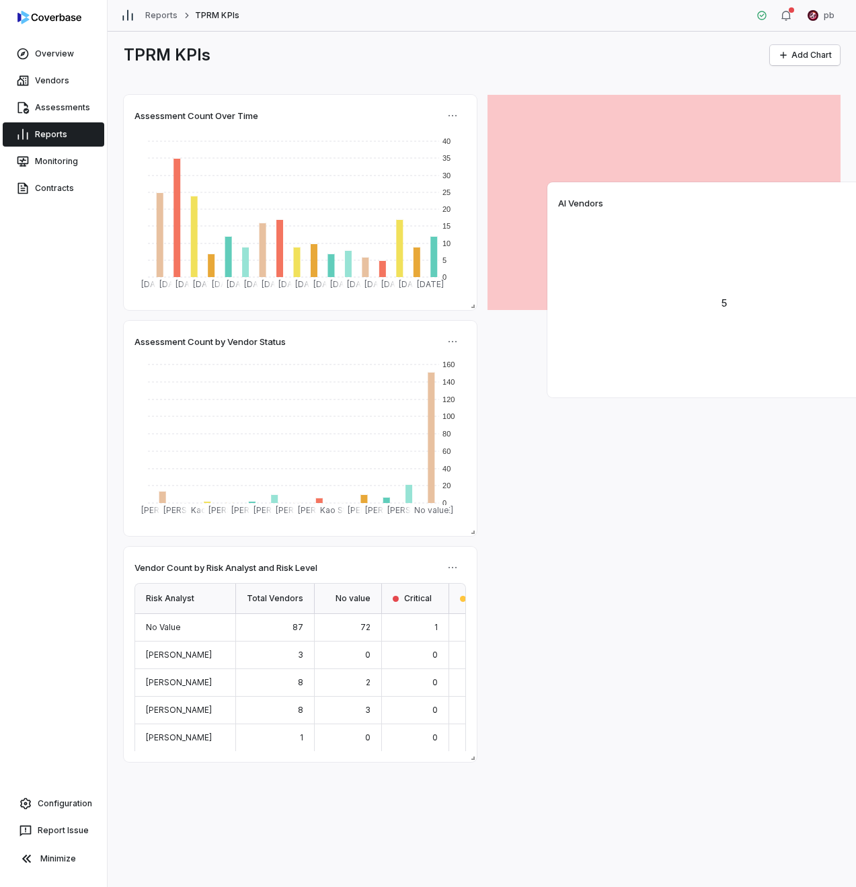
drag, startPoint x: 330, startPoint y: 121, endPoint x: 731, endPoint y: 196, distance: 407.9
click at [731, 196] on div "AI Vendors" at bounding box center [724, 203] width 332 height 20
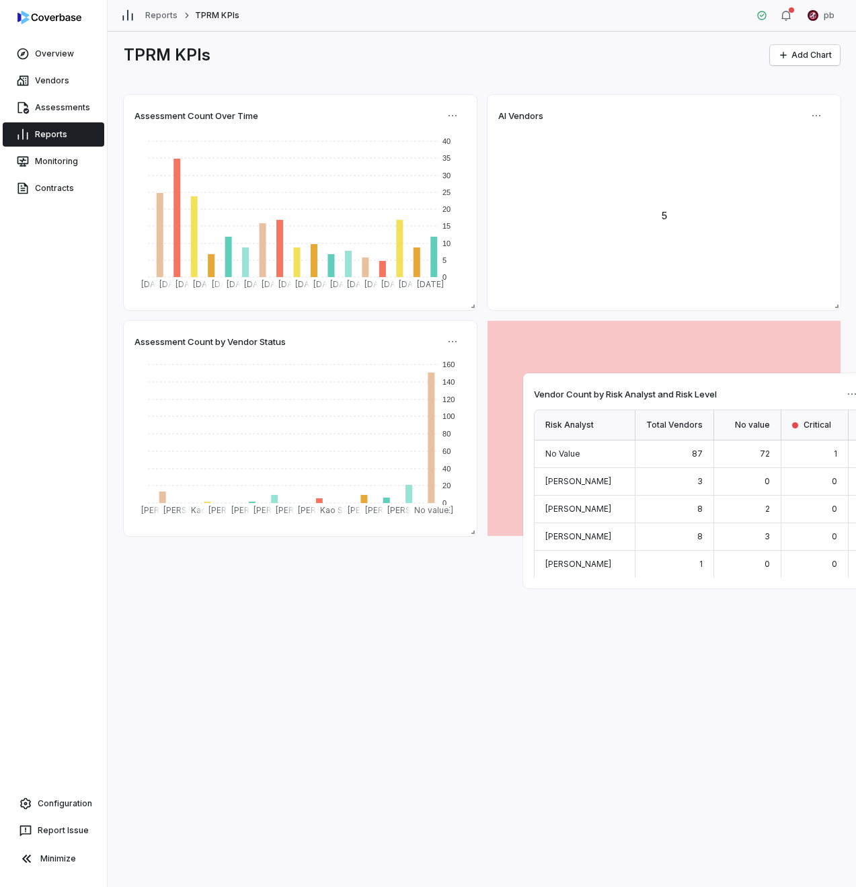
drag, startPoint x: 400, startPoint y: 557, endPoint x: 754, endPoint y: 404, distance: 386.3
click at [754, 404] on div "Vendor Count by Risk Analyst and Risk Level" at bounding box center [700, 394] width 332 height 20
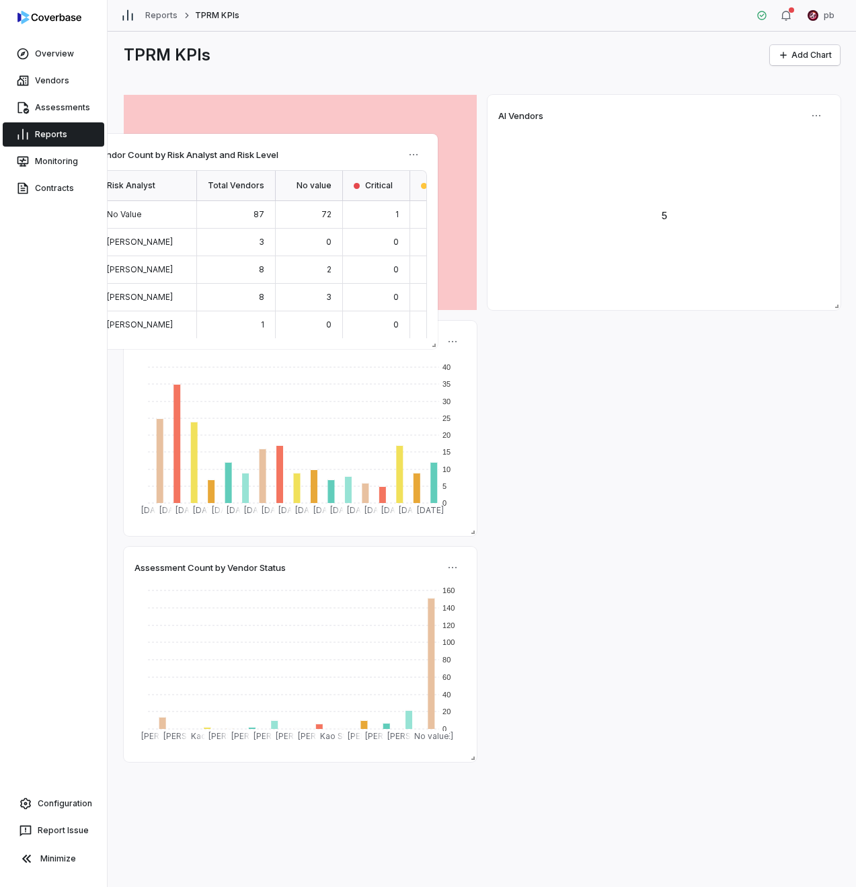
drag, startPoint x: 556, startPoint y: 339, endPoint x: 153, endPoint y: 151, distance: 443.9
click at [153, 151] on span "Vendor Count by Risk Analyst and Risk Level" at bounding box center [187, 155] width 183 height 12
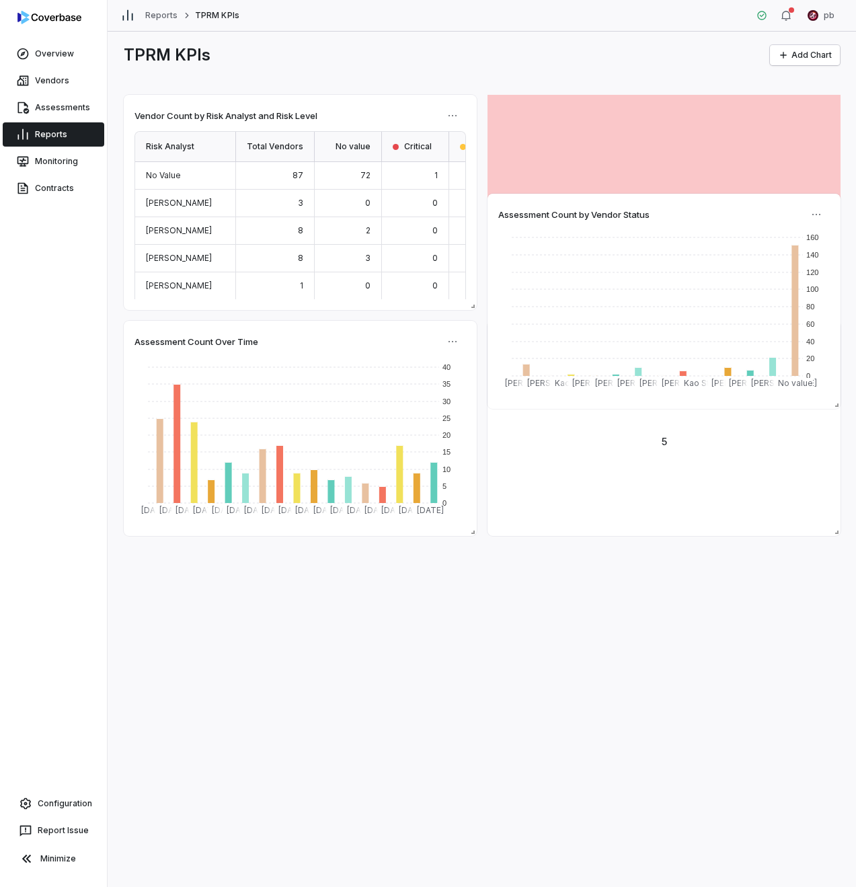
drag, startPoint x: 368, startPoint y: 558, endPoint x: 690, endPoint y: 226, distance: 462.4
click at [690, 226] on div "Assessment Count by Vendor Status 0 20 40 60 80 100 120 140 160 Anna Chen Drew …" at bounding box center [664, 301] width 353 height 215
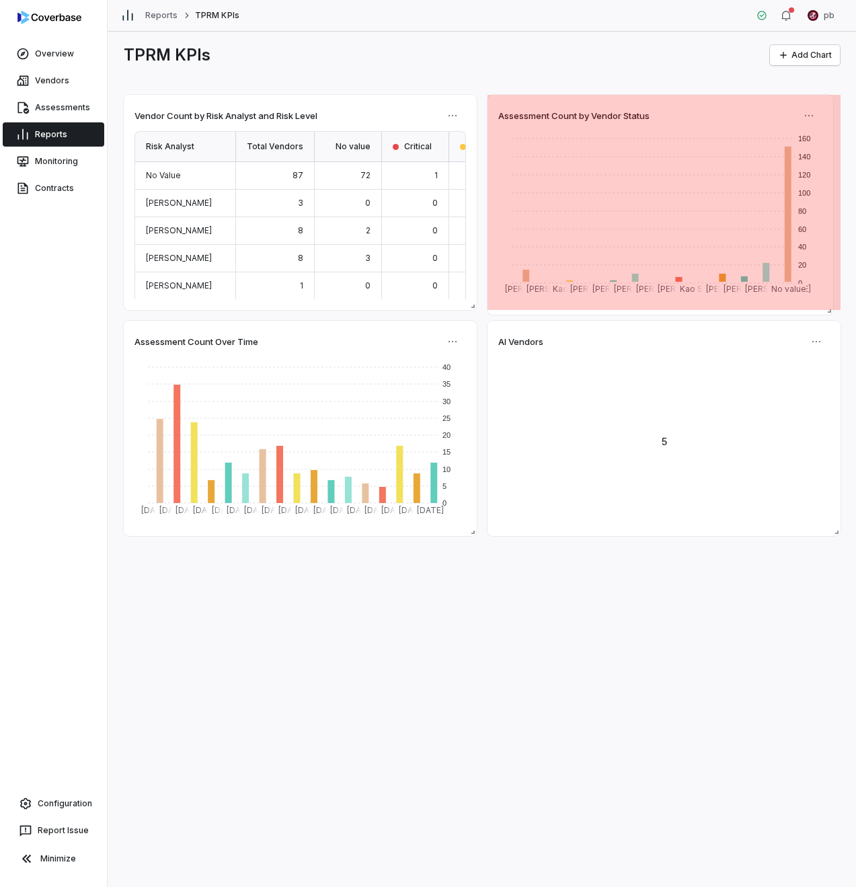
drag, startPoint x: 835, startPoint y: 305, endPoint x: 828, endPoint y: 310, distance: 8.2
click at [828, 310] on span at bounding box center [826, 307] width 13 height 13
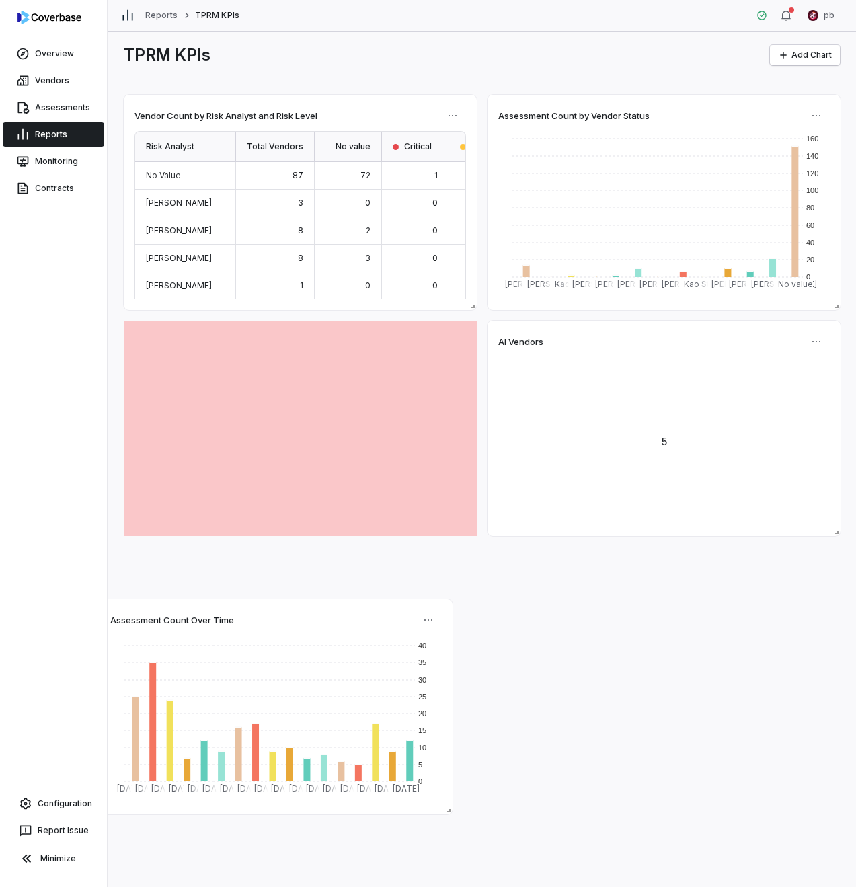
drag, startPoint x: 401, startPoint y: 342, endPoint x: 380, endPoint y: 612, distance: 269.9
click at [380, 612] on div "Assessment Count Over Time" at bounding box center [276, 620] width 332 height 20
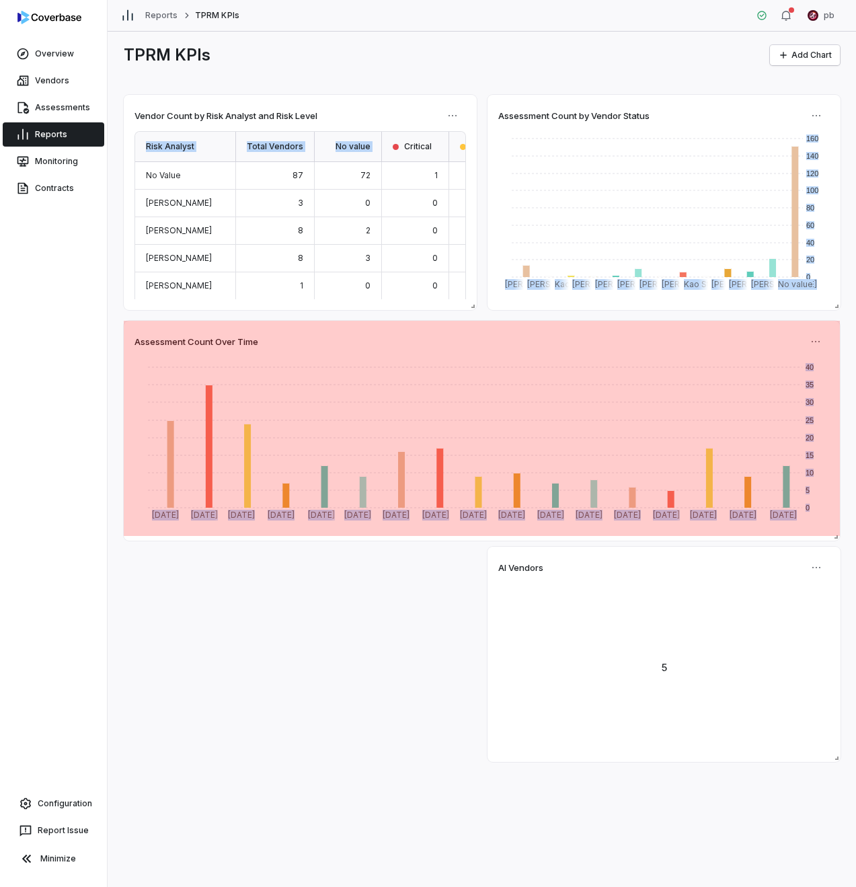
drag, startPoint x: 473, startPoint y: 535, endPoint x: 841, endPoint y: 540, distance: 368.0
click at [841, 540] on div "TPRM KPIs Add Chart Vendor Count by Risk Analyst and Risk Level Risk Analyst To…" at bounding box center [482, 460] width 749 height 856
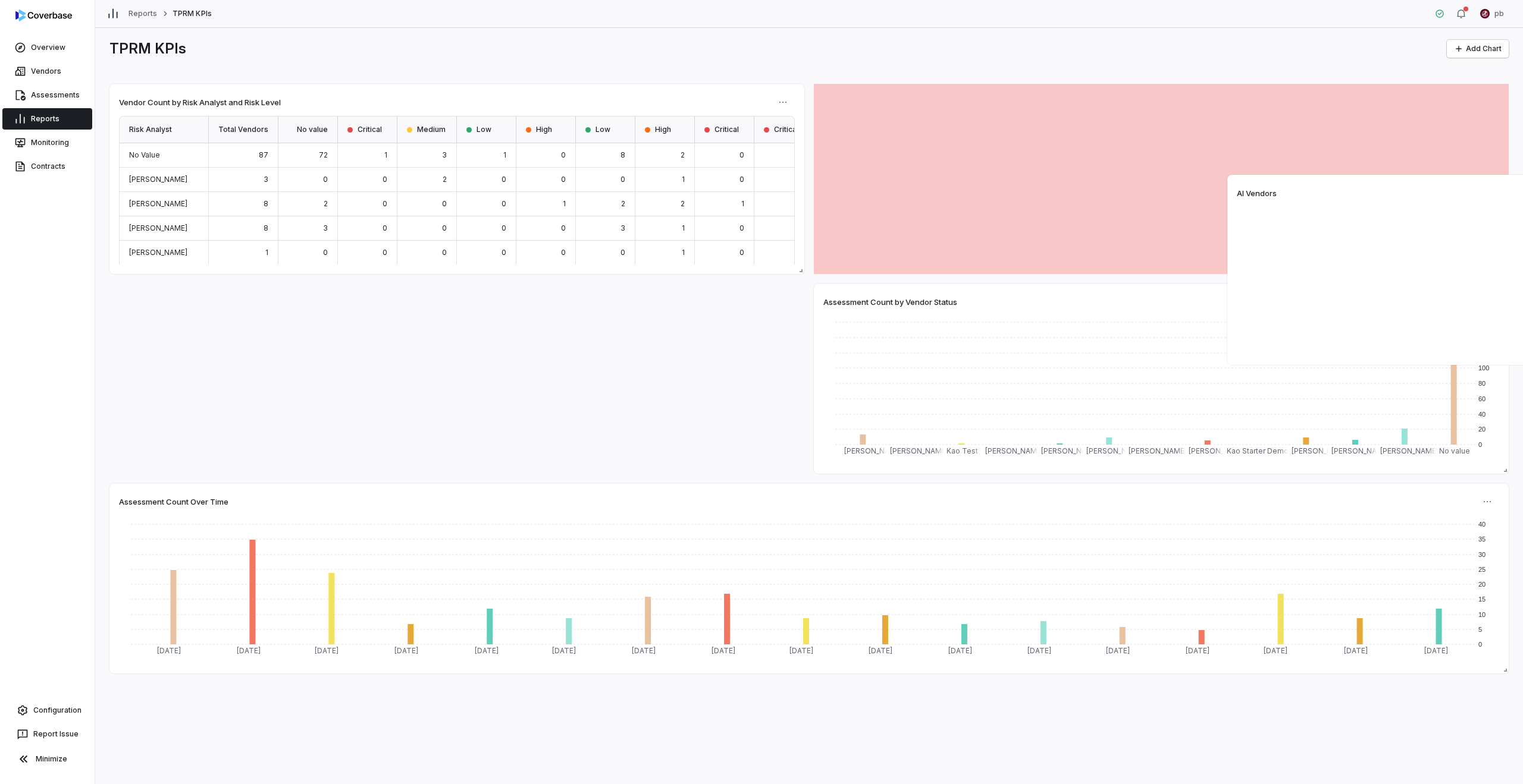
drag, startPoint x: 1200, startPoint y: 339, endPoint x: 1374, endPoint y: 193, distance: 227.1
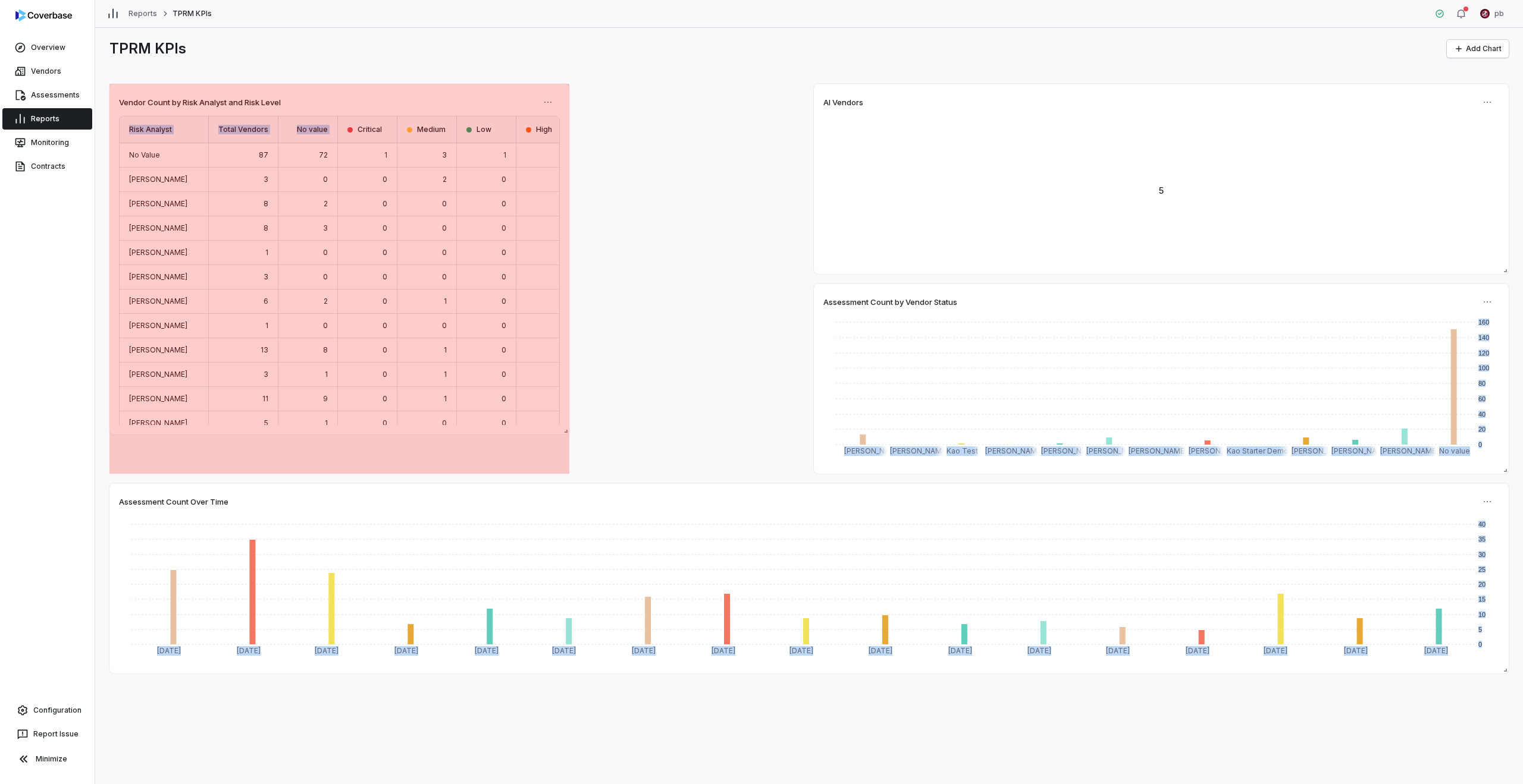
drag, startPoint x: 795, startPoint y: 270, endPoint x: 501, endPoint y: 431, distance: 335.2
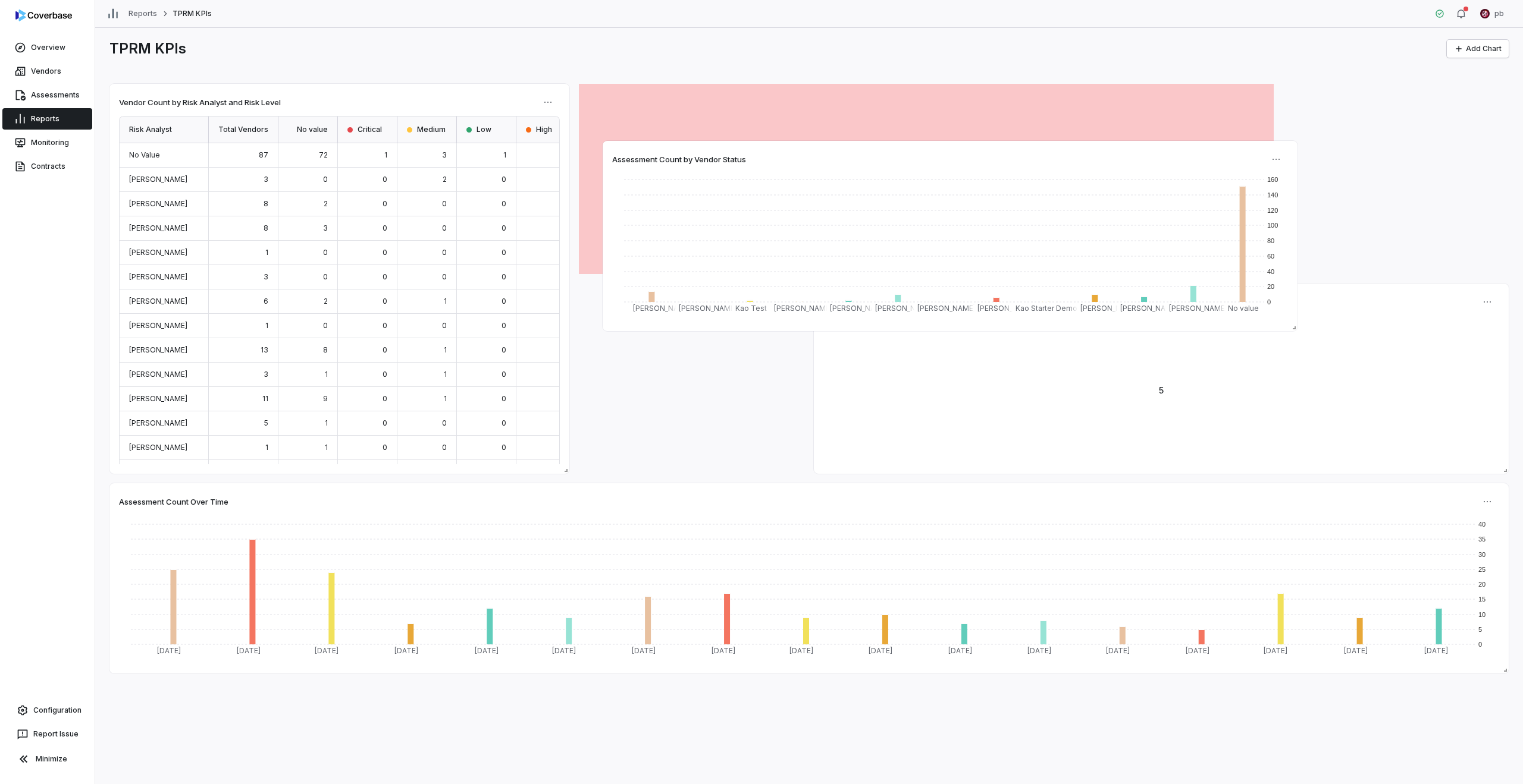
drag, startPoint x: 891, startPoint y: 293, endPoint x: 686, endPoint y: 152, distance: 248.8
click at [686, 152] on div "Assessment Count by Vendor Status" at bounding box center [950, 159] width 676 height 18
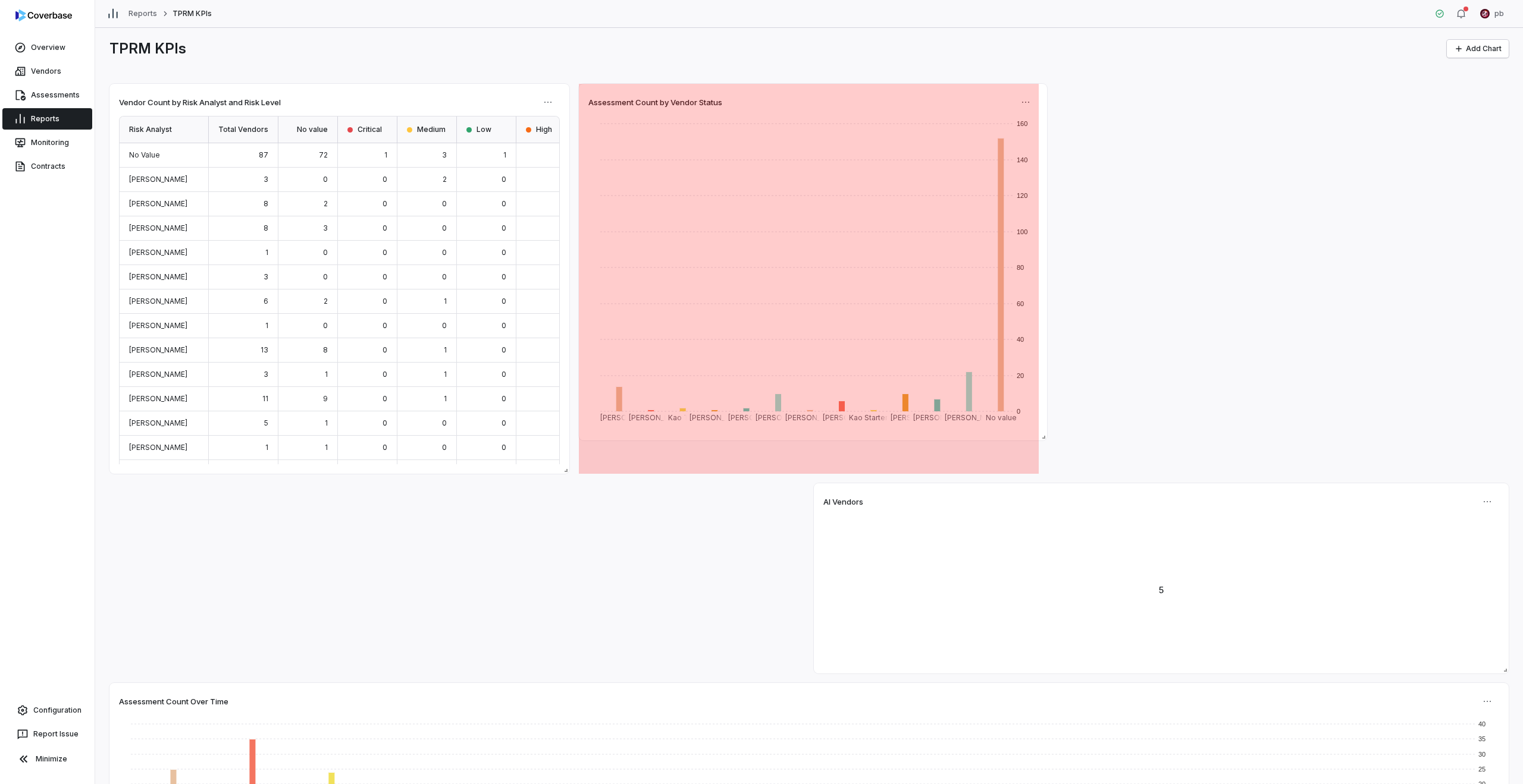
drag, startPoint x: 1270, startPoint y: 270, endPoint x: 1043, endPoint y: 437, distance: 281.8
click at [1043, 437] on span at bounding box center [1041, 434] width 11 height 11
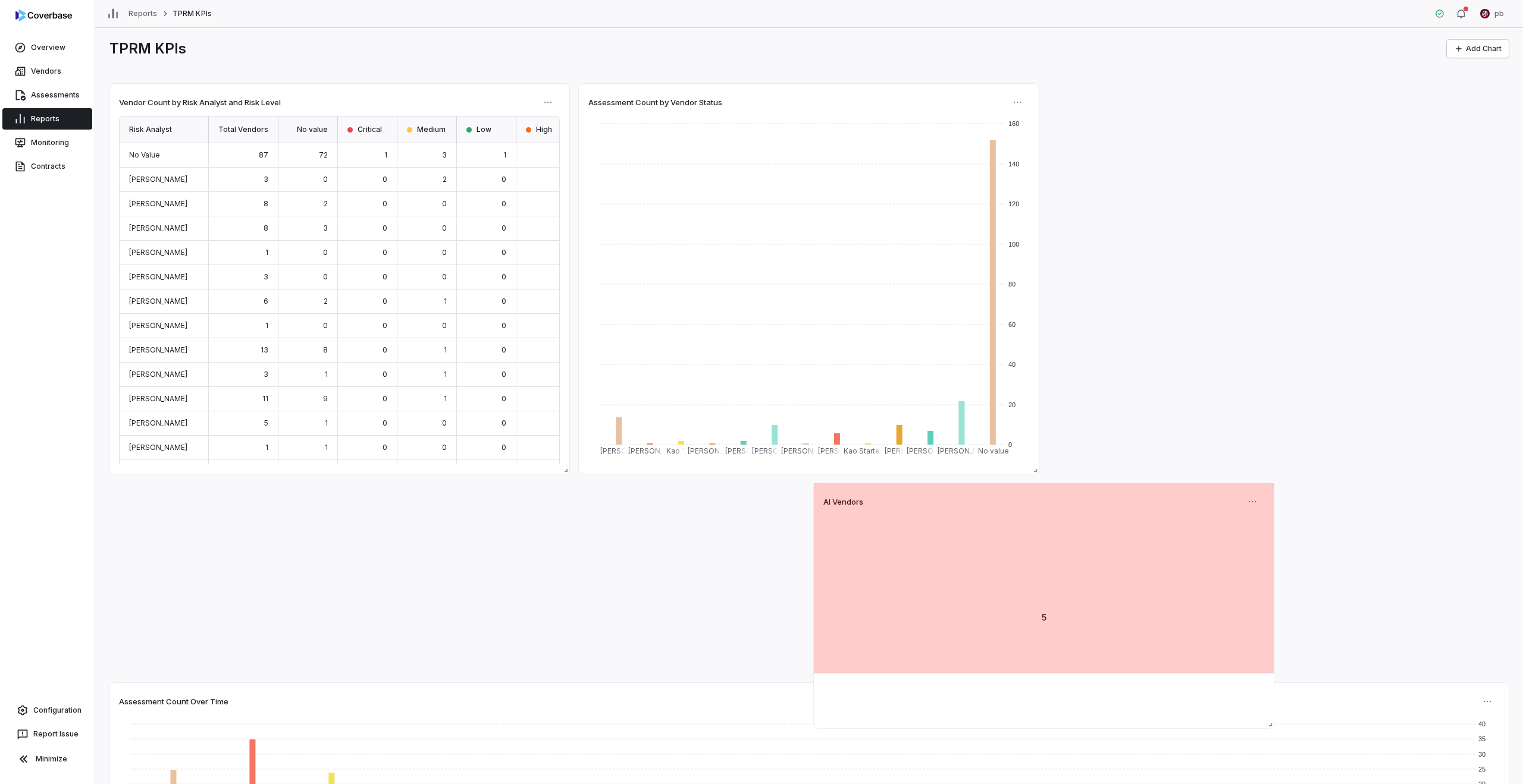
drag, startPoint x: 1503, startPoint y: 667, endPoint x: 1123, endPoint y: 722, distance: 384.0
click at [1123, 722] on div "AI Vendors 5" at bounding box center [1044, 605] width 460 height 245
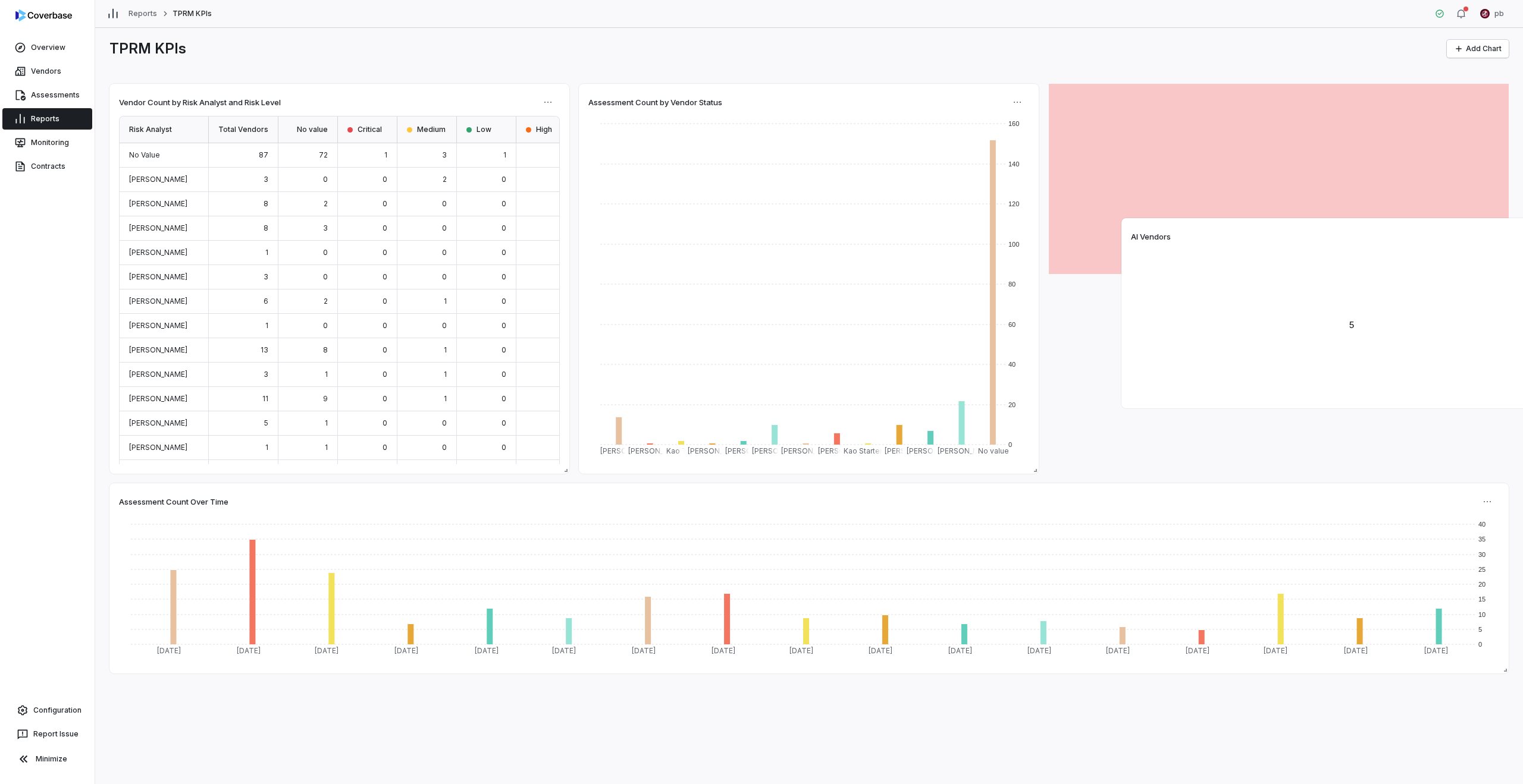
drag, startPoint x: 1047, startPoint y: 517, endPoint x: 1346, endPoint y: 251, distance: 400.2
click at [1346, 251] on div "5" at bounding box center [1351, 324] width 441 height 148
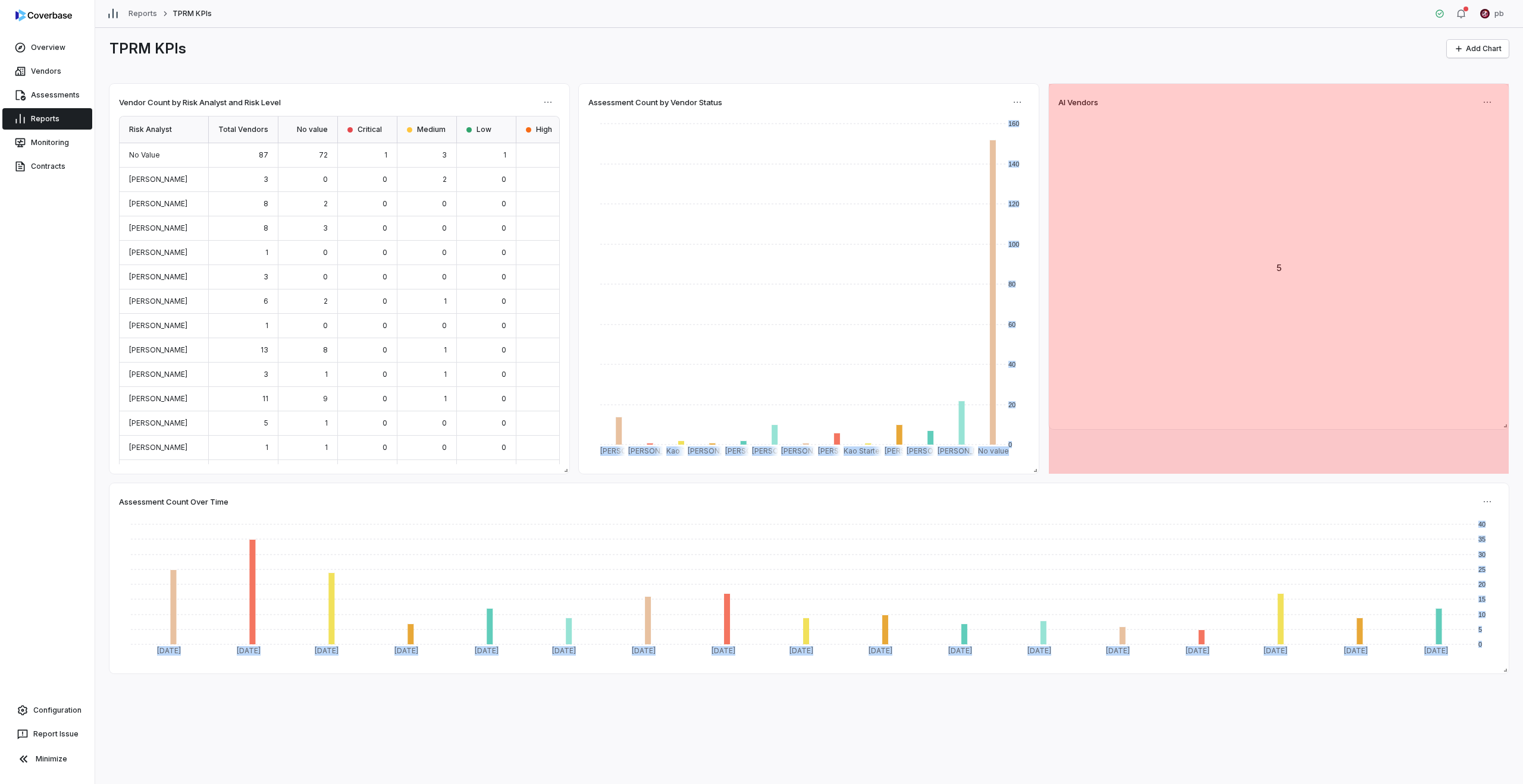
drag, startPoint x: 1506, startPoint y: 271, endPoint x: 1506, endPoint y: 426, distance: 155.0
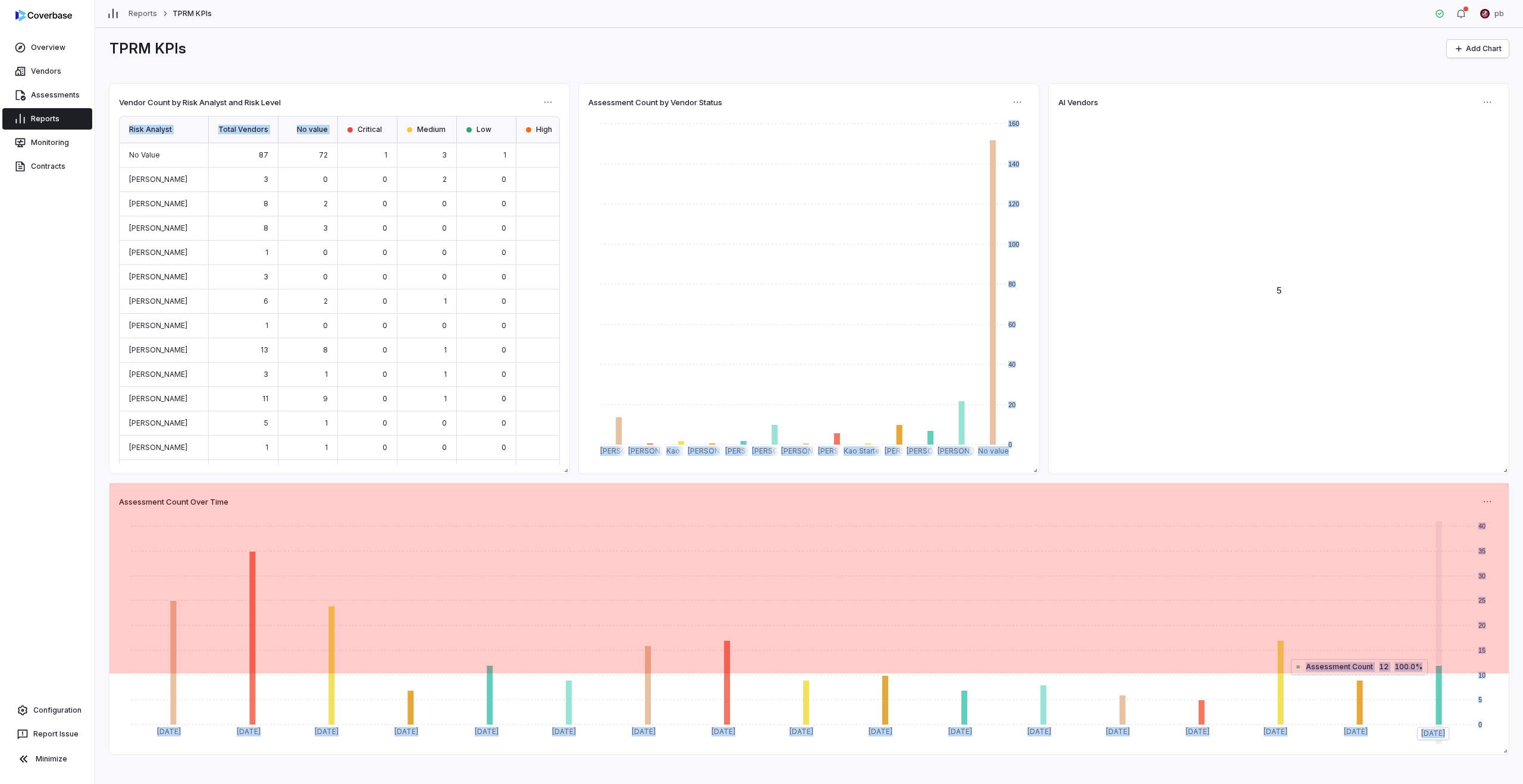
drag, startPoint x: 1507, startPoint y: 672, endPoint x: 1521, endPoint y: 753, distance: 82.2
click at [1521, 753] on div "TPRM KPIs Add Chart Vendor Count by Risk Analyst and Risk Level Risk Analyst To…" at bounding box center [809, 407] width 1428 height 757
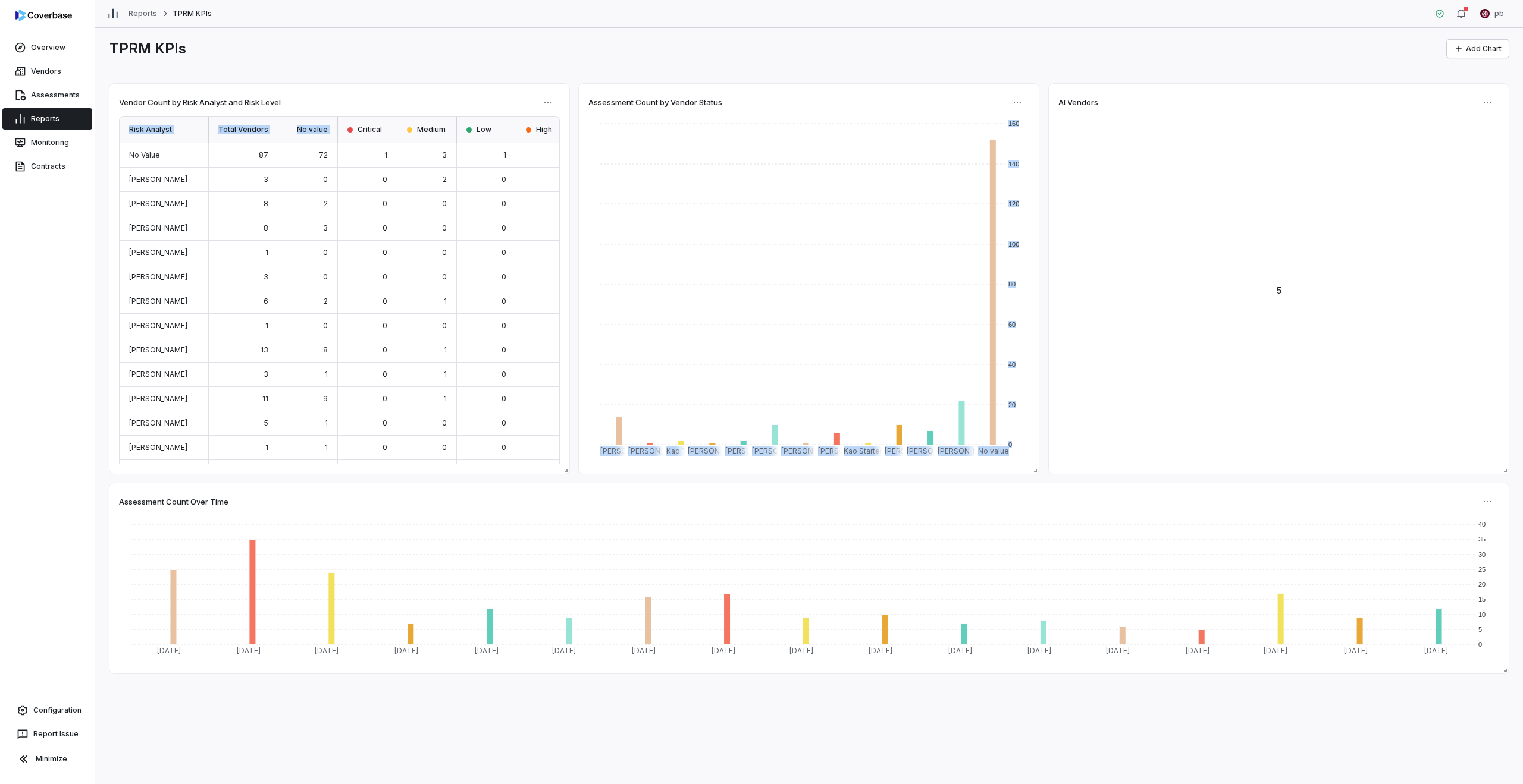
click at [1037, 474] on div "Vendor Count by Risk Analyst and Risk Level Risk Analyst Total Vendors No value…" at bounding box center [809, 378] width 1399 height 590
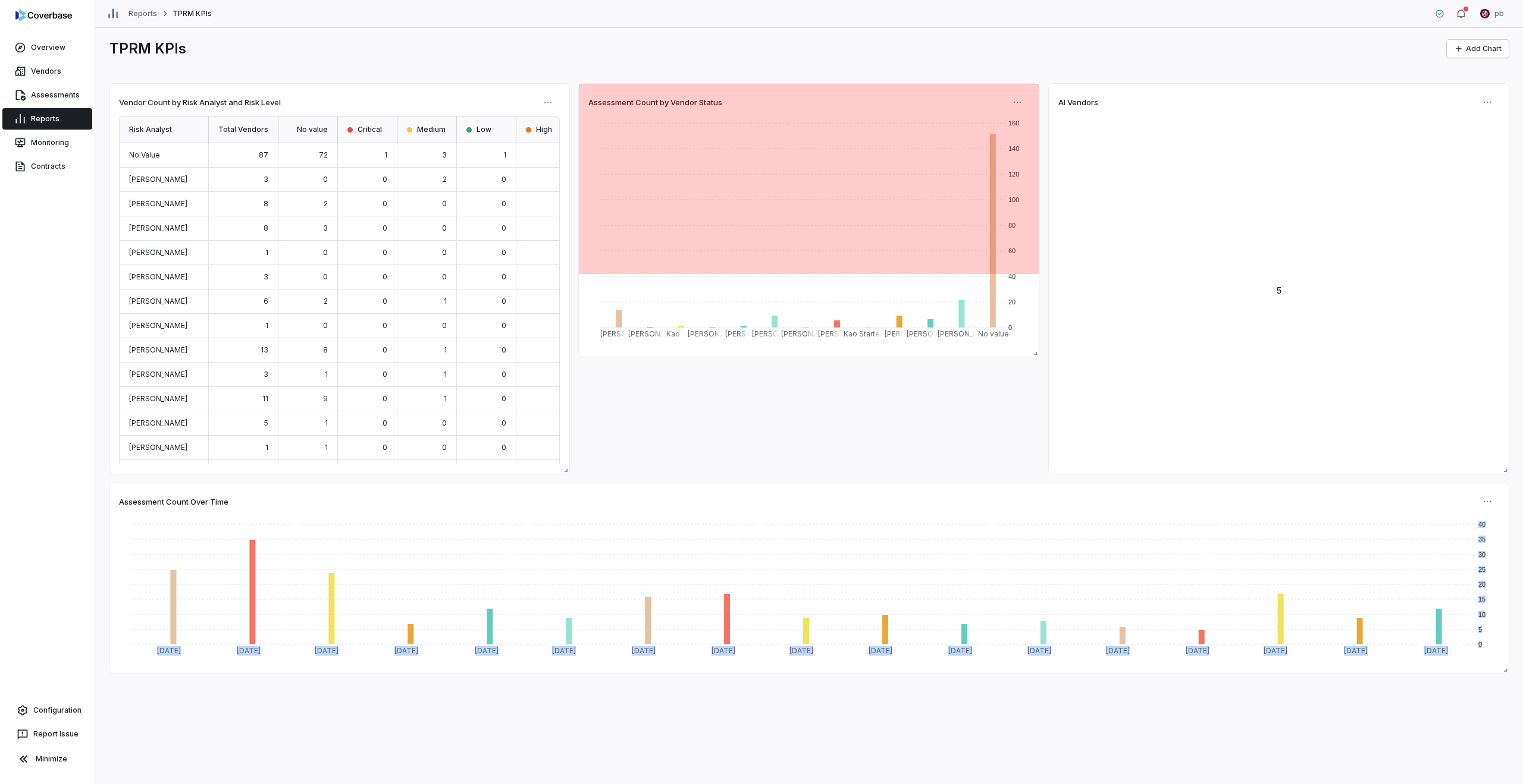
drag, startPoint x: 1037, startPoint y: 472, endPoint x: 1029, endPoint y: 355, distance: 117.3
click at [1029, 355] on span at bounding box center [1032, 350] width 11 height 11
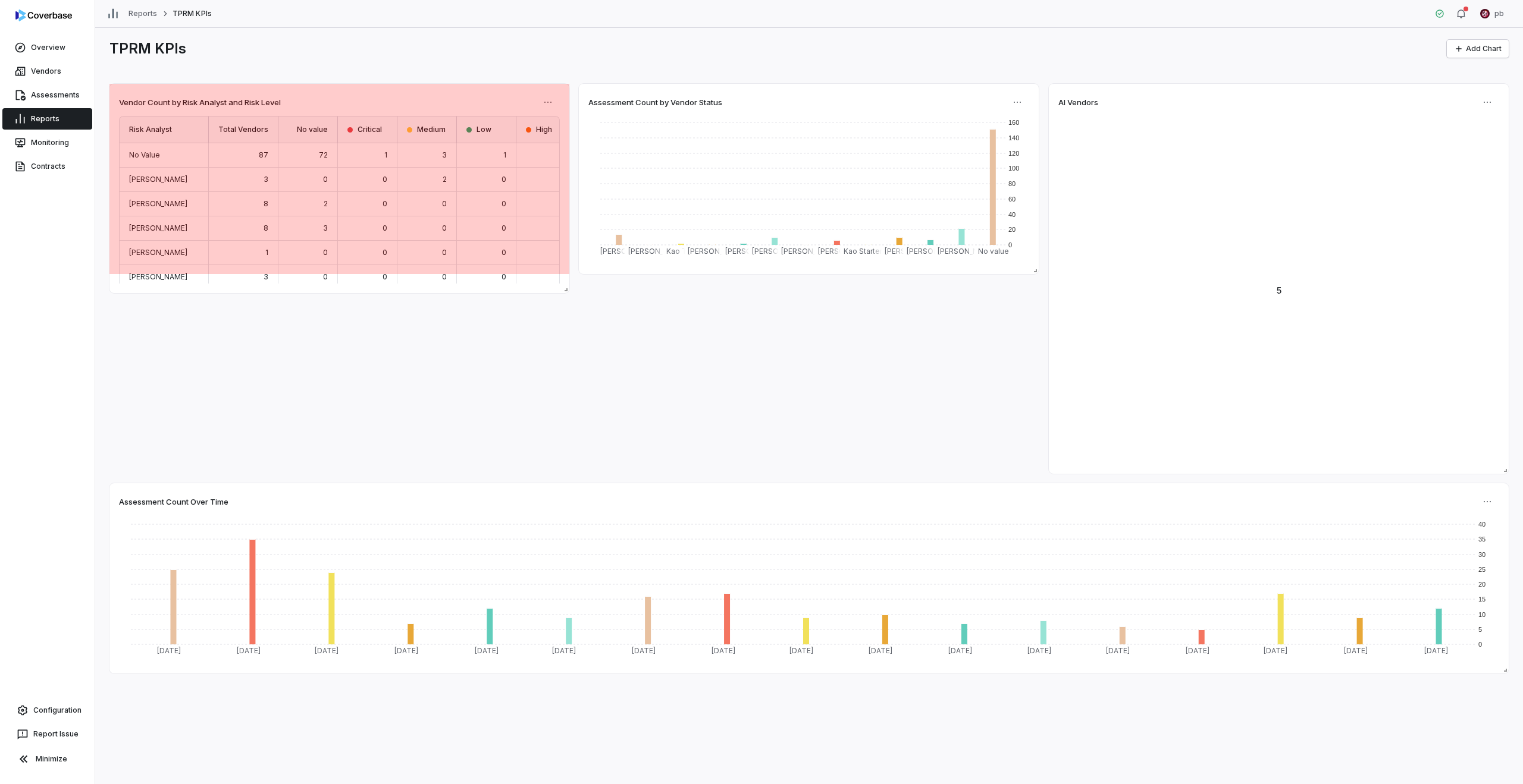
drag, startPoint x: 563, startPoint y: 471, endPoint x: 551, endPoint y: 291, distance: 180.4
click at [551, 291] on div "Vendor Count by Risk Analyst and Risk Level Risk Analyst Total Vendors No value…" at bounding box center [340, 188] width 460 height 209
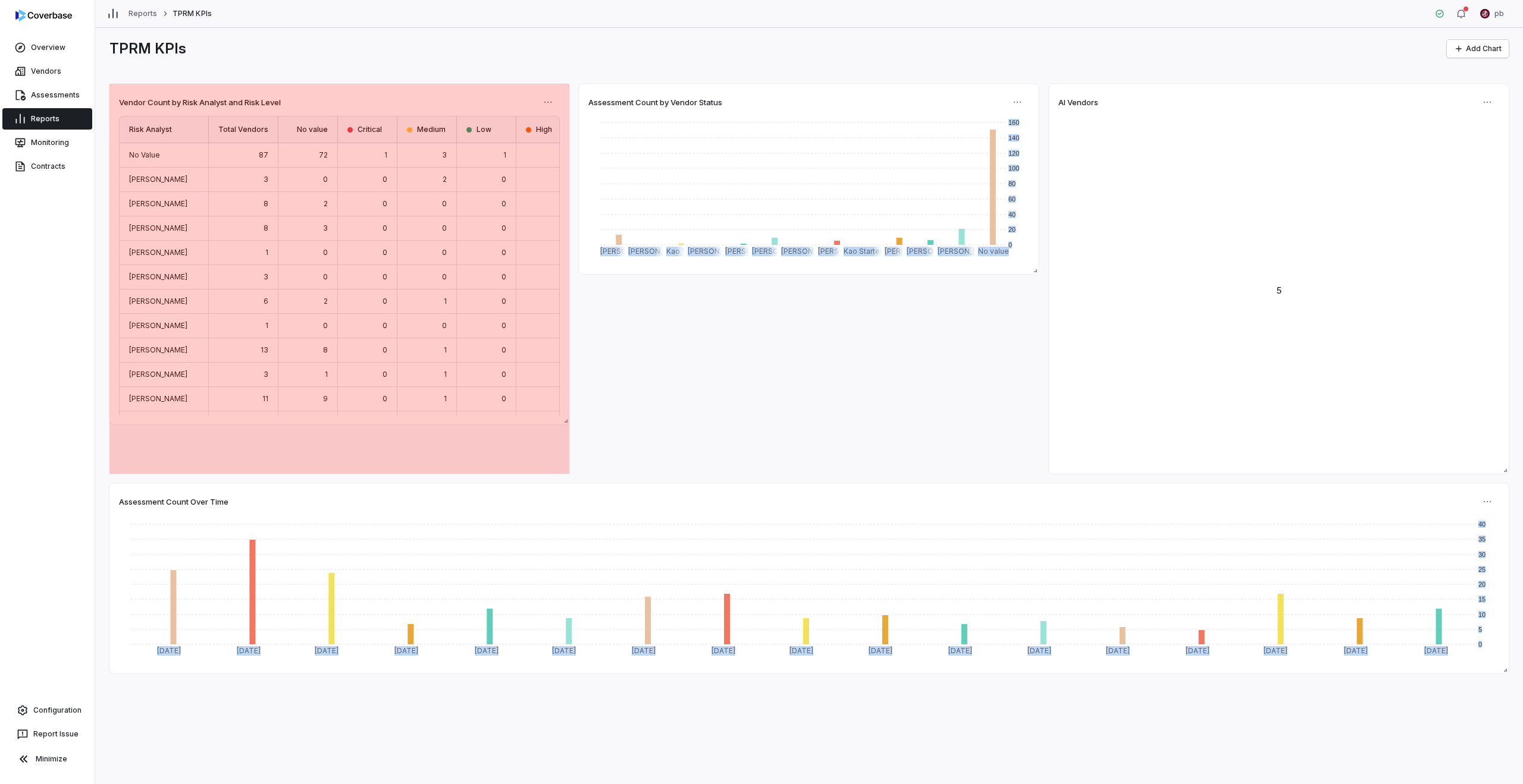
drag, startPoint x: 563, startPoint y: 270, endPoint x: 559, endPoint y: 420, distance: 150.1
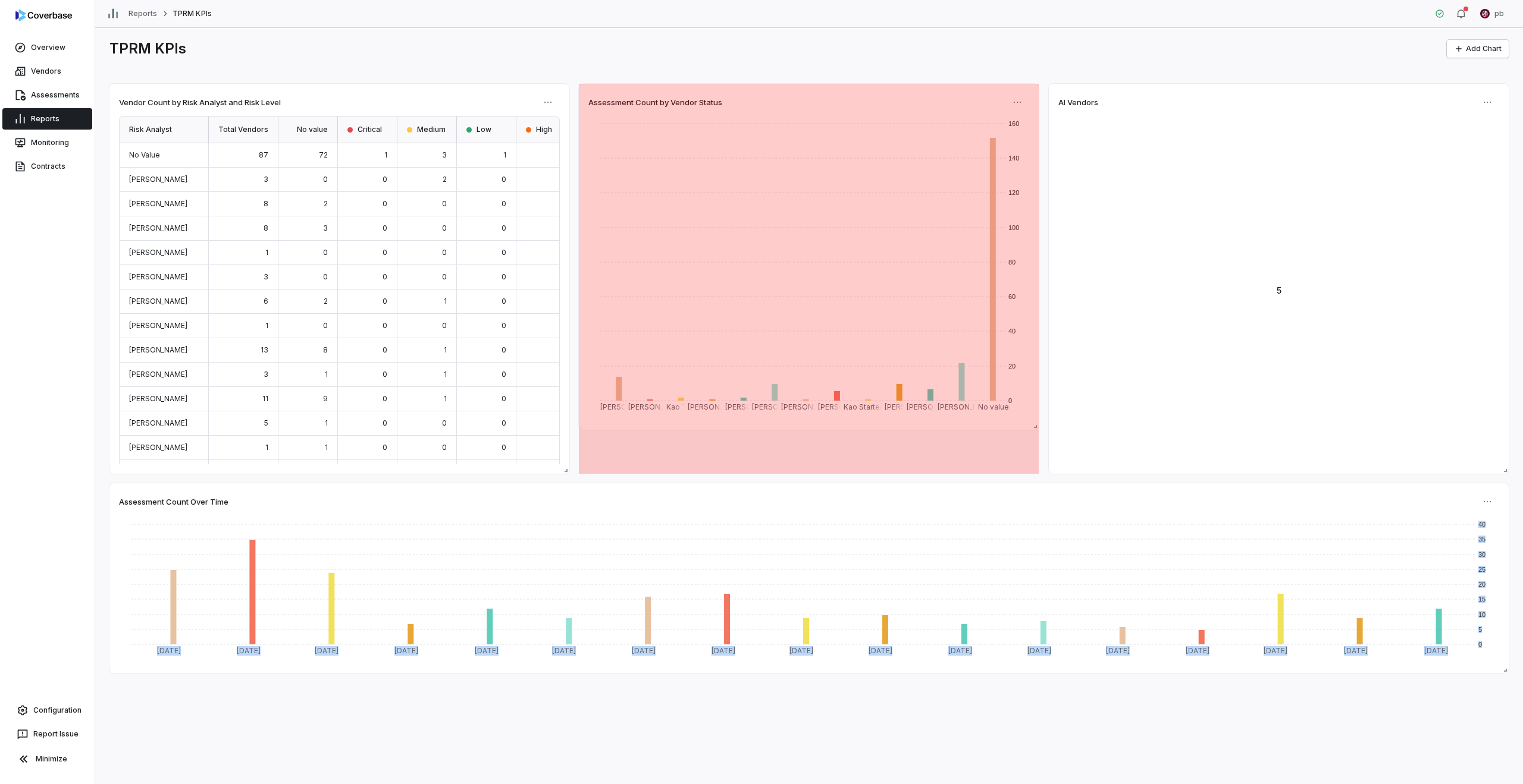
drag, startPoint x: 1035, startPoint y: 273, endPoint x: 1017, endPoint y: 429, distance: 157.0
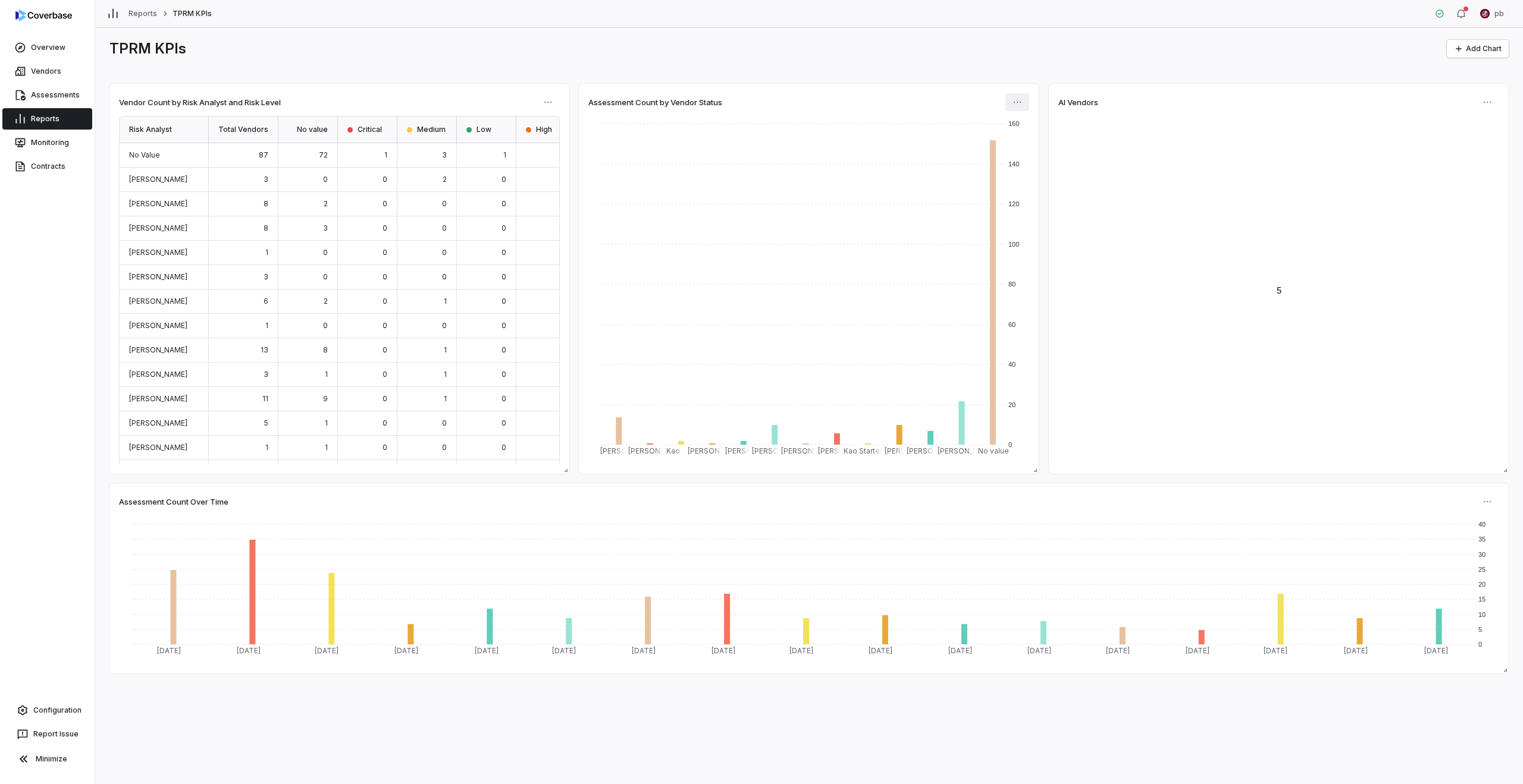
click at [1017, 107] on html "Overview Vendors Assessments Reports Monitoring Contracts Configuration Report …" at bounding box center [762, 392] width 1523 height 784
click at [1024, 130] on icon at bounding box center [1022, 127] width 10 height 10
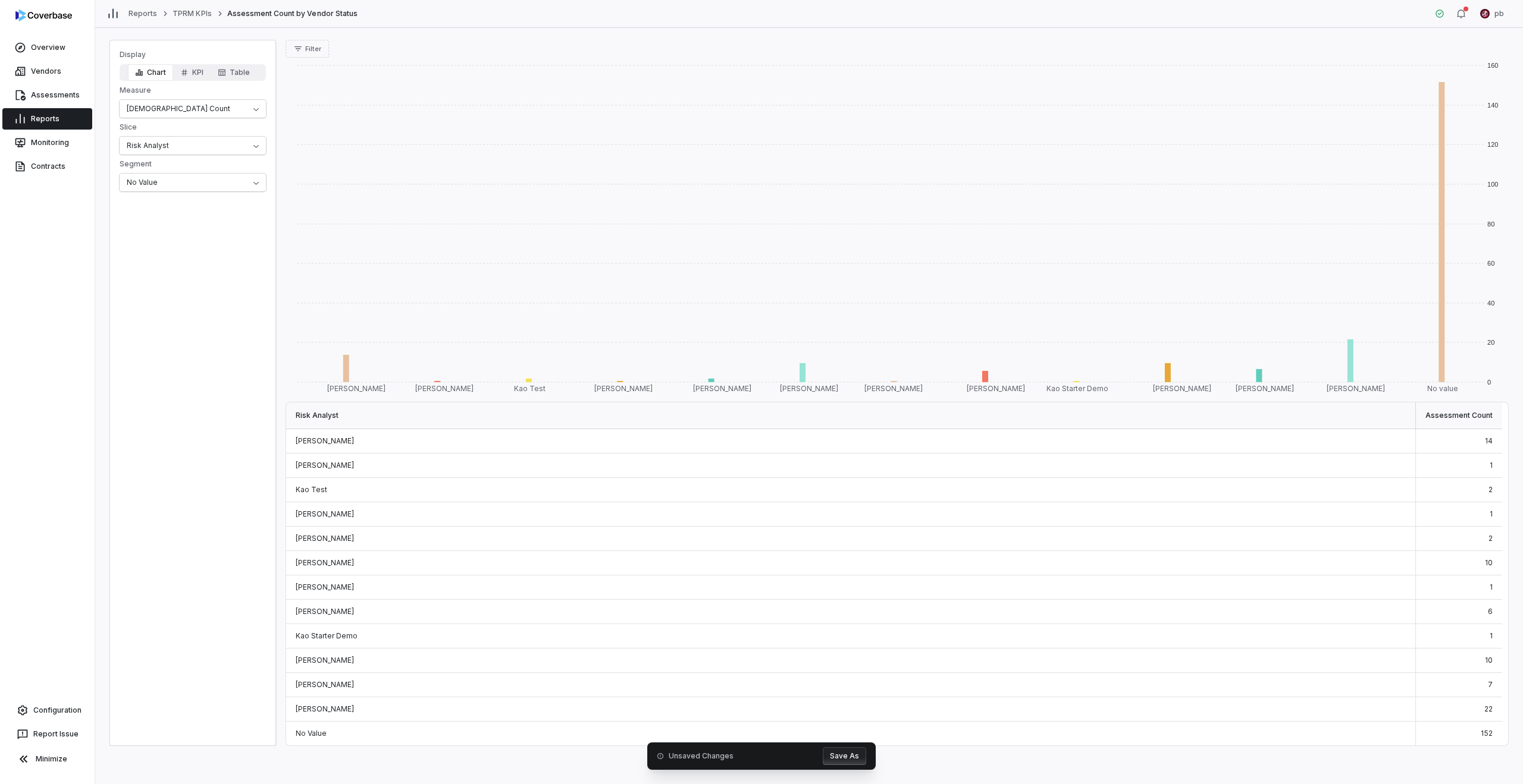
click at [846, 750] on button "Save As" at bounding box center [844, 757] width 43 height 18
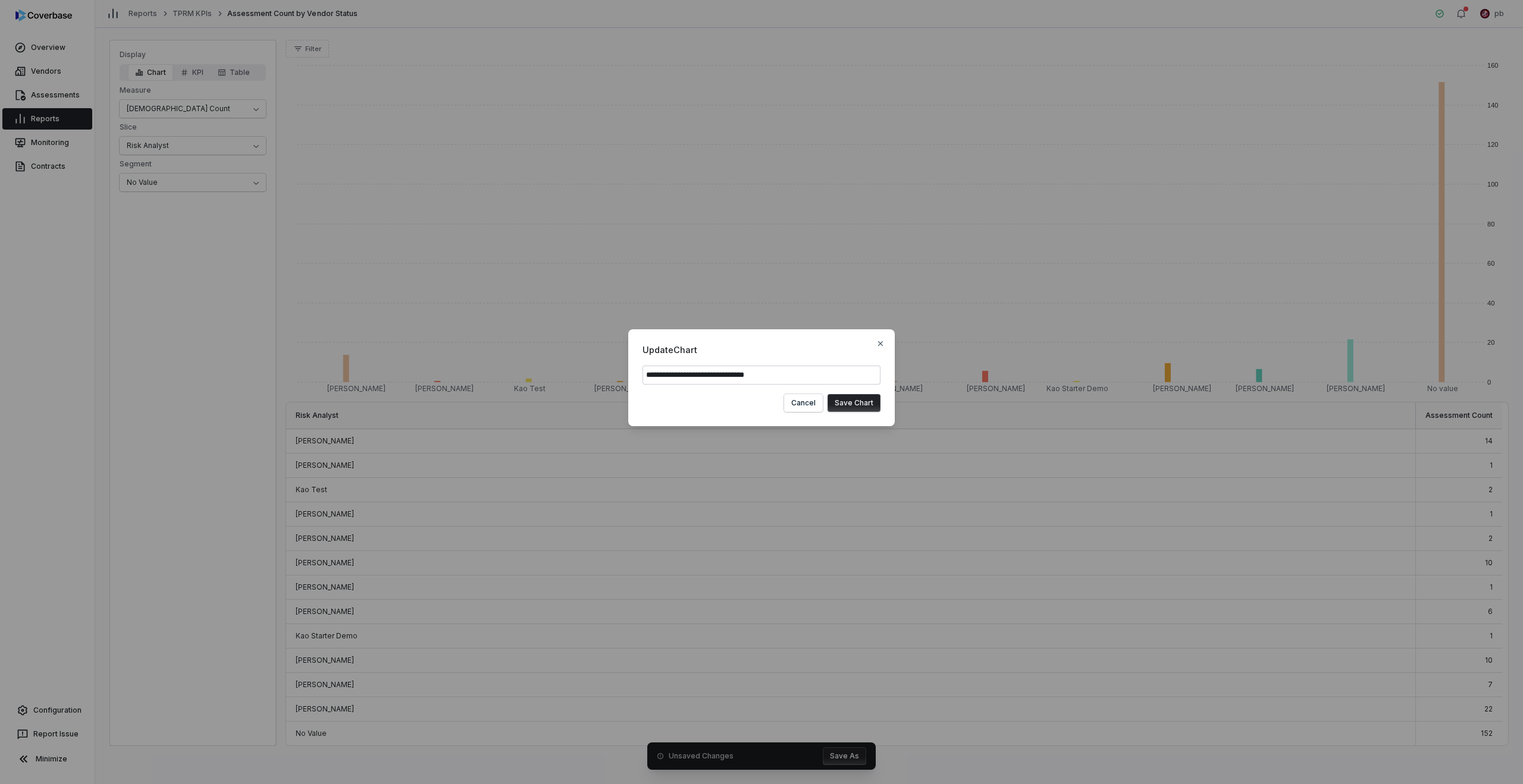
click at [750, 372] on input "**********" at bounding box center [762, 376] width 238 height 19
drag, startPoint x: 729, startPoint y: 375, endPoint x: 1025, endPoint y: 434, distance: 301.8
click at [1022, 434] on div "**********" at bounding box center [762, 392] width 1523 height 163
type input "**********"
click button "Save Chart" at bounding box center [854, 403] width 53 height 18
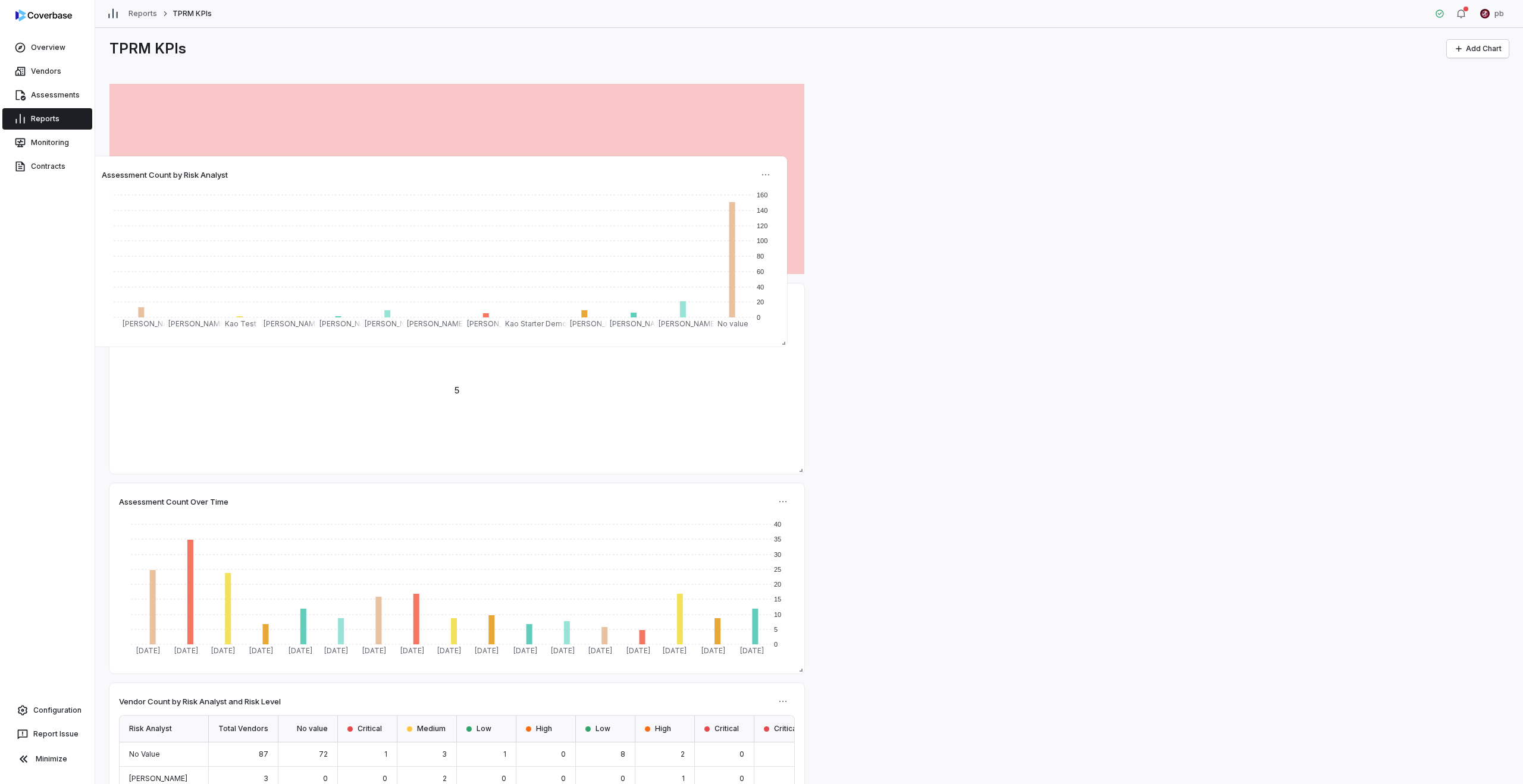
drag, startPoint x: 685, startPoint y: 286, endPoint x: 658, endPoint y: 157, distance: 131.8
click at [658, 157] on div "Assessment Count by Risk Analyst 0 20 40 60 80 100 120 140 160 Anna Chen Drew H…" at bounding box center [440, 251] width 695 height 190
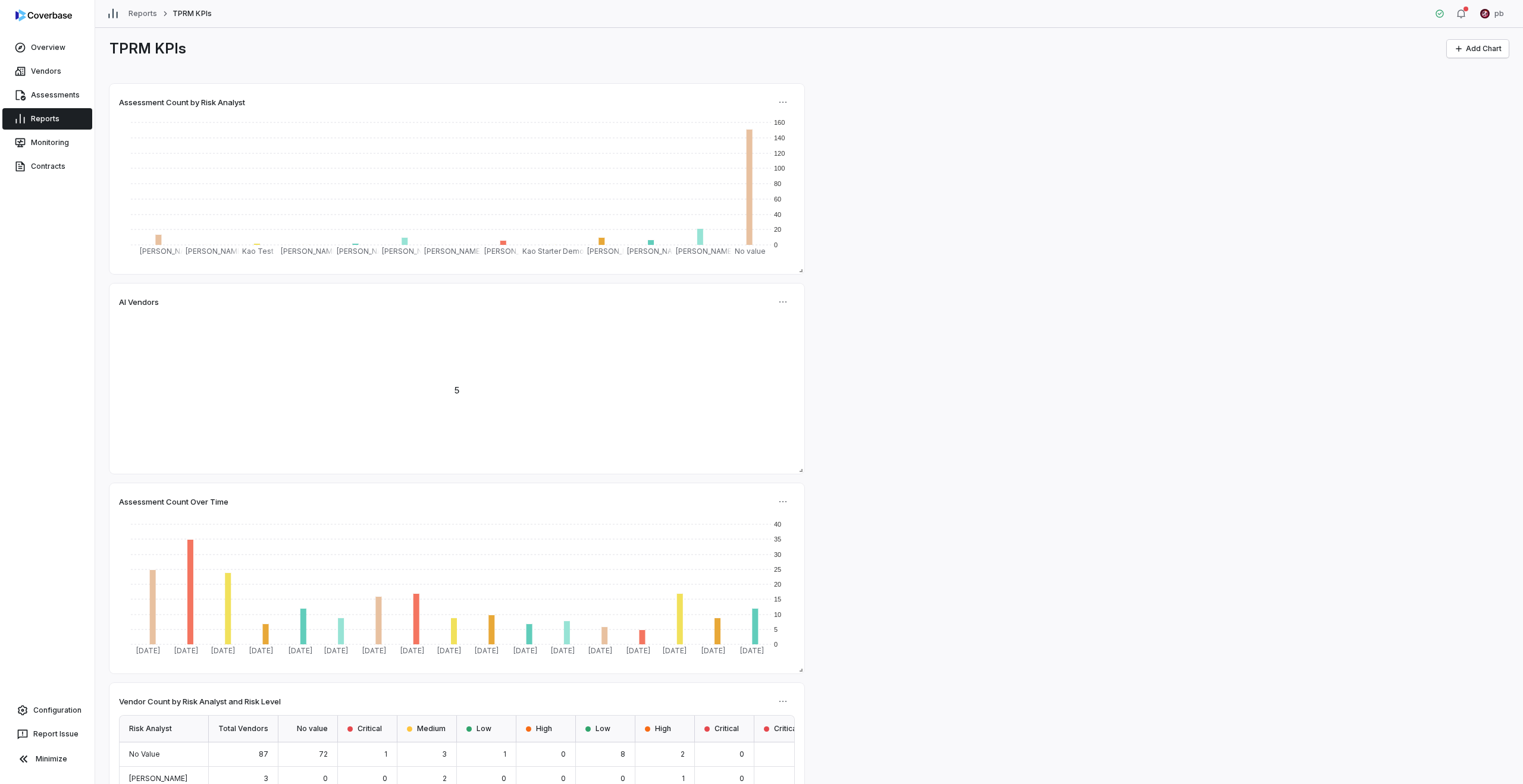
drag, startPoint x: 654, startPoint y: 279, endPoint x: 863, endPoint y: 290, distance: 209.3
click at [861, 292] on div "Vendor Count by Risk Analyst and Risk Level Risk Analyst Total Vendors No value…" at bounding box center [809, 415] width 1399 height 662
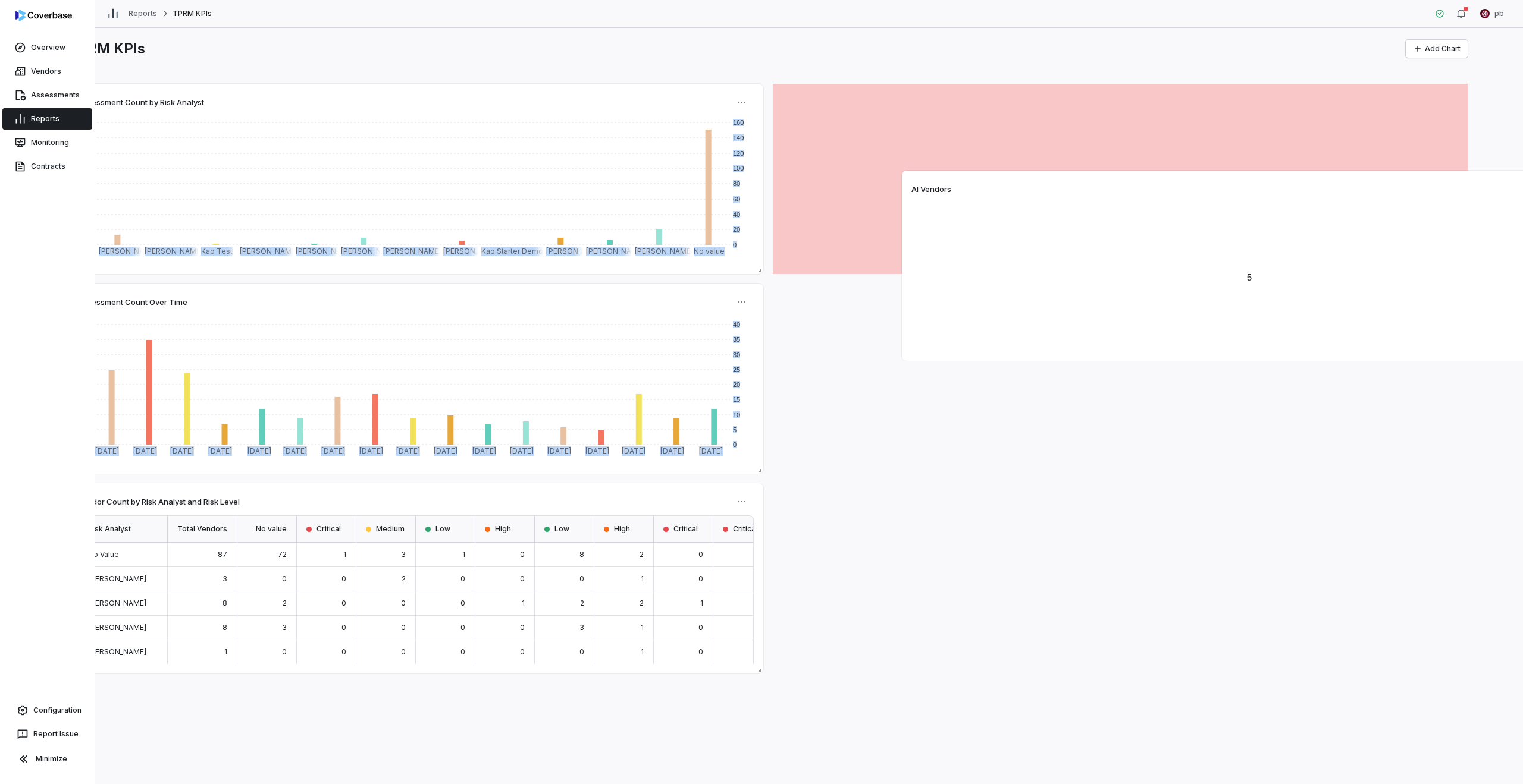
scroll to position [0, 42]
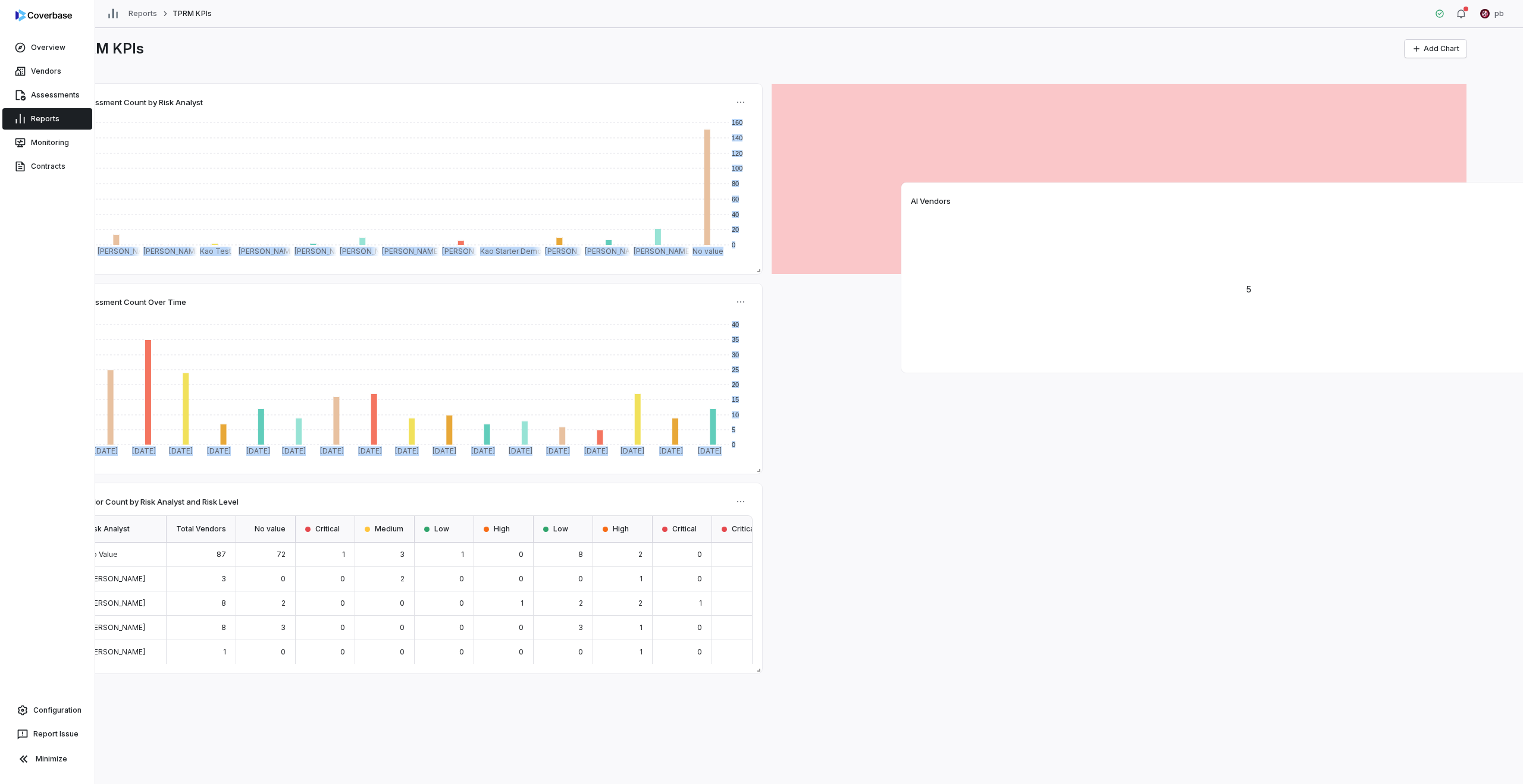
drag, startPoint x: 721, startPoint y: 294, endPoint x: 1473, endPoint y: 181, distance: 760.4
click at [1473, 192] on div "AI Vendors" at bounding box center [1249, 201] width 676 height 18
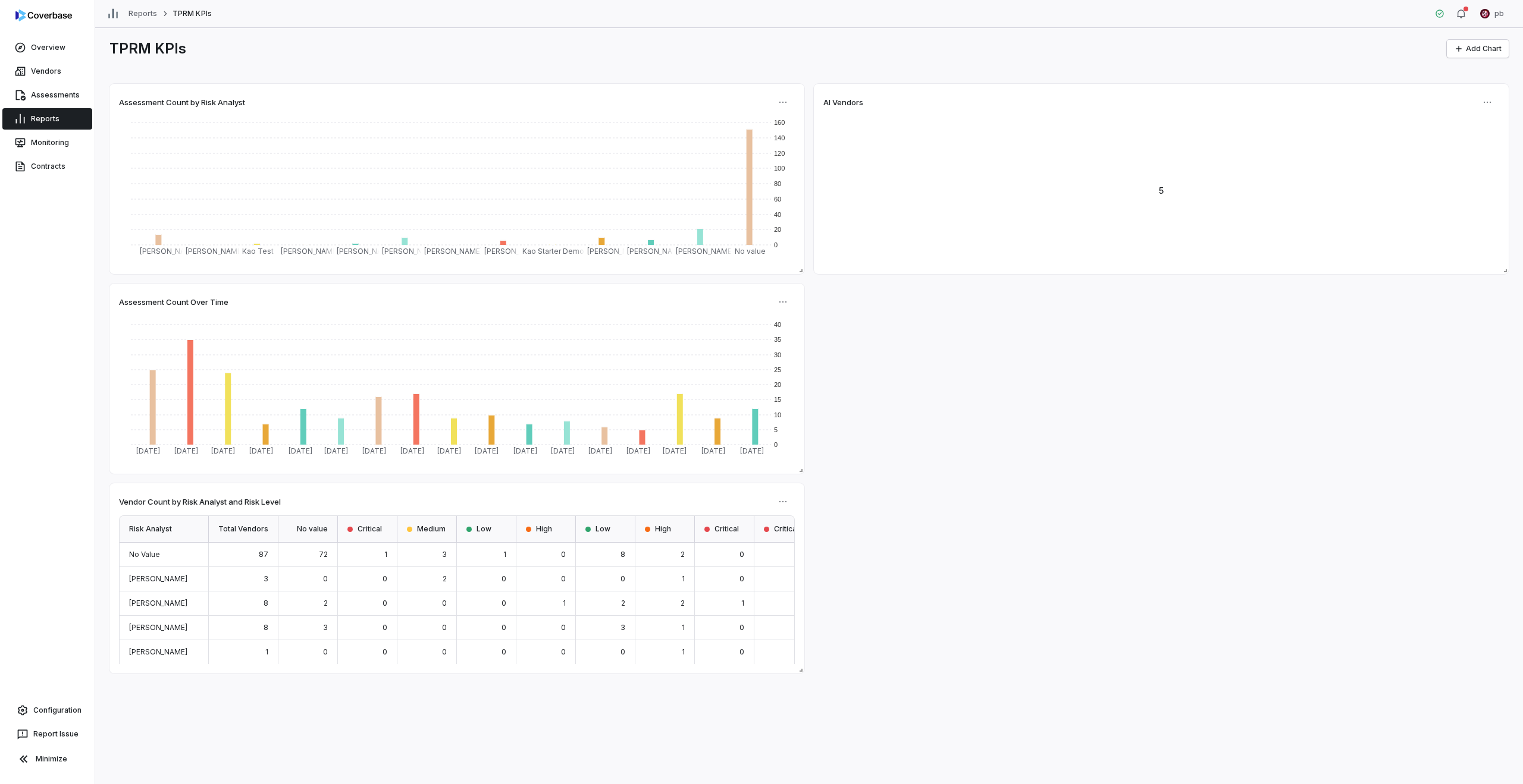
scroll to position [0, 0]
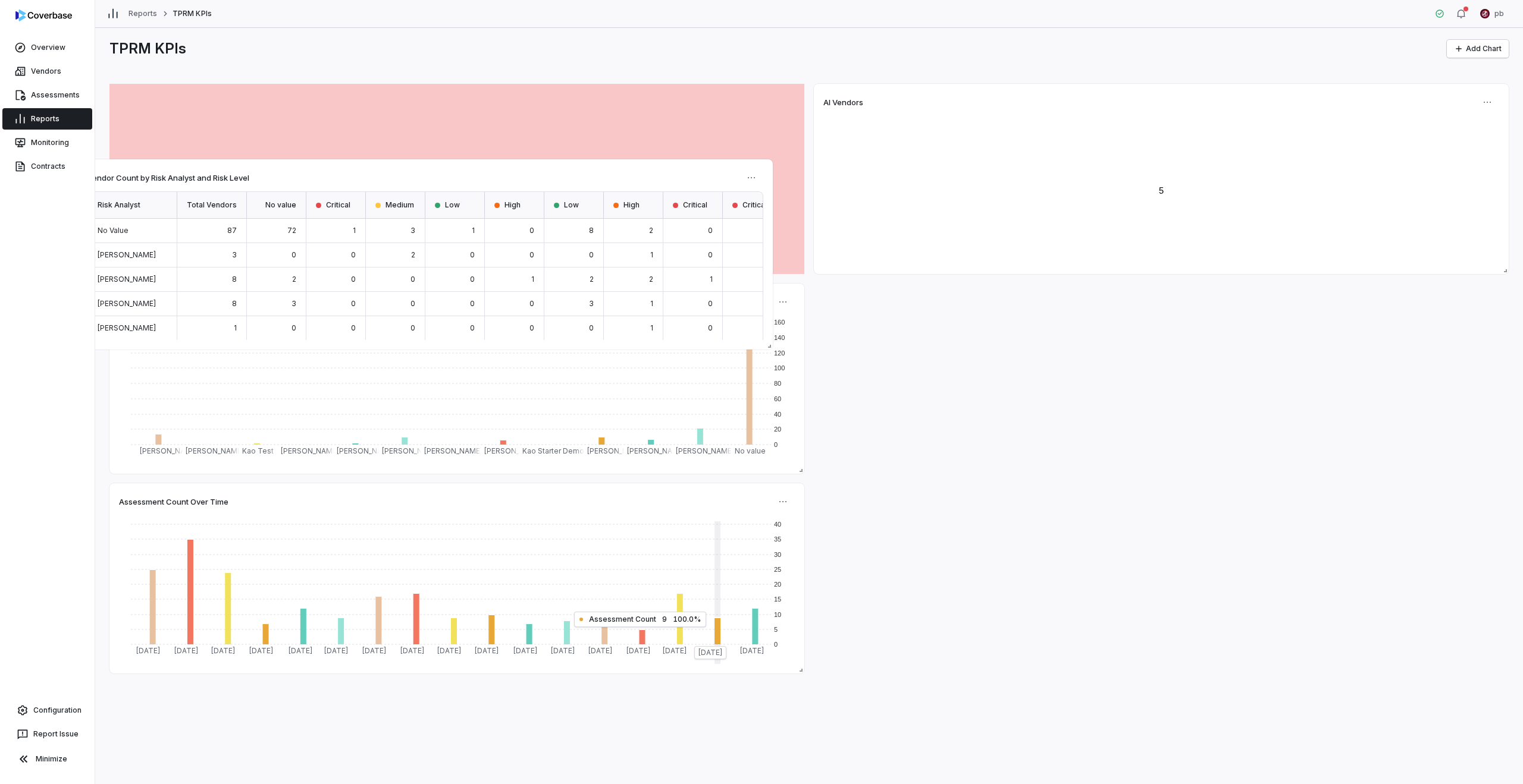
drag, startPoint x: 685, startPoint y: 506, endPoint x: 624, endPoint y: 173, distance: 338.5
click at [624, 173] on div "Vendor Count by Risk Analyst and Risk Level" at bounding box center [425, 178] width 676 height 18
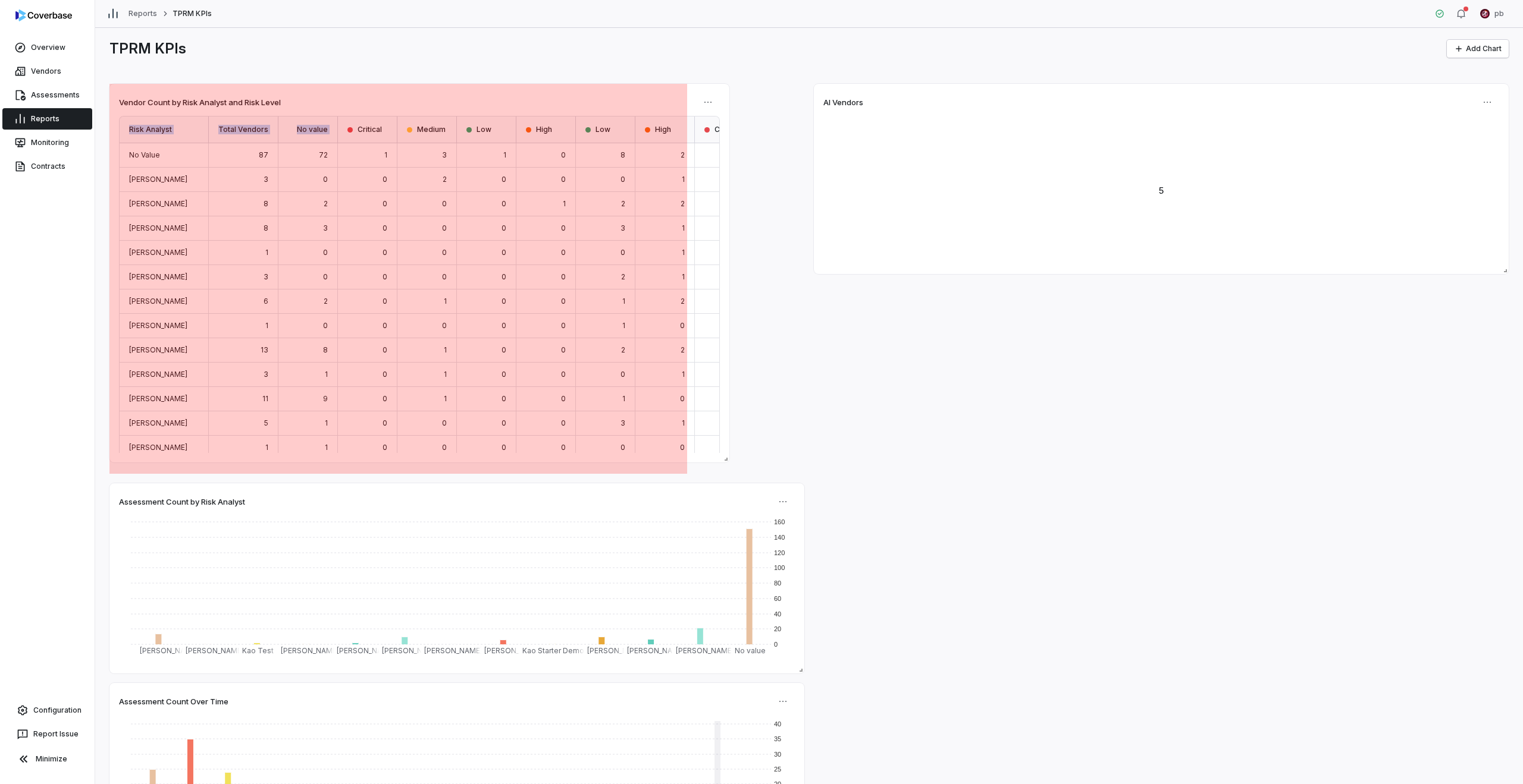
drag, startPoint x: 803, startPoint y: 273, endPoint x: 728, endPoint y: 462, distance: 203.3
click at [728, 462] on span at bounding box center [723, 456] width 11 height 11
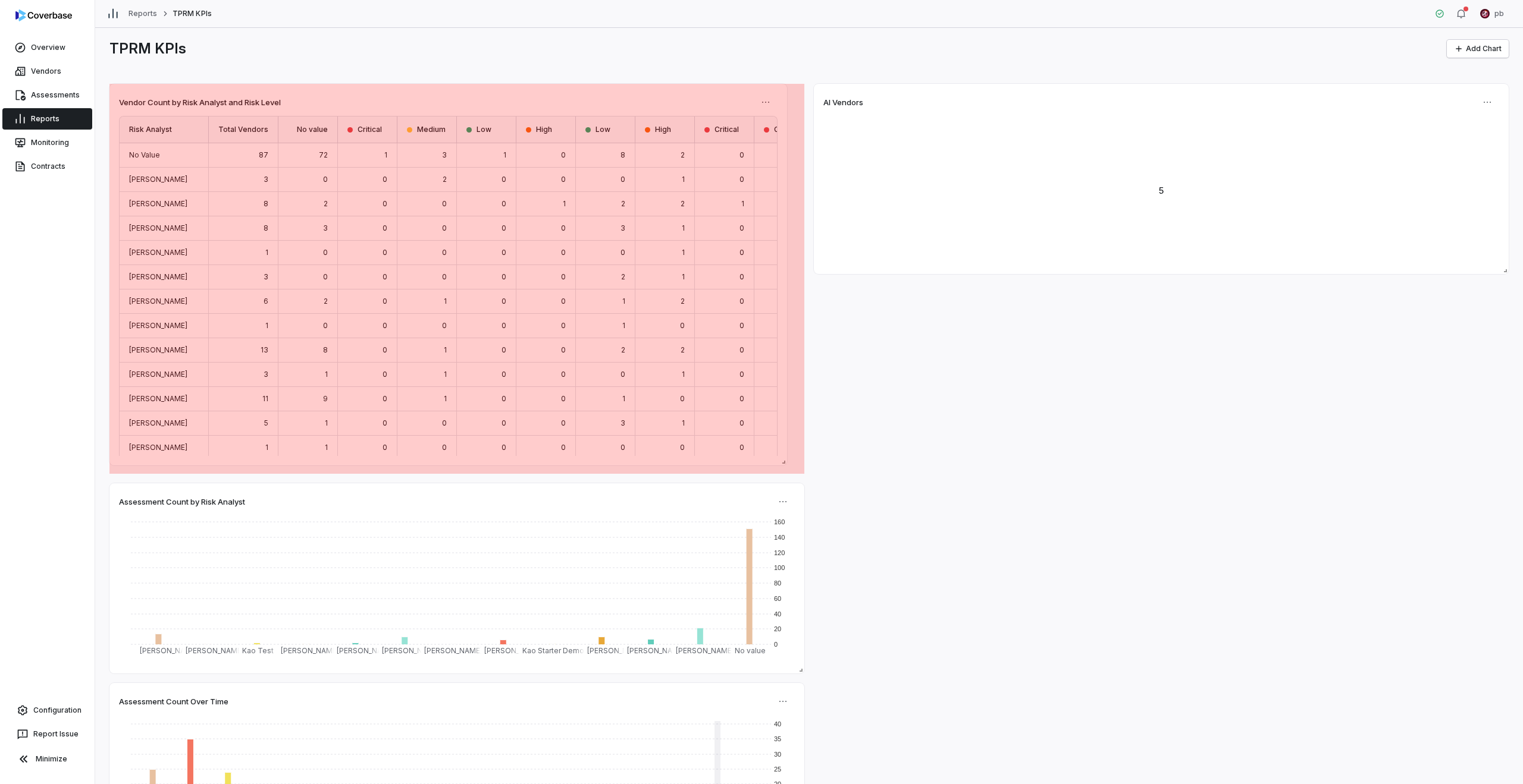
drag, startPoint x: 695, startPoint y: 474, endPoint x: 786, endPoint y: 463, distance: 91.7
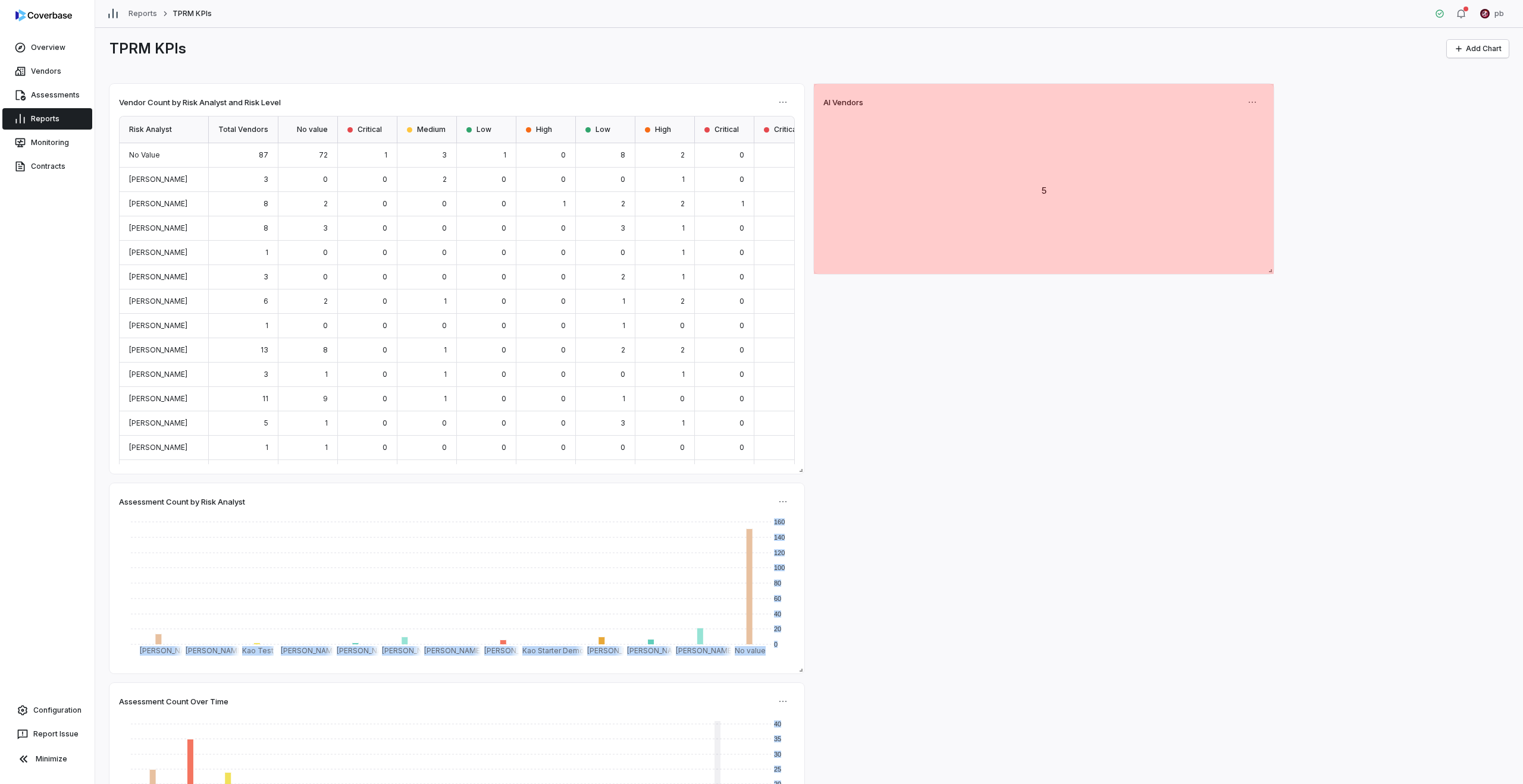
drag, startPoint x: 1501, startPoint y: 273, endPoint x: 956, endPoint y: 252, distance: 545.4
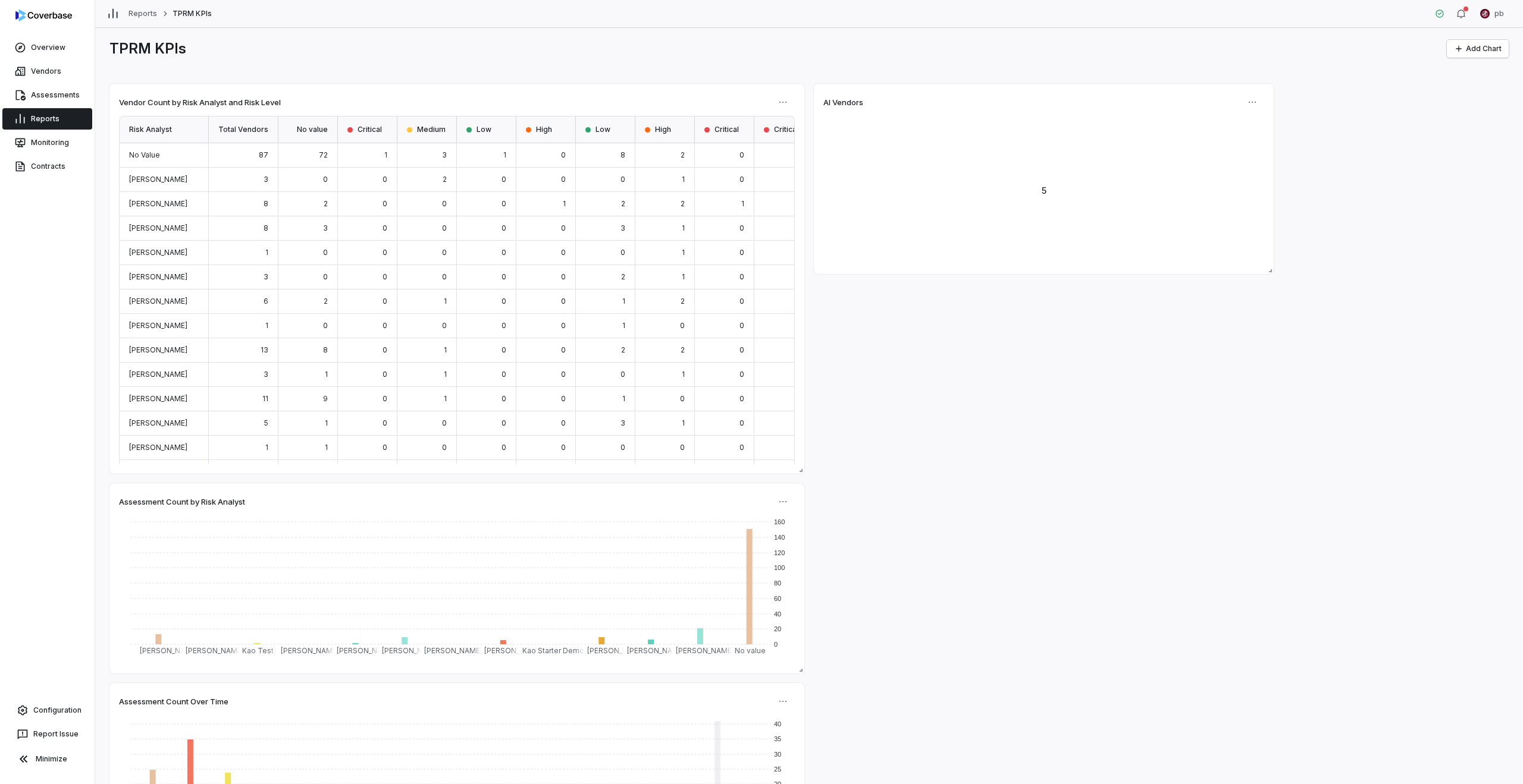
drag, startPoint x: 1267, startPoint y: 270, endPoint x: 1236, endPoint y: 101, distance: 171.8
click at [1236, 101] on div "AI Vendors 5" at bounding box center [1044, 179] width 460 height 190
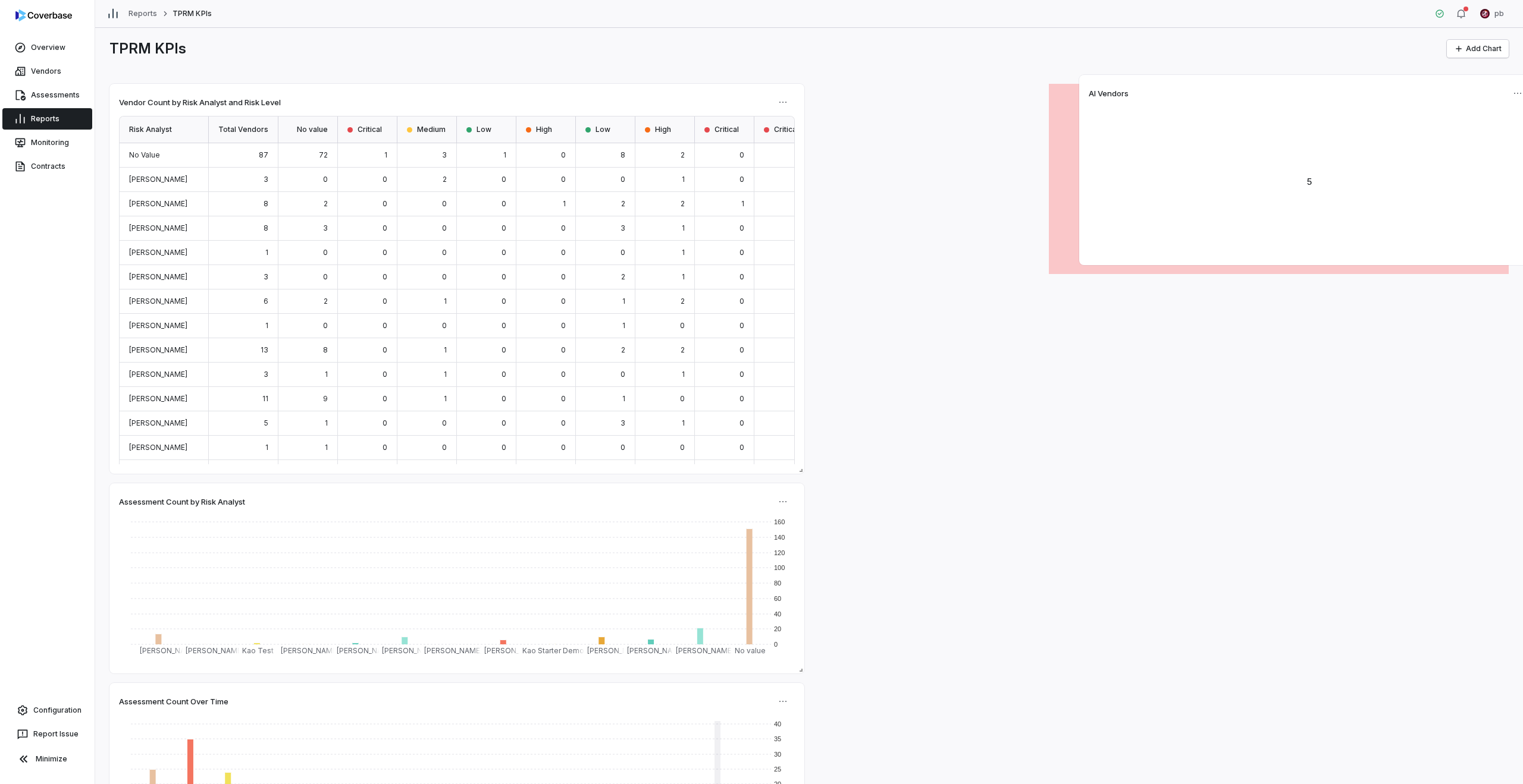
drag, startPoint x: 1152, startPoint y: 102, endPoint x: 1357, endPoint y: 100, distance: 205.0
click at [1357, 100] on div "AI Vendors" at bounding box center [1309, 94] width 441 height 18
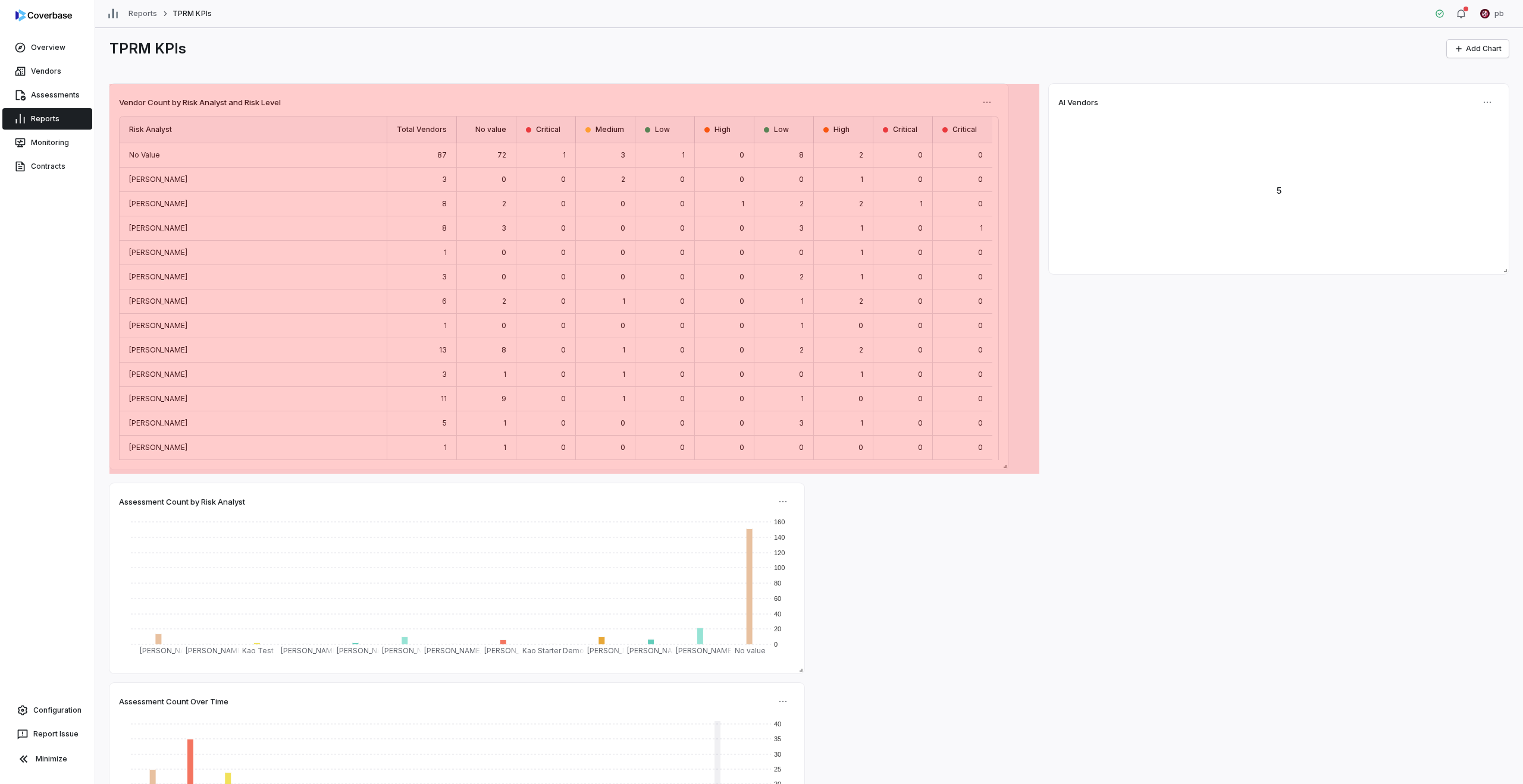
drag, startPoint x: 853, startPoint y: 468, endPoint x: 1005, endPoint y: 466, distance: 152.0
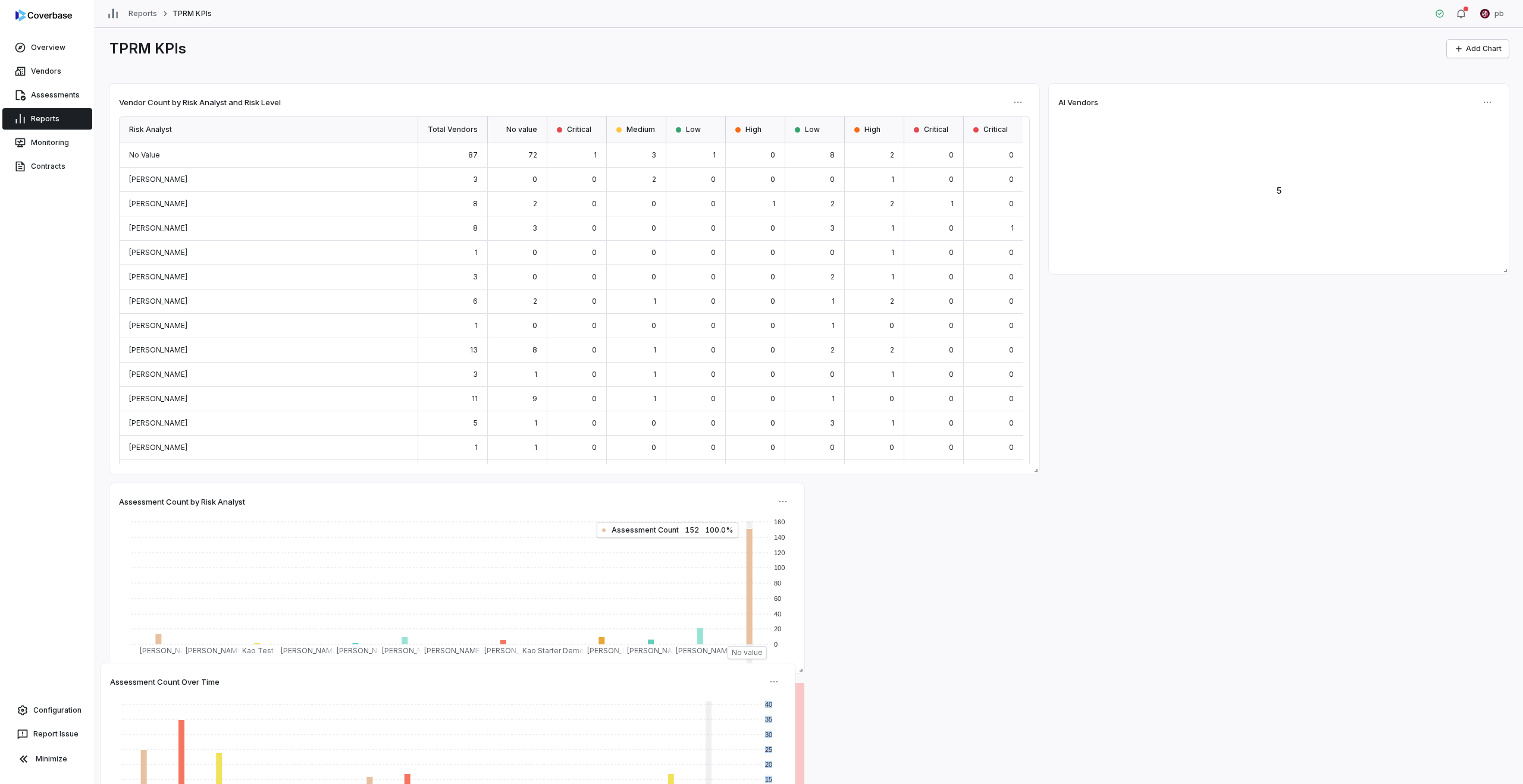
drag, startPoint x: 679, startPoint y: 696, endPoint x: 670, endPoint y: 677, distance: 21.0
click at [670, 677] on div "Assessment Count Over Time" at bounding box center [448, 682] width 676 height 18
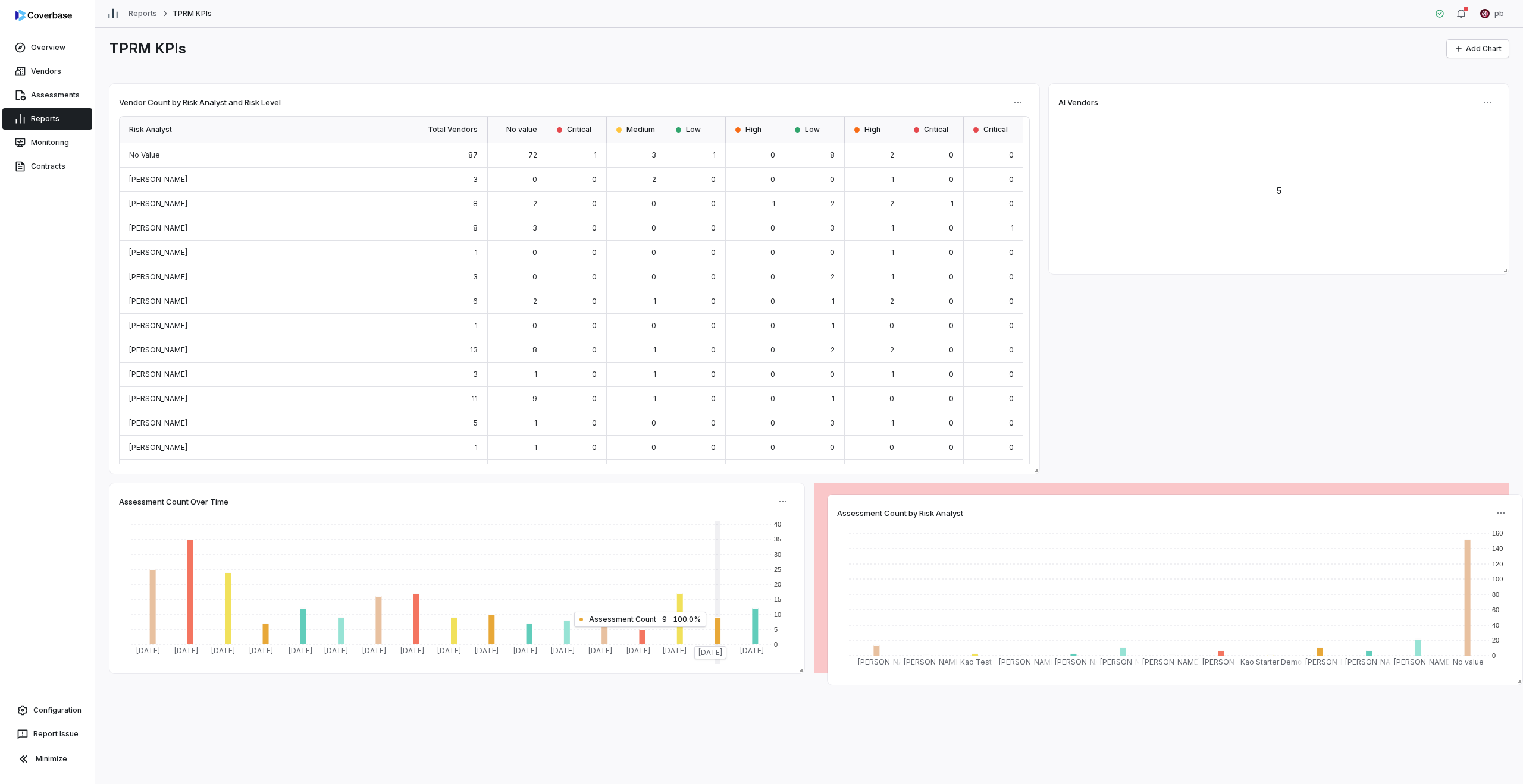
drag, startPoint x: 695, startPoint y: 491, endPoint x: 1412, endPoint y: 500, distance: 717.1
click at [1412, 500] on div "Assessment Count by Risk Analyst 0 20 40 60 80 100 120 140 160 Anna Chen Drew H…" at bounding box center [1175, 590] width 695 height 190
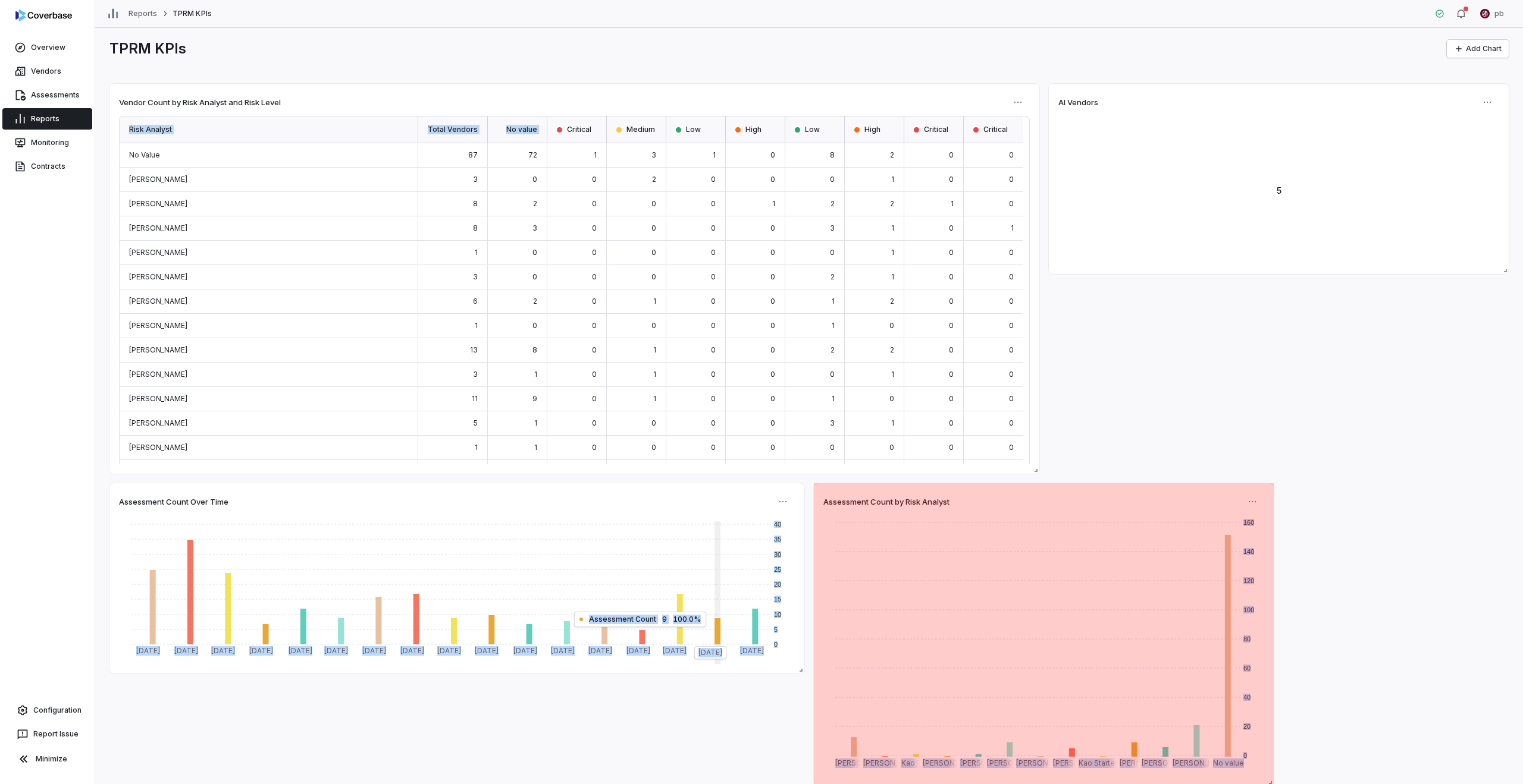
drag, startPoint x: 1471, startPoint y: 696, endPoint x: 1193, endPoint y: 784, distance: 291.6
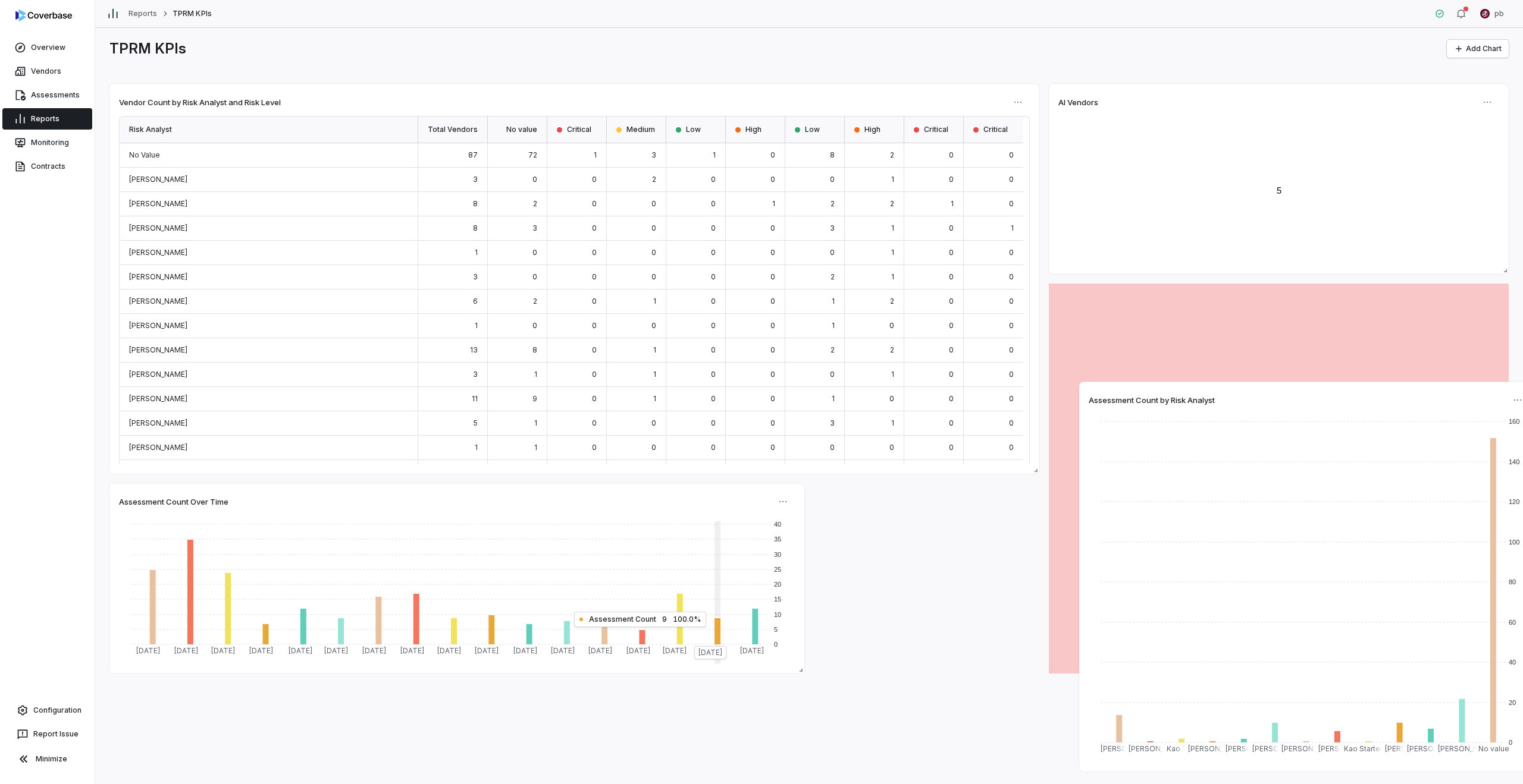
drag, startPoint x: 1083, startPoint y: 511, endPoint x: 1334, endPoint y: 392, distance: 277.8
click at [1334, 392] on div "Assessment Count by Risk Analyst" at bounding box center [1309, 400] width 441 height 18
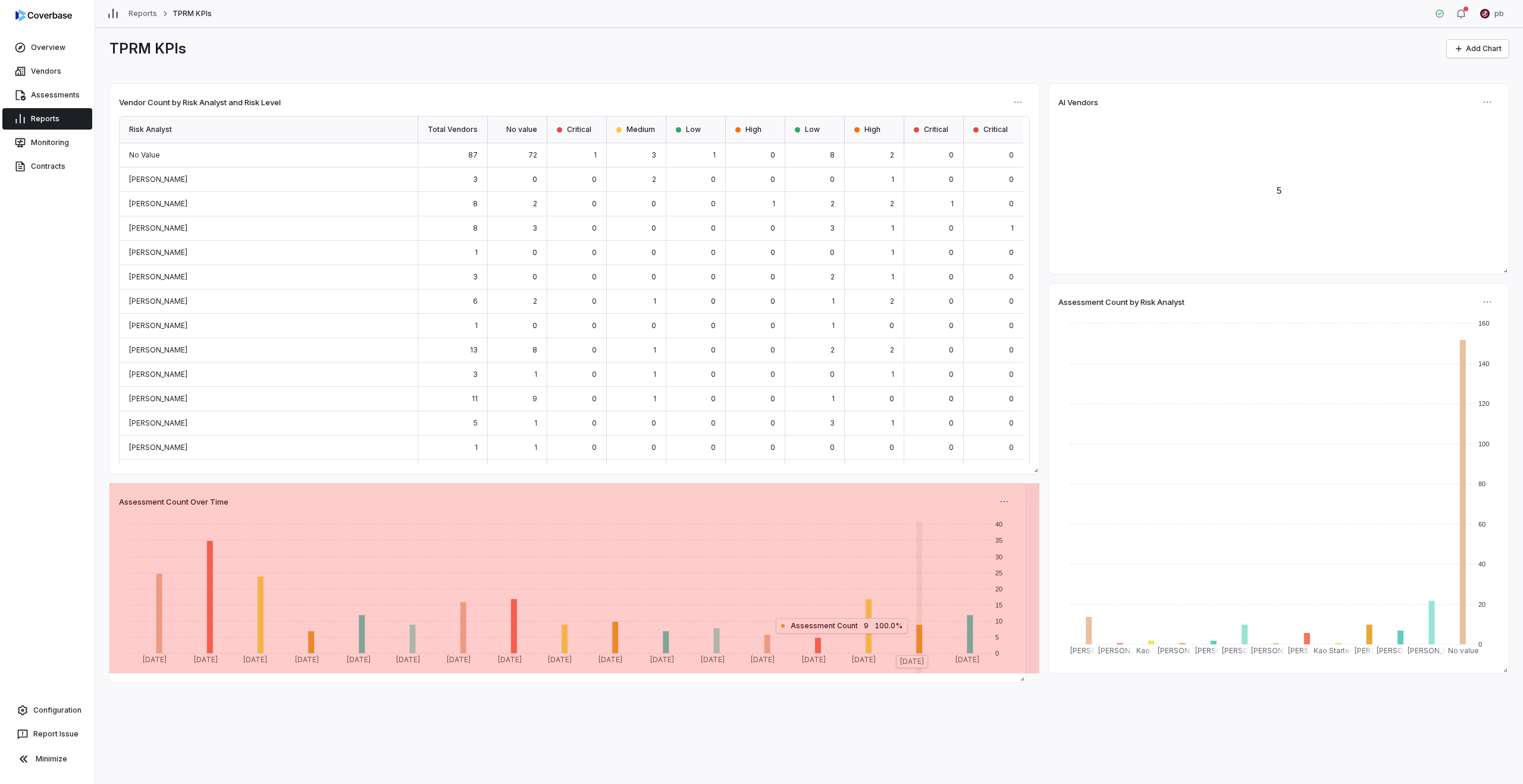
drag, startPoint x: 804, startPoint y: 672, endPoint x: 1025, endPoint y: 681, distance: 221.2
click at [1025, 681] on span at bounding box center [1019, 676] width 11 height 11
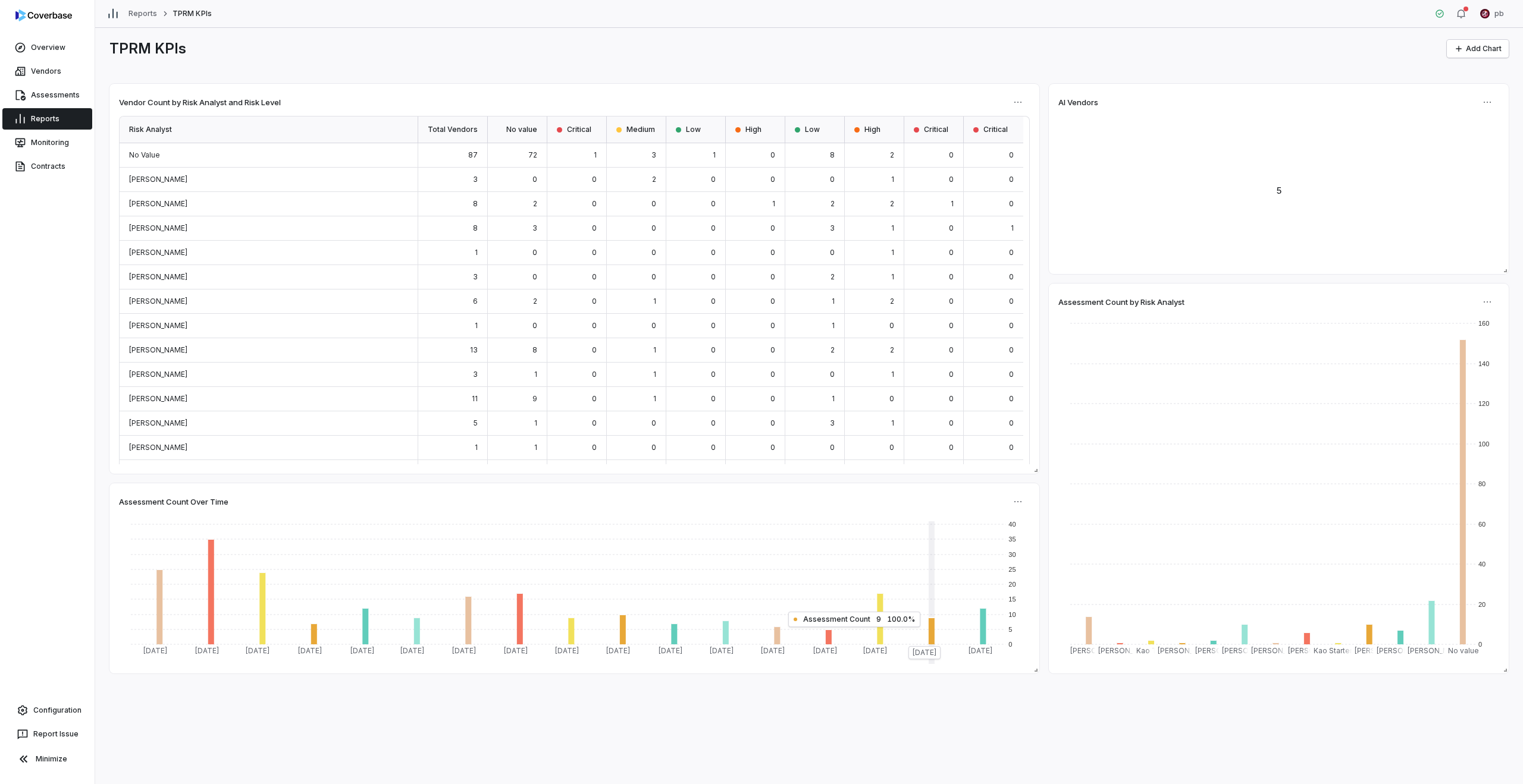
click at [1053, 743] on div "TPRM KPIs Add Chart Vendor Count by Risk Analyst and Risk Level Risk Analyst To…" at bounding box center [809, 407] width 1428 height 757
click at [993, 40] on div "TPRM KPIs Add Chart" at bounding box center [809, 49] width 1399 height 18
click at [176, 34] on div "TPRM KPIs Add Chart Vendor Count by Risk Analyst and Risk Level Risk Analyst To…" at bounding box center [809, 407] width 1428 height 757
click at [173, 39] on div "TPRM KPIs Add Chart Vendor Count by Risk Analyst and Risk Level Risk Analyst To…" at bounding box center [809, 407] width 1428 height 757
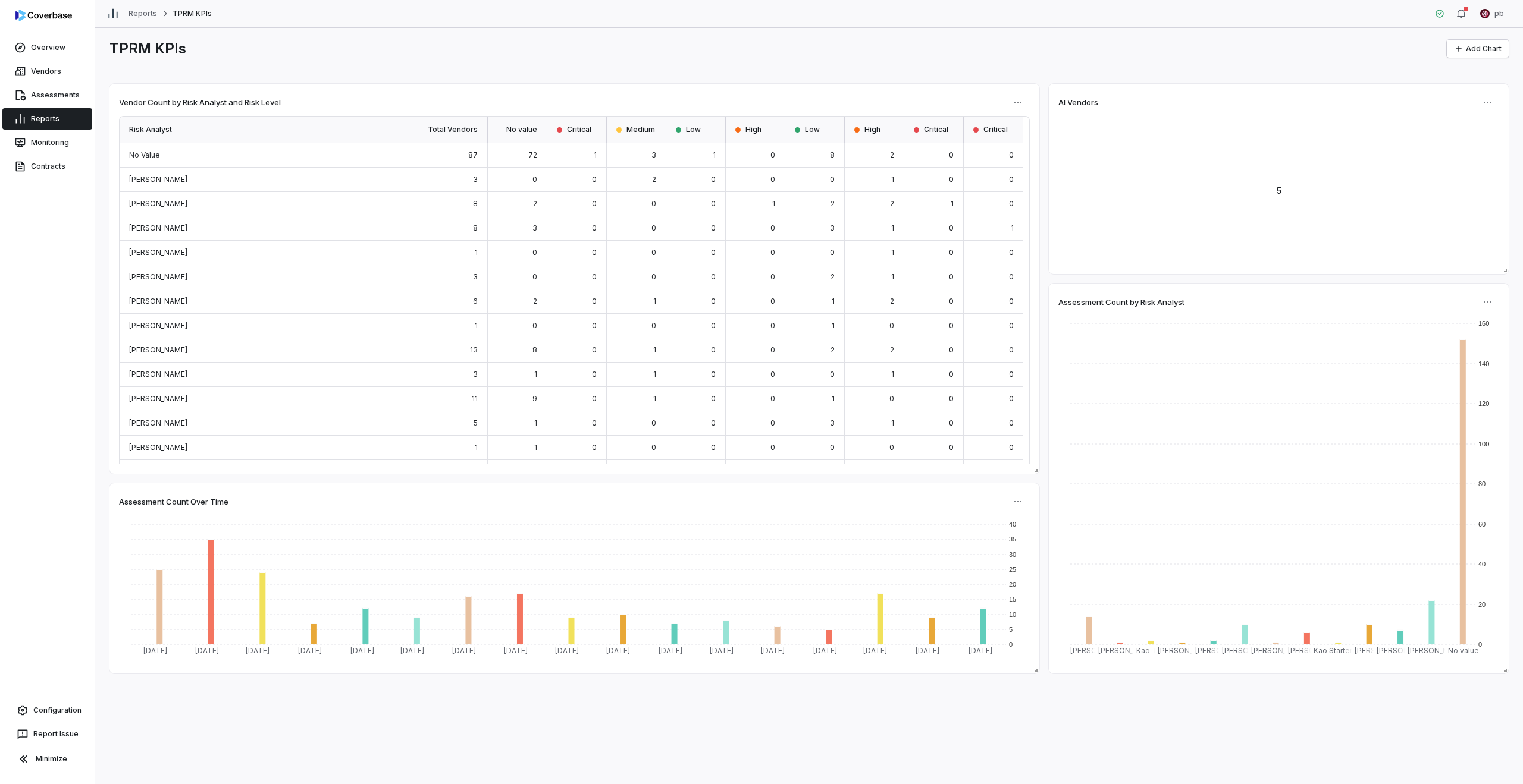
click at [172, 52] on h1 "TPRM KPIs" at bounding box center [148, 49] width 77 height 18
click at [39, 116] on link "Reports" at bounding box center [48, 118] width 90 height 21
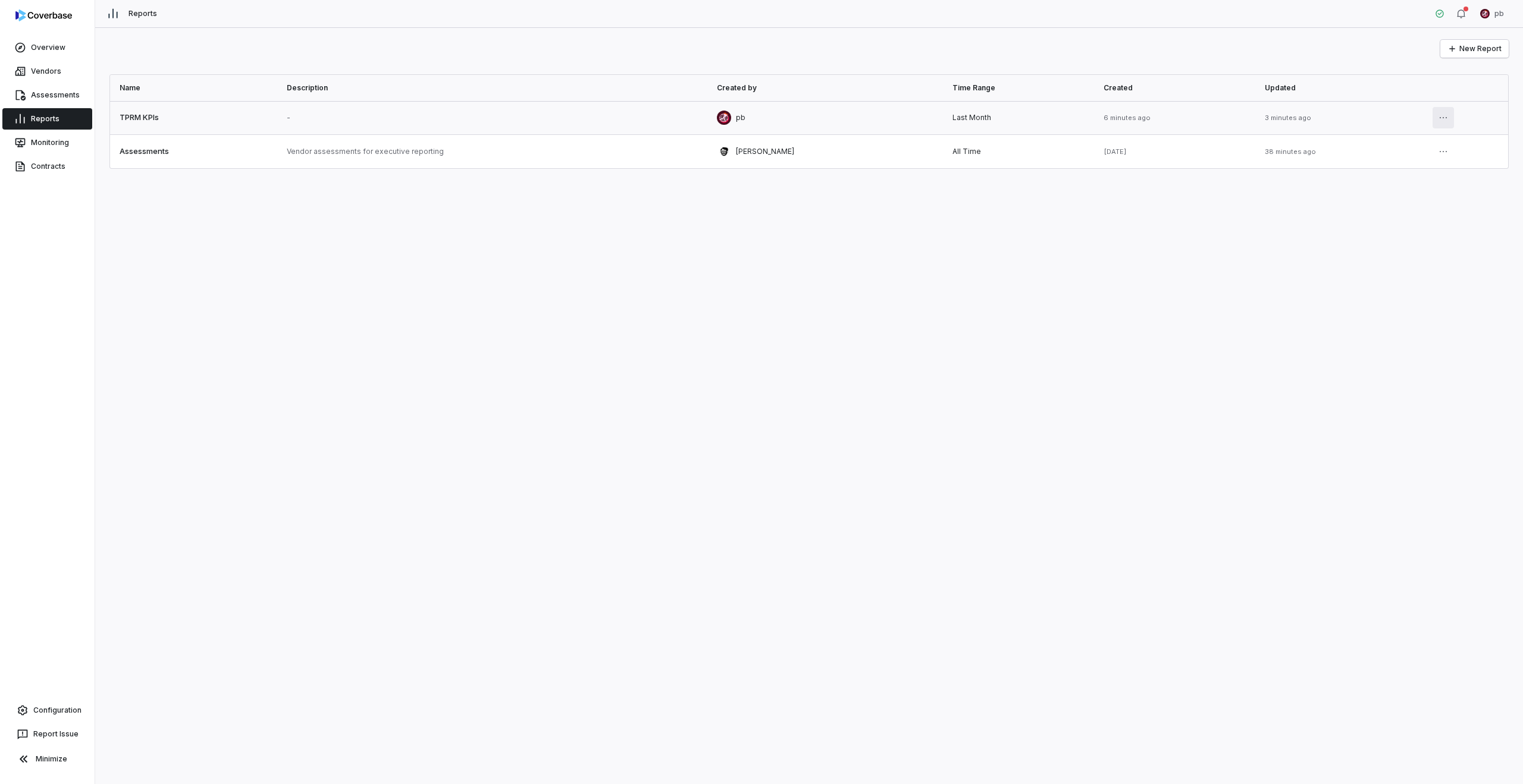
click at [1437, 117] on html "Overview Vendors Assessments Reports Monitoring Contracts Configuration Report …" at bounding box center [762, 392] width 1523 height 784
click at [1424, 141] on div "Edit" at bounding box center [1406, 145] width 76 height 19
select select "**********"
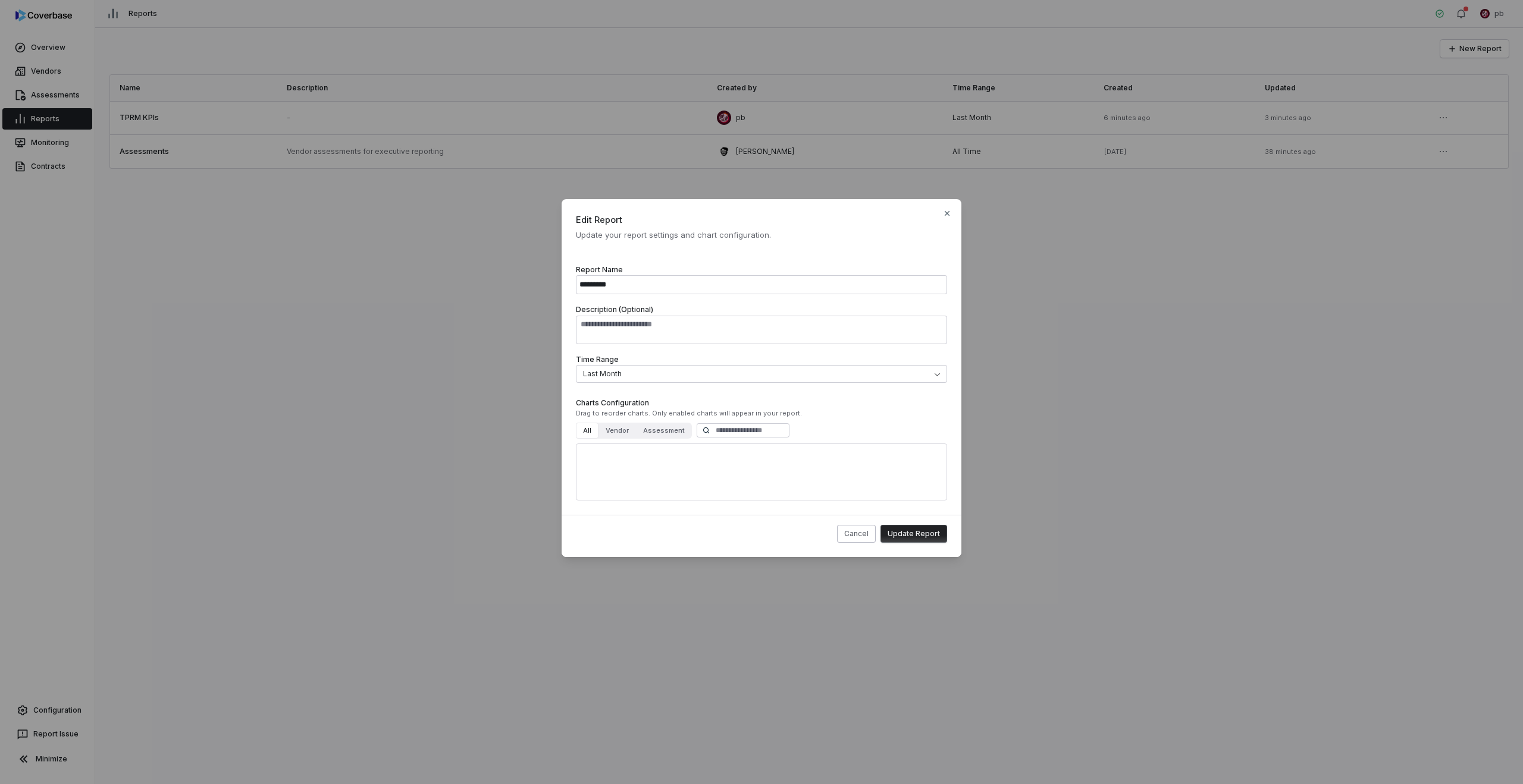
click at [784, 270] on div "Report Name *********" at bounding box center [762, 279] width 371 height 31
click at [781, 280] on input "*********" at bounding box center [762, 285] width 371 height 19
click at [779, 281] on input "*********" at bounding box center [762, 285] width 371 height 19
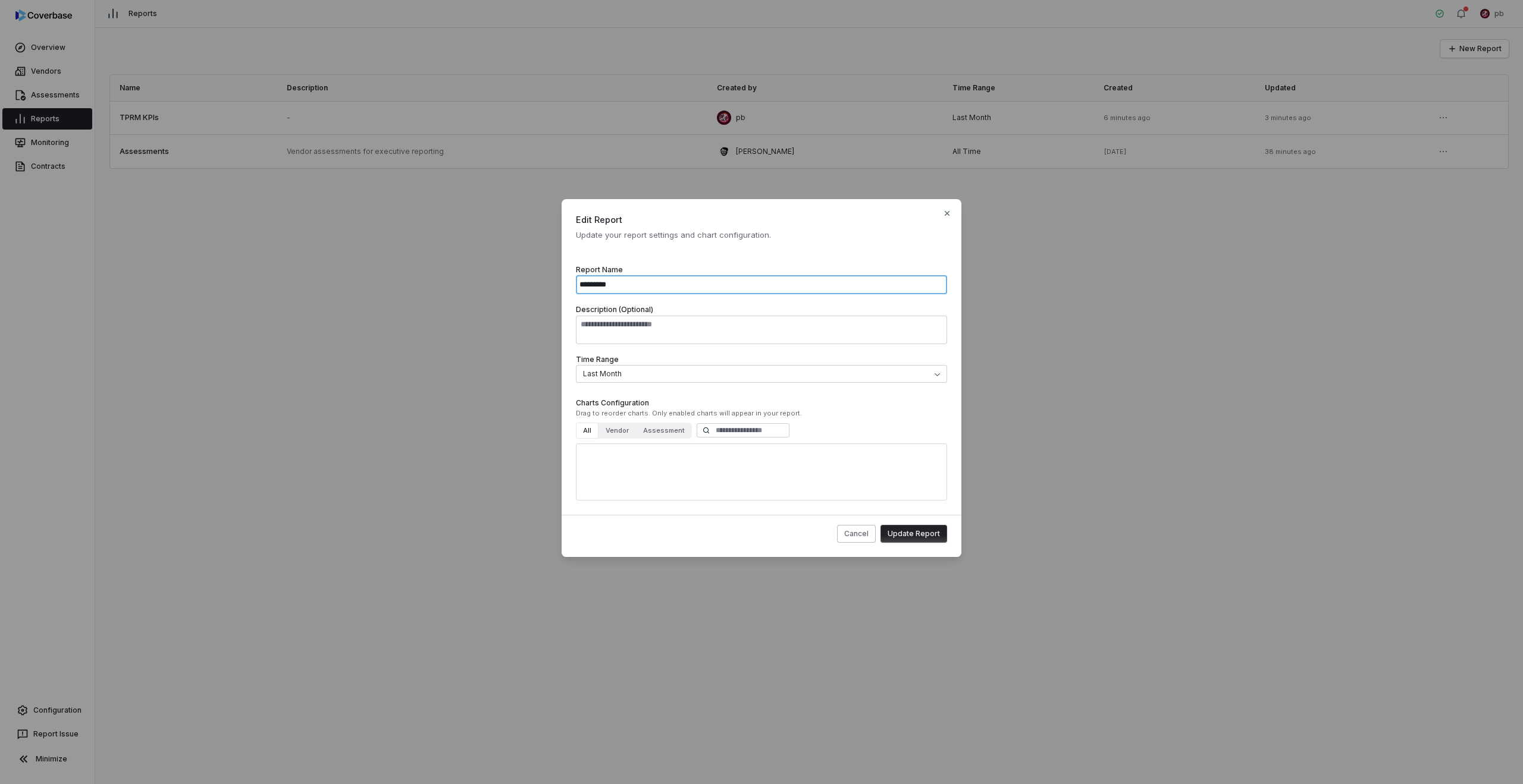
click at [779, 281] on input "*********" at bounding box center [762, 285] width 371 height 19
click at [881, 525] on button "Update Report" at bounding box center [914, 534] width 66 height 18
type input "*********"
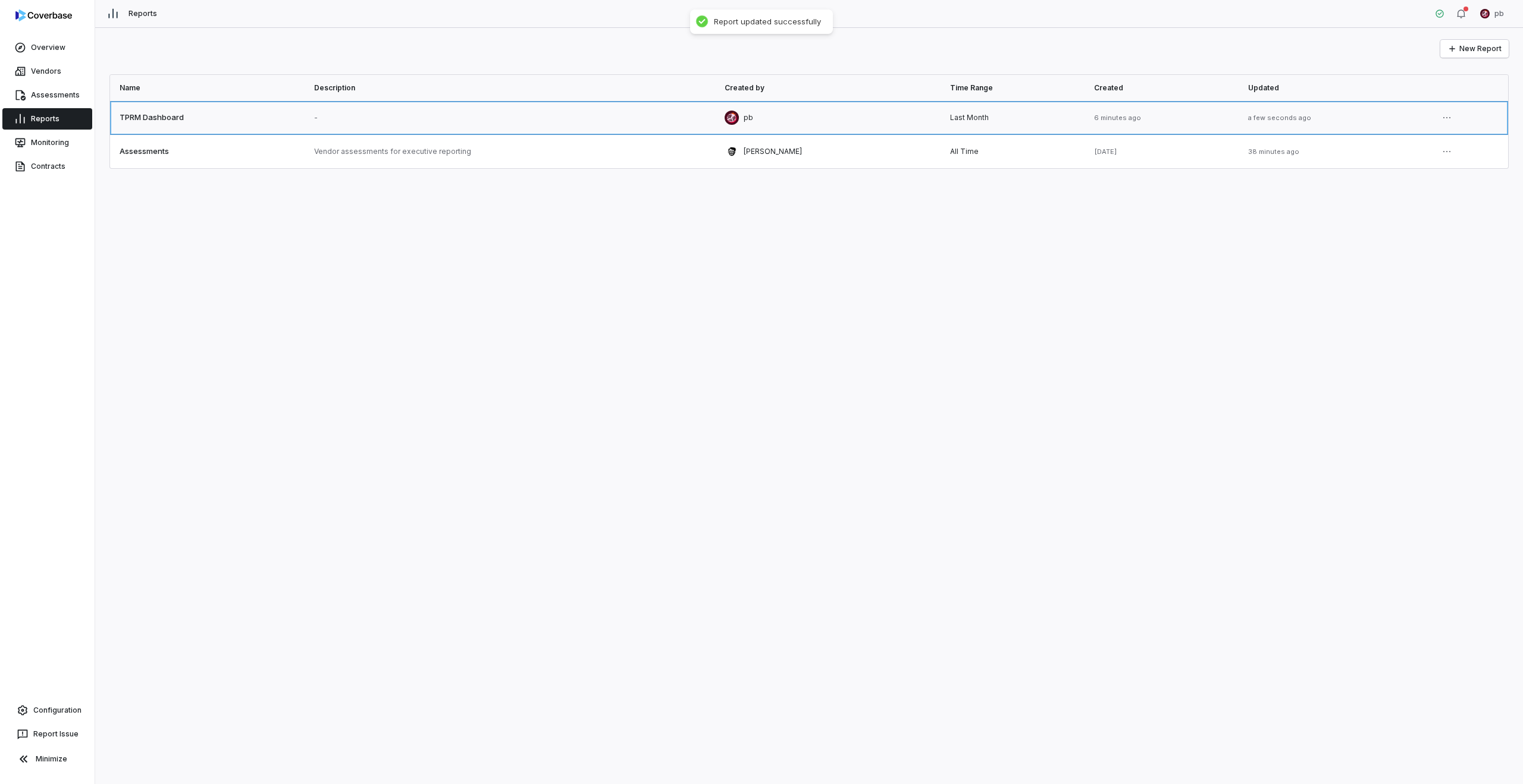
click at [157, 111] on link at bounding box center [207, 118] width 195 height 34
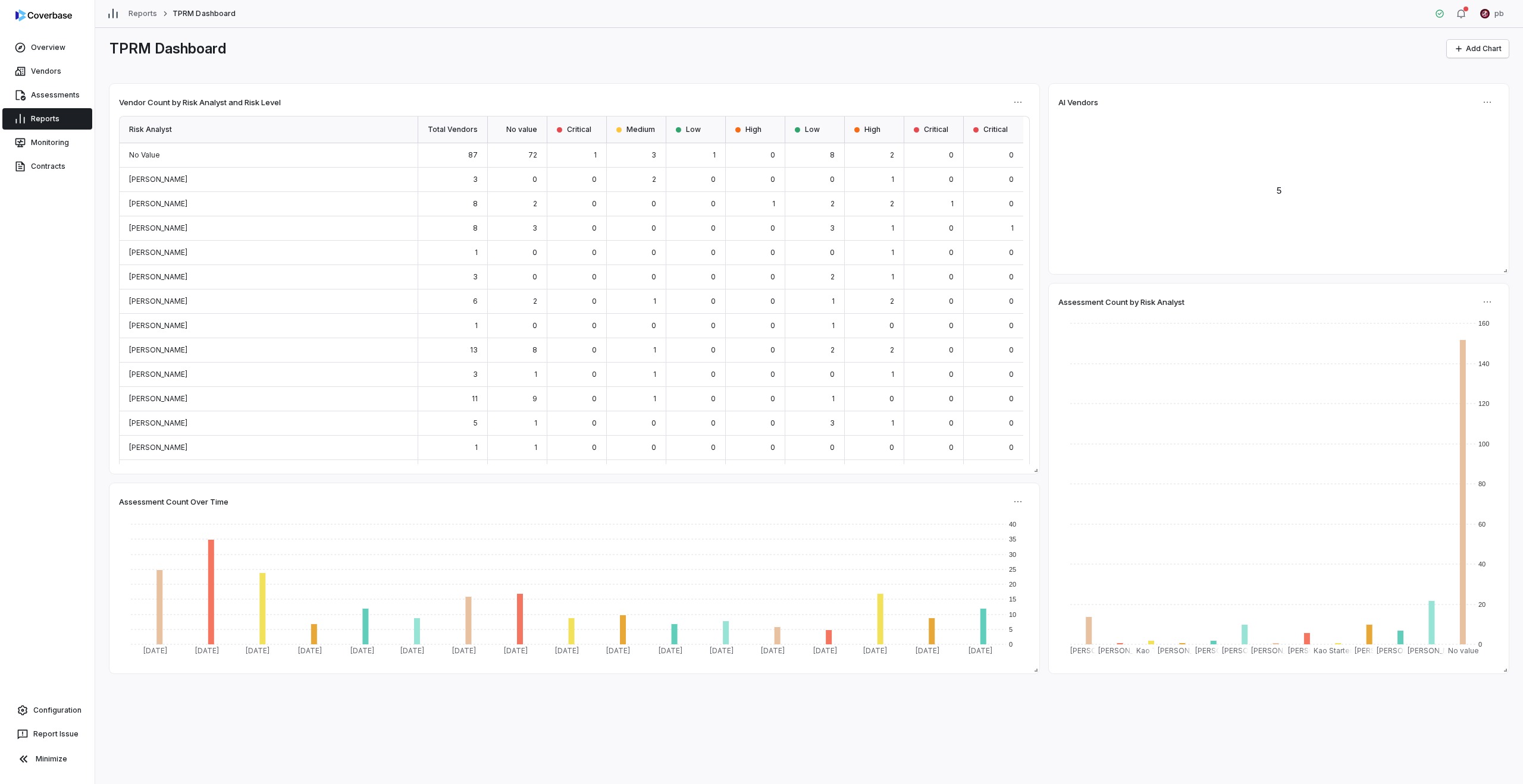
click at [211, 97] on div "Vendor Count by Risk Analyst and Risk Level" at bounding box center [575, 103] width 911 height 18
click at [1025, 99] on html "Overview Vendors Assessments Reports Monitoring Contracts Configuration Report …" at bounding box center [762, 392] width 1523 height 784
click at [1017, 101] on html "Overview Vendors Assessments Reports Monitoring Contracts Configuration Report …" at bounding box center [762, 392] width 1523 height 784
click at [1024, 119] on div "Edit" at bounding box center [1061, 128] width 102 height 19
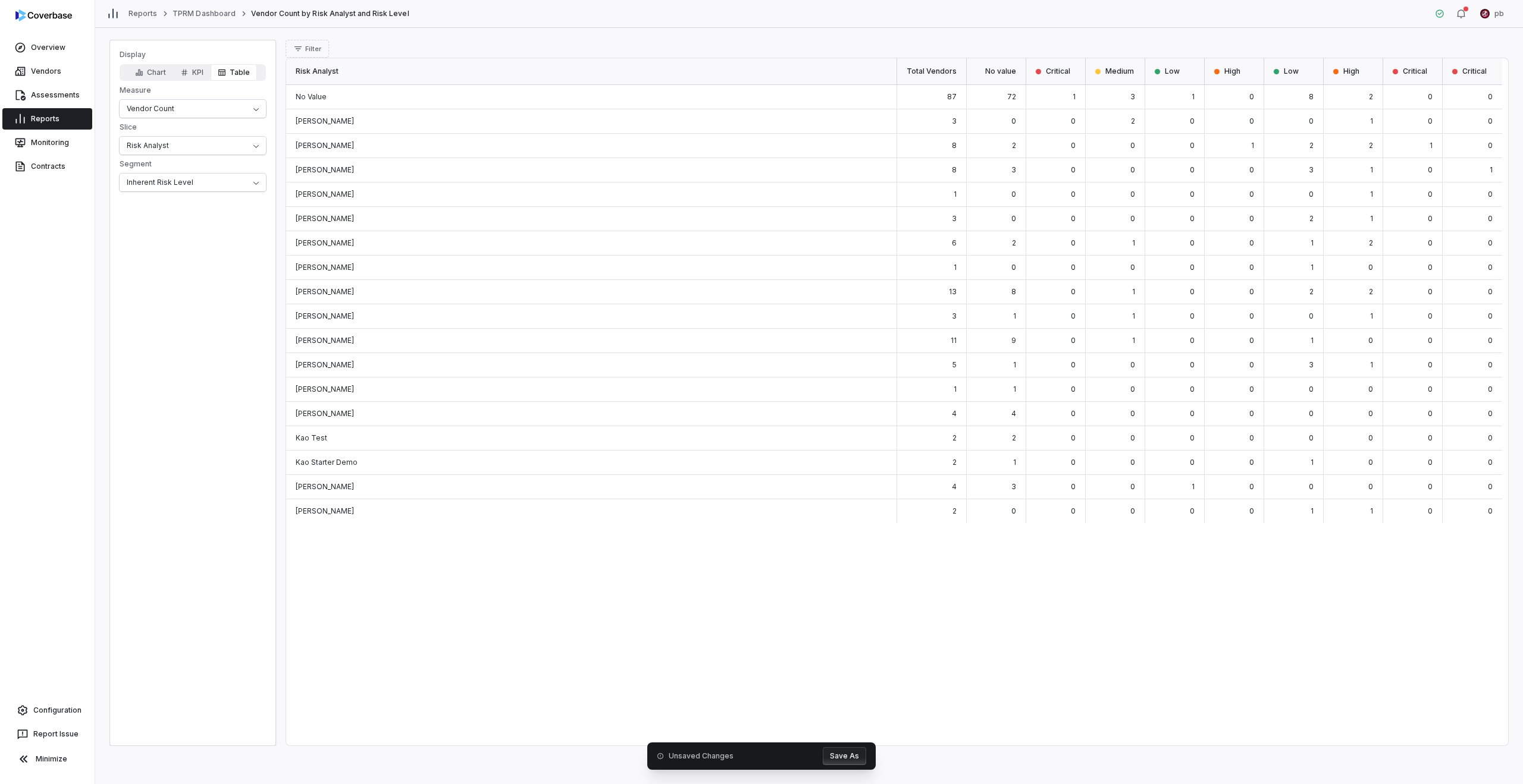
click at [670, 211] on div "[PERSON_NAME]" at bounding box center [592, 219] width 611 height 25
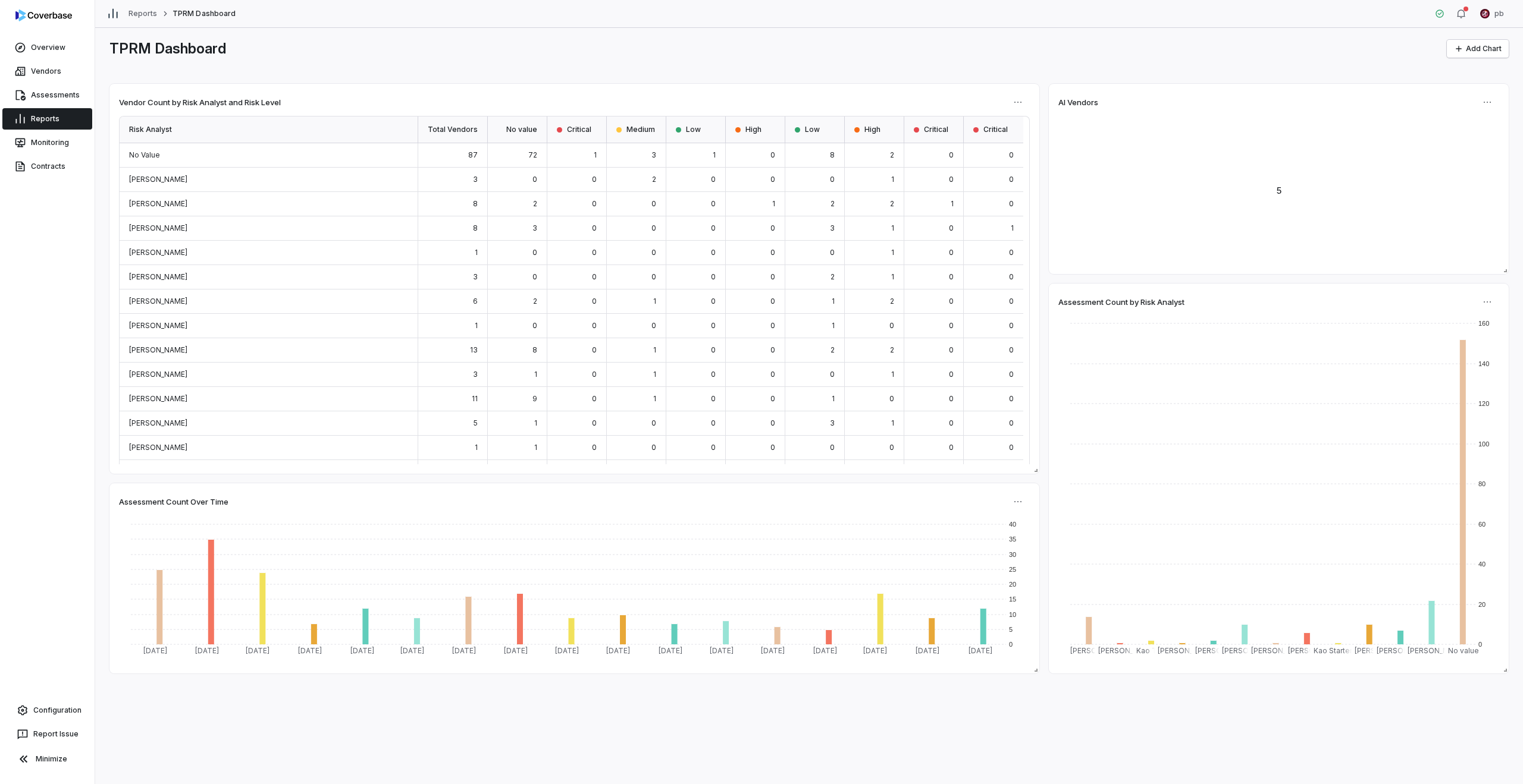
click at [869, 479] on div "Vendor Count by Risk Analyst and Risk Level Risk Analyst Total Vendors No value…" at bounding box center [809, 378] width 1399 height 590
click at [576, 54] on div "TPRM Dashboard Add Chart" at bounding box center [809, 49] width 1399 height 18
click at [757, 110] on html "Overview Vendors Assessments Reports Monitoring Contracts Configuration Report …" at bounding box center [762, 392] width 1523 height 784
click at [757, 106] on html "Overview Vendors Assessments Reports Monitoring Contracts Configuration Report …" at bounding box center [762, 392] width 1523 height 784
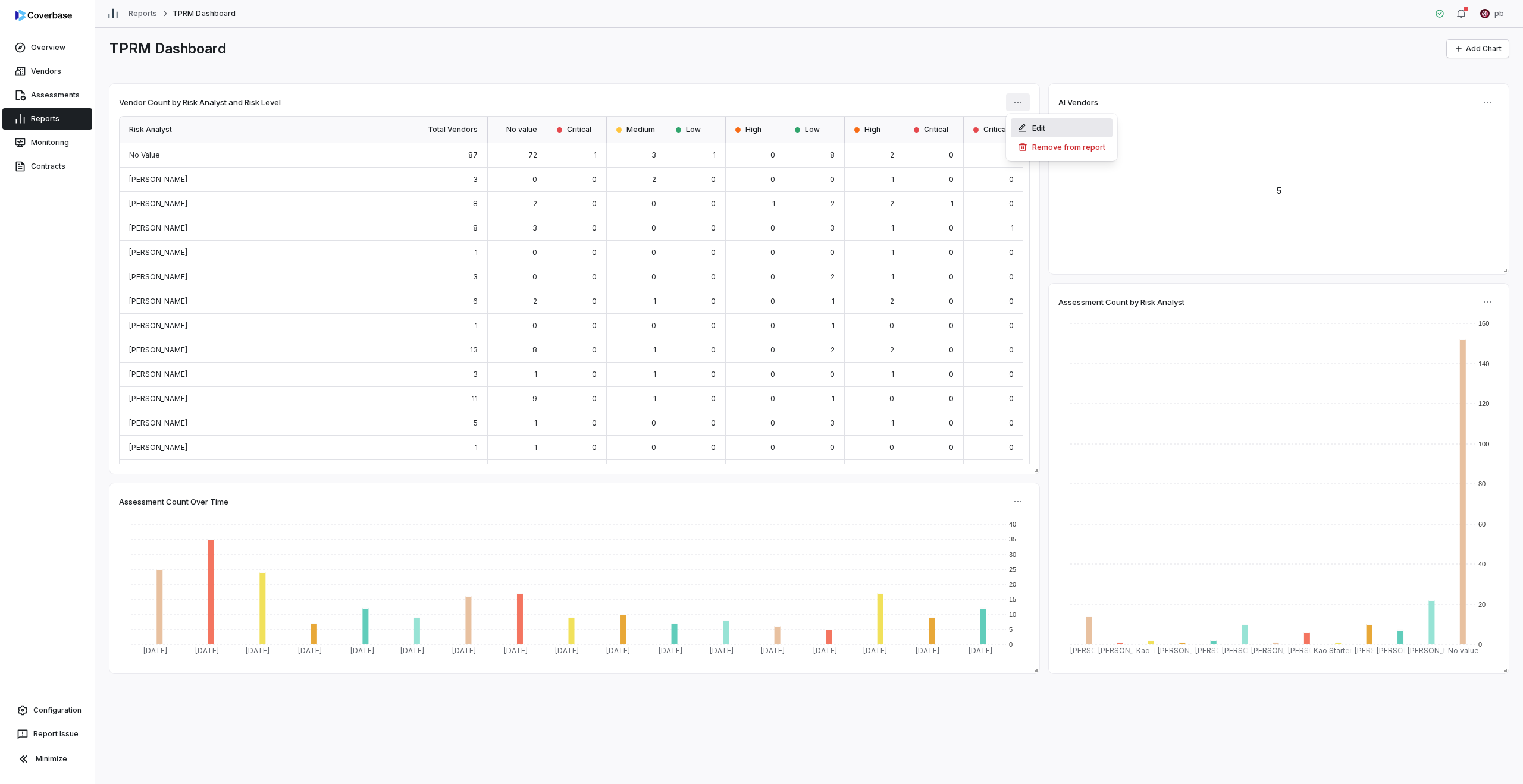
click at [757, 130] on icon at bounding box center [1022, 127] width 10 height 10
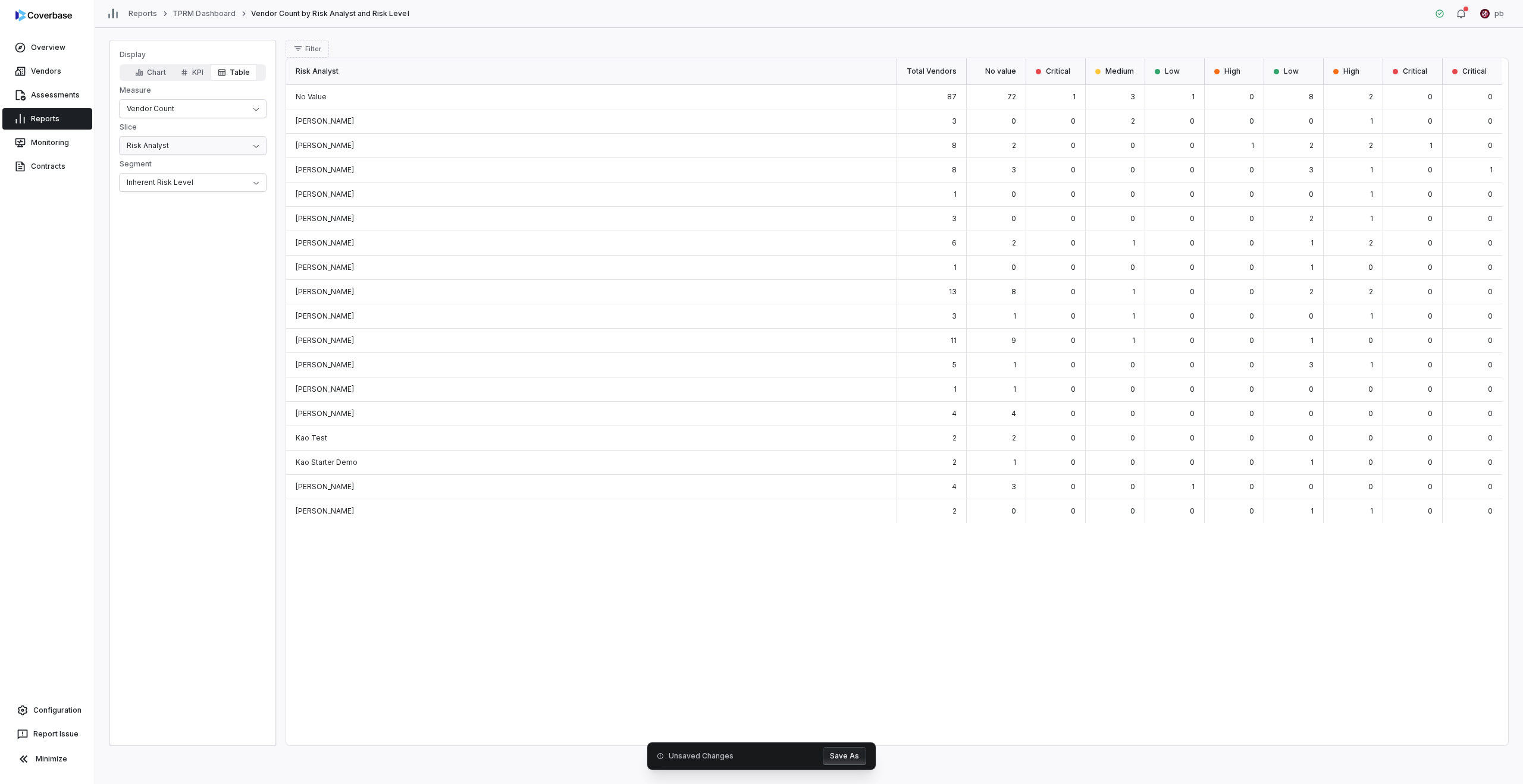
click at [234, 141] on html "Overview Vendors Assessments Reports Monitoring Contracts Configuration Report …" at bounding box center [762, 392] width 1523 height 784
click at [152, 74] on button "Chart" at bounding box center [150, 72] width 45 height 17
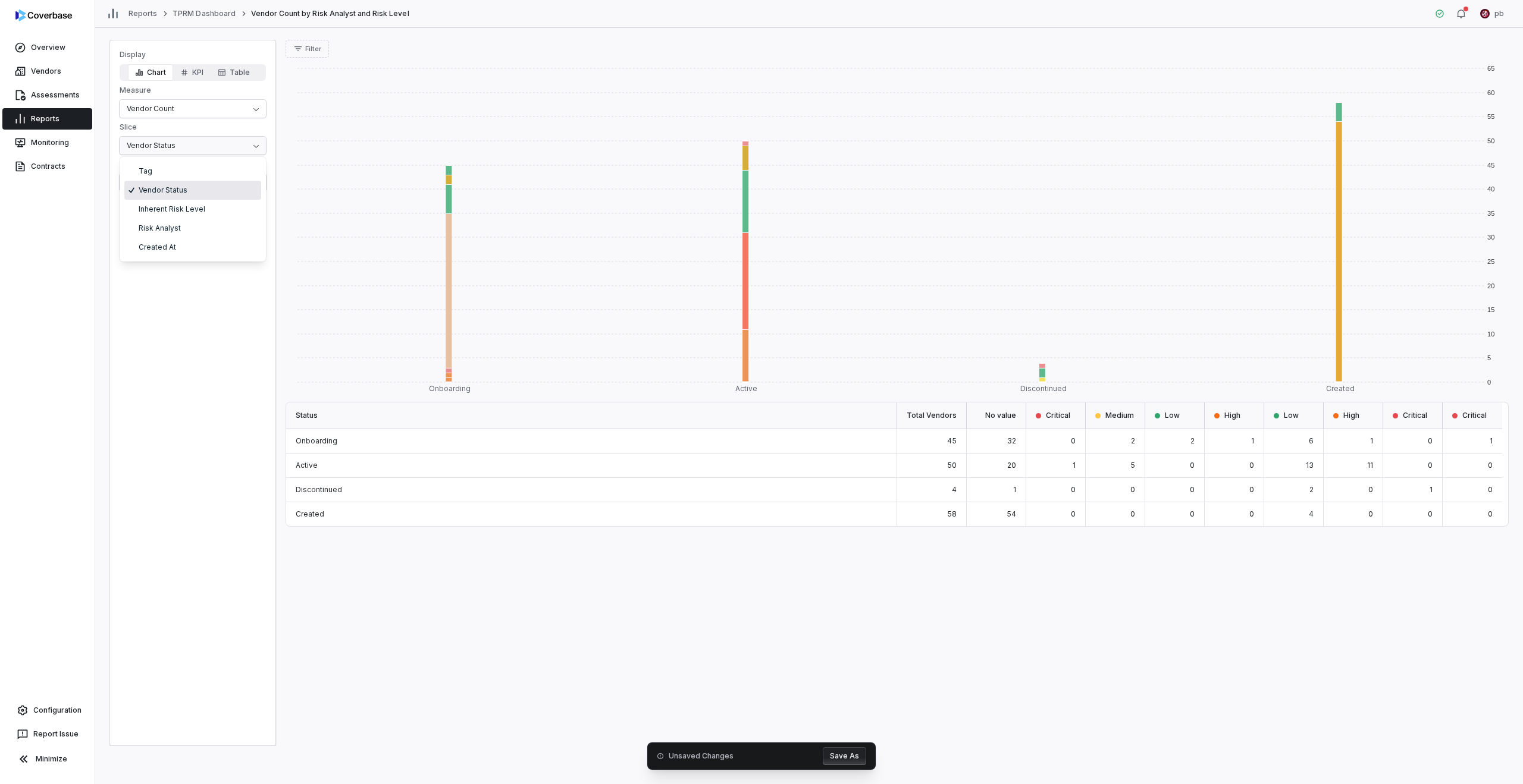
click at [210, 138] on html "Overview Vendors Assessments Reports Monitoring Contracts Configuration Report …" at bounding box center [762, 392] width 1523 height 784
